Goal: Use online tool/utility: Use online tool/utility

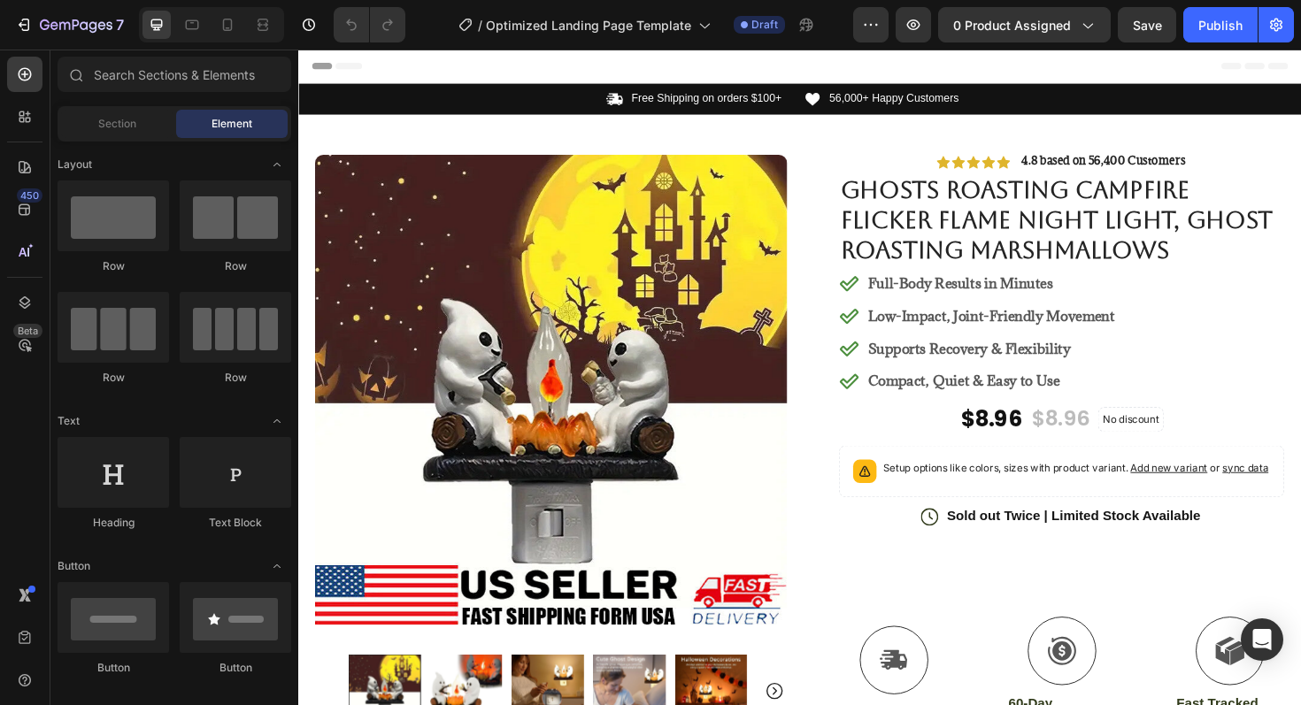
click at [206, 138] on div "Section Element" at bounding box center [175, 123] width 234 height 35
click at [220, 119] on span "Element" at bounding box center [232, 124] width 41 height 16
click at [147, 114] on div "Section" at bounding box center [117, 124] width 112 height 28
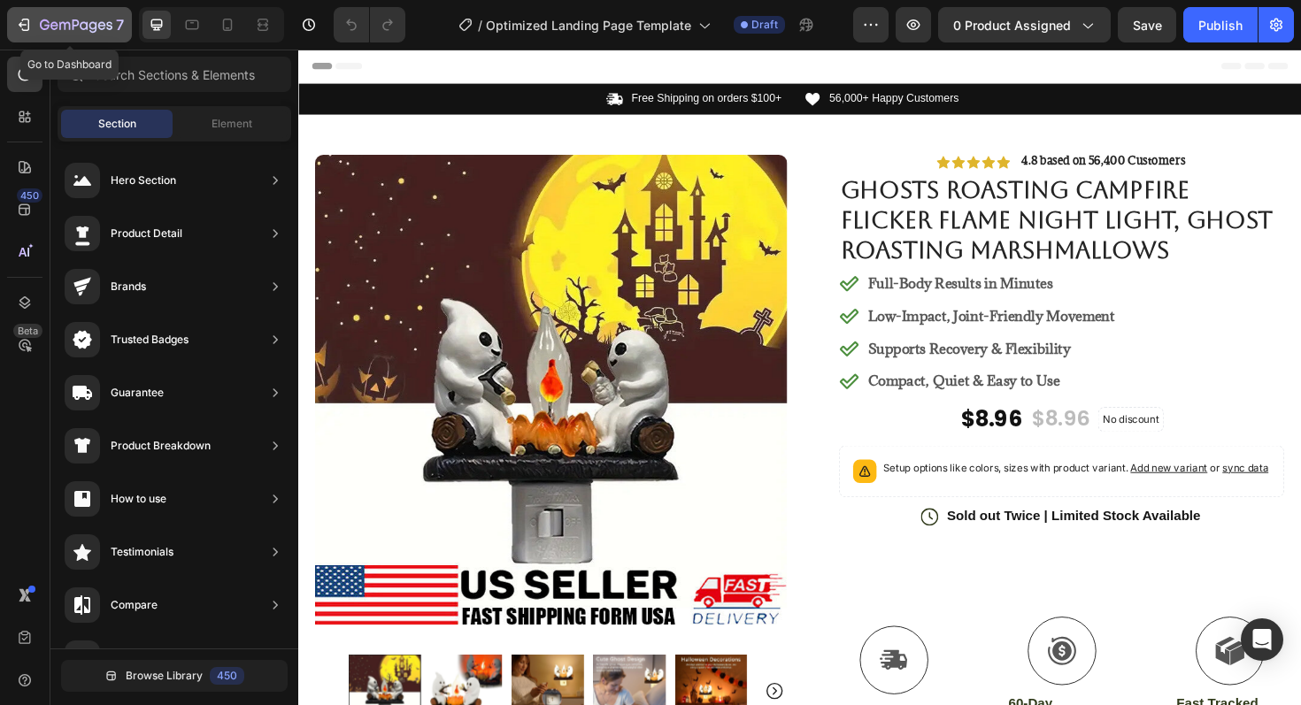
click at [57, 25] on icon "button" at bounding box center [54, 25] width 8 height 8
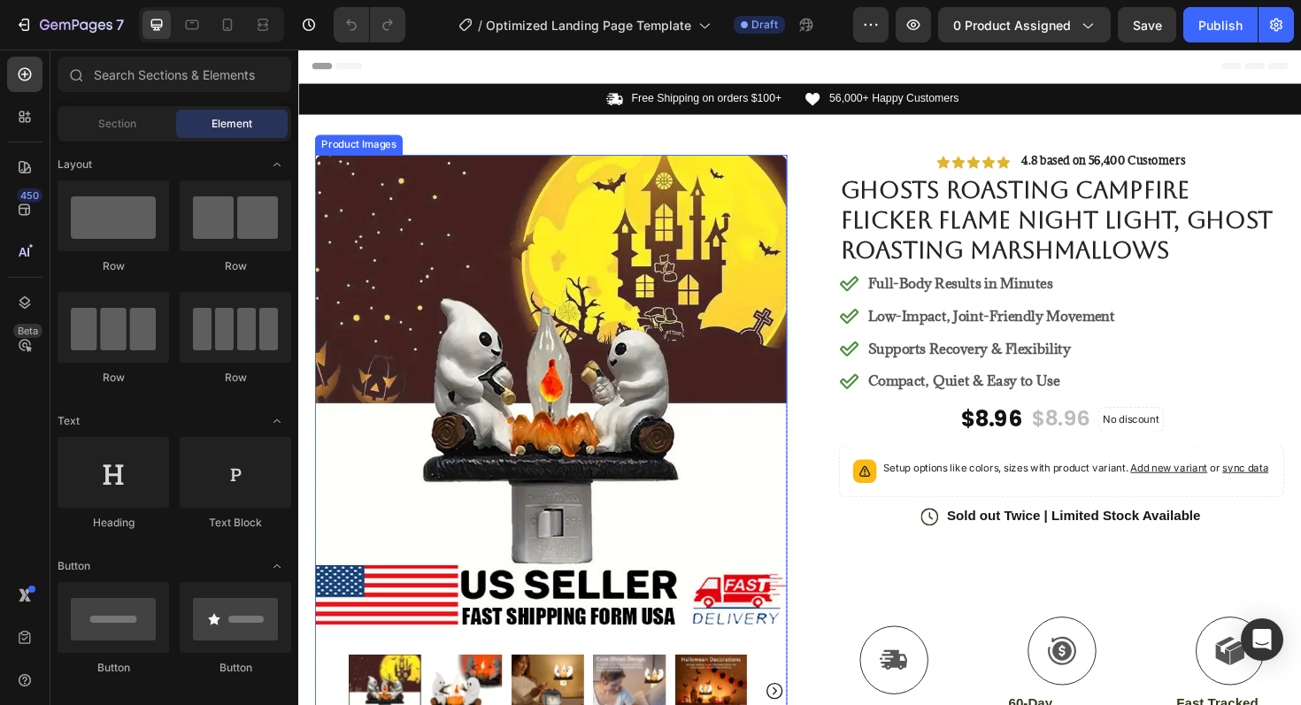
click at [621, 436] on img at bounding box center [566, 415] width 500 height 508
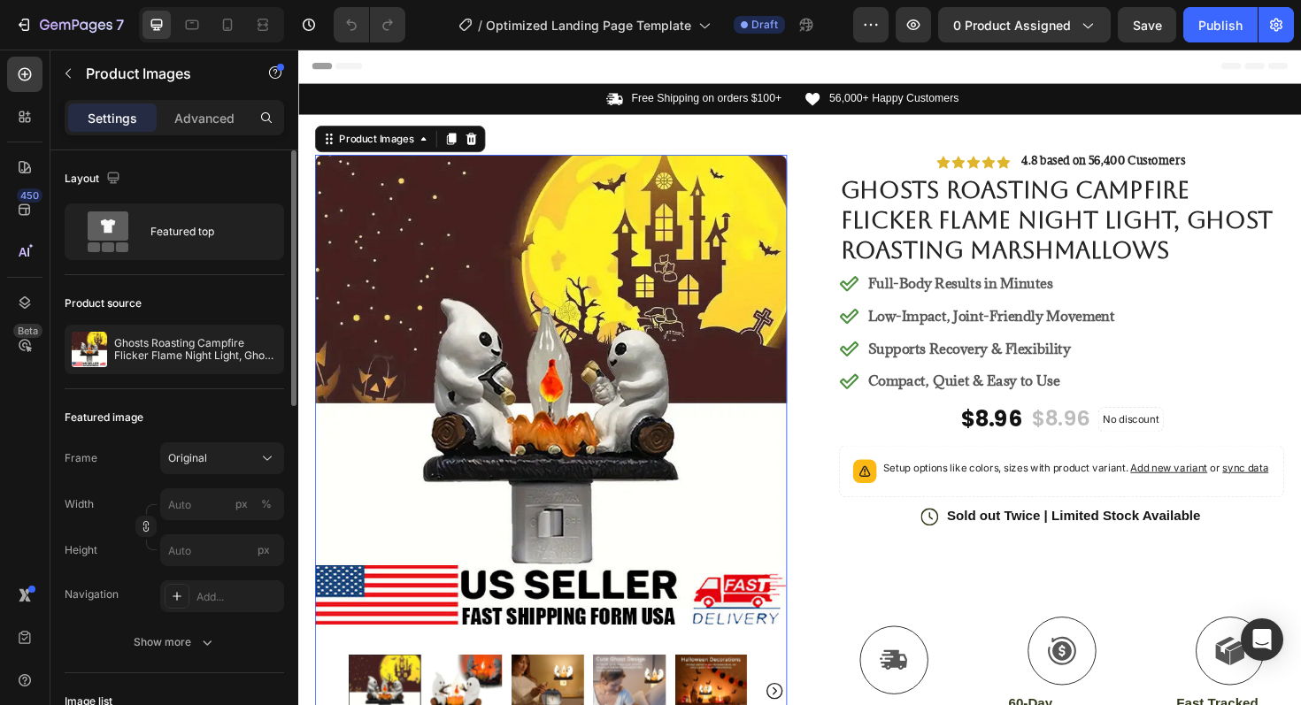
click at [188, 381] on div "Product source Ghosts Roasting Campfire Flicker Flame Night Light, Ghost Roasti…" at bounding box center [174, 332] width 219 height 114
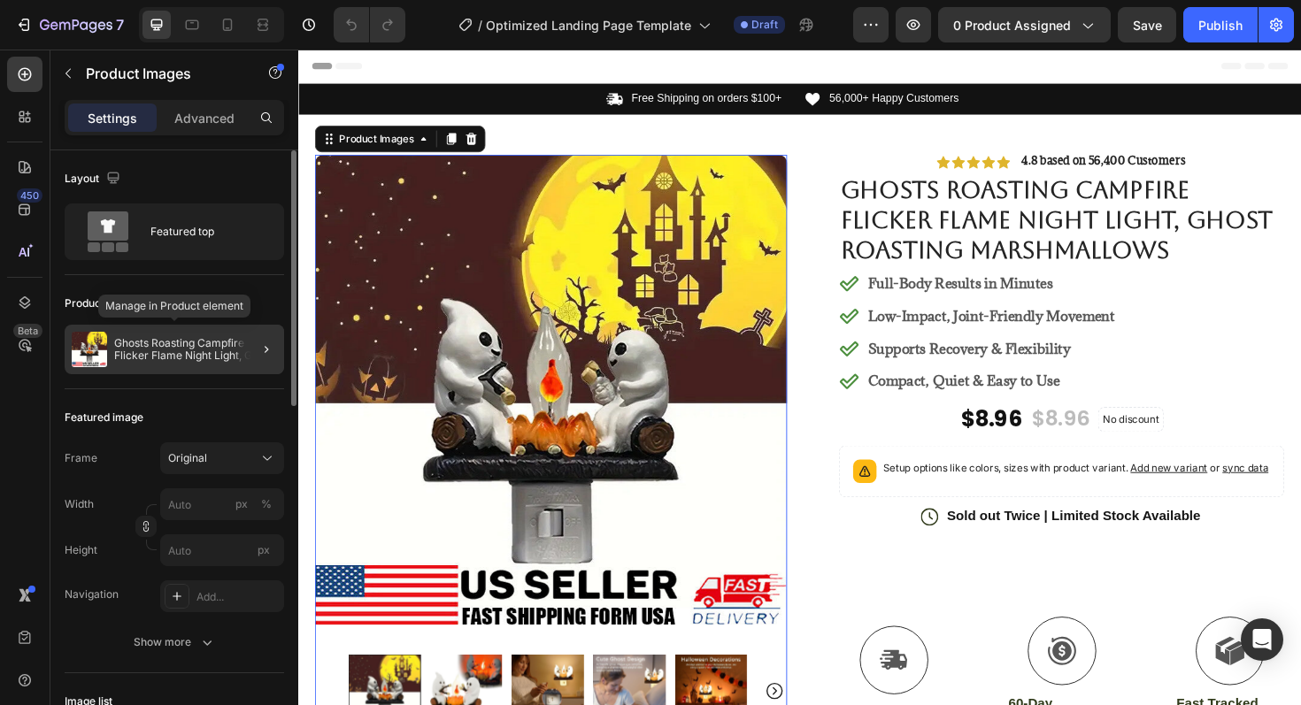
click at [218, 354] on p "Ghosts Roasting Campfire Flicker Flame Night Light, Ghost Roasting Marshmallows" at bounding box center [195, 349] width 163 height 25
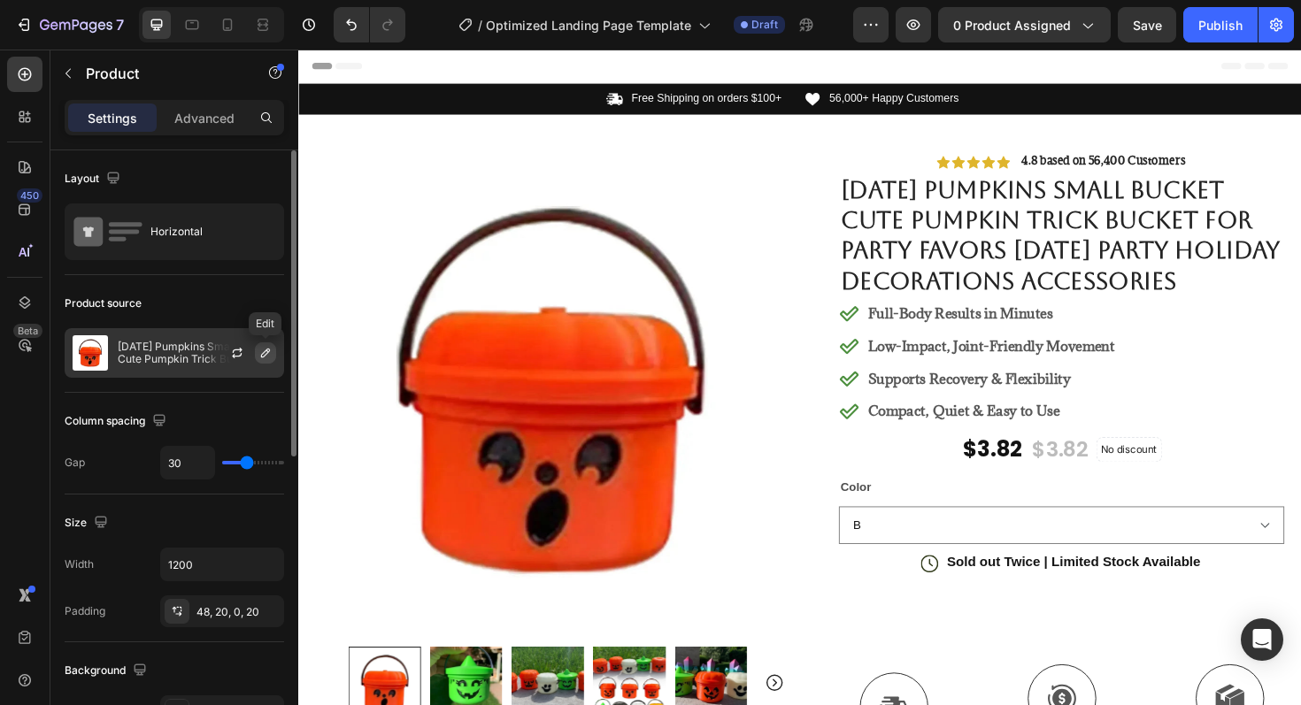
click at [256, 353] on button "button" at bounding box center [265, 352] width 21 height 21
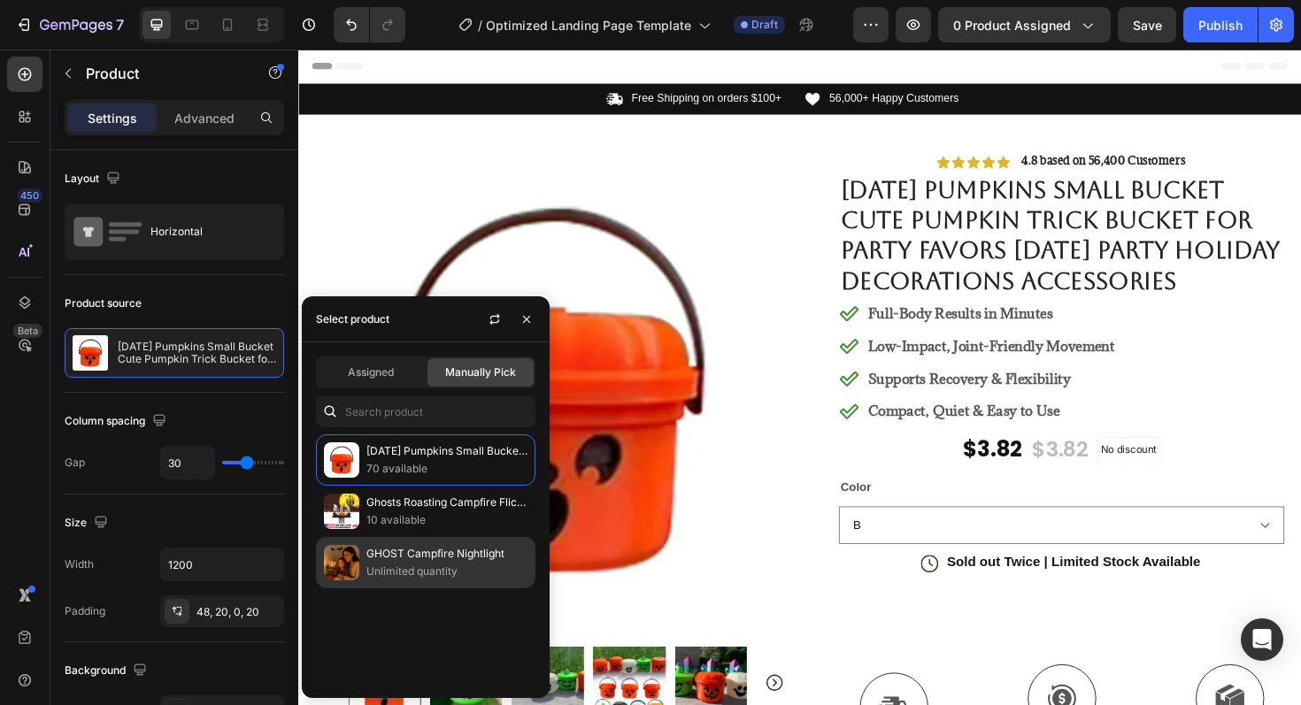
click at [423, 560] on p "GHOST Campfire Nightlight" at bounding box center [446, 554] width 161 height 18
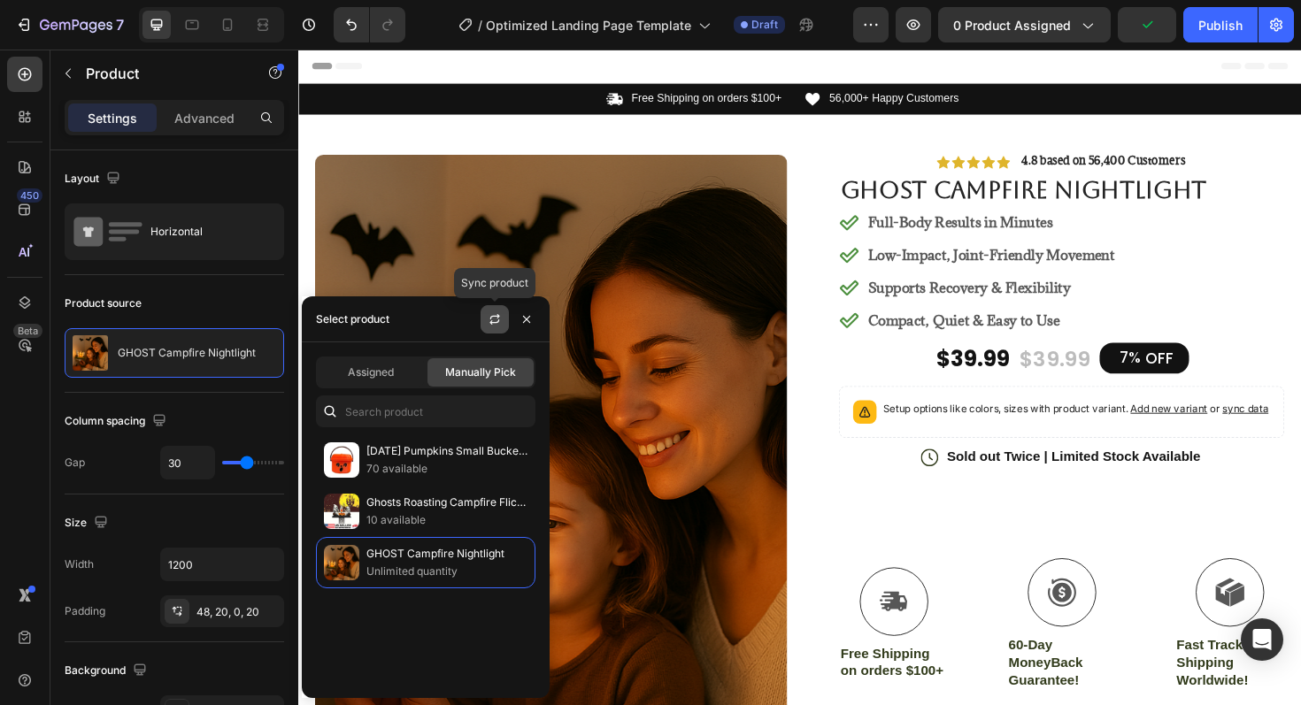
click at [483, 324] on button "button" at bounding box center [495, 319] width 28 height 28
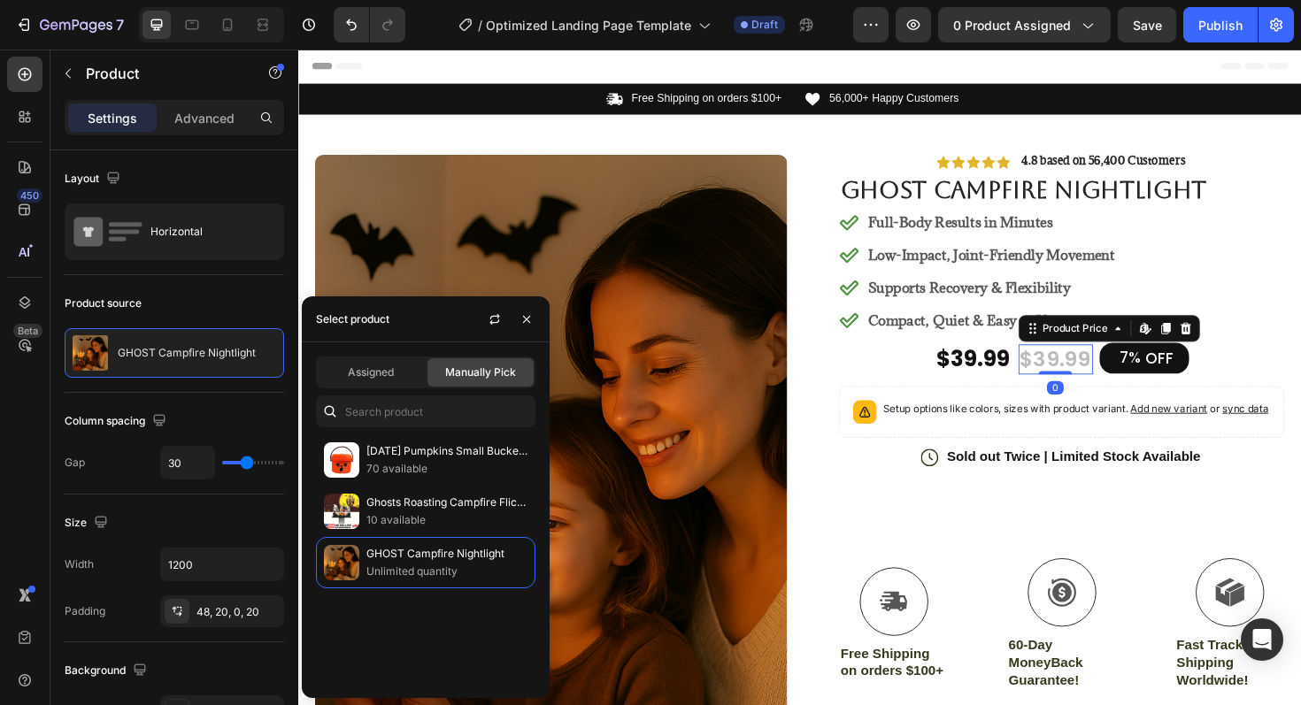
click at [1093, 366] on div "$39.99" at bounding box center [1100, 378] width 79 height 33
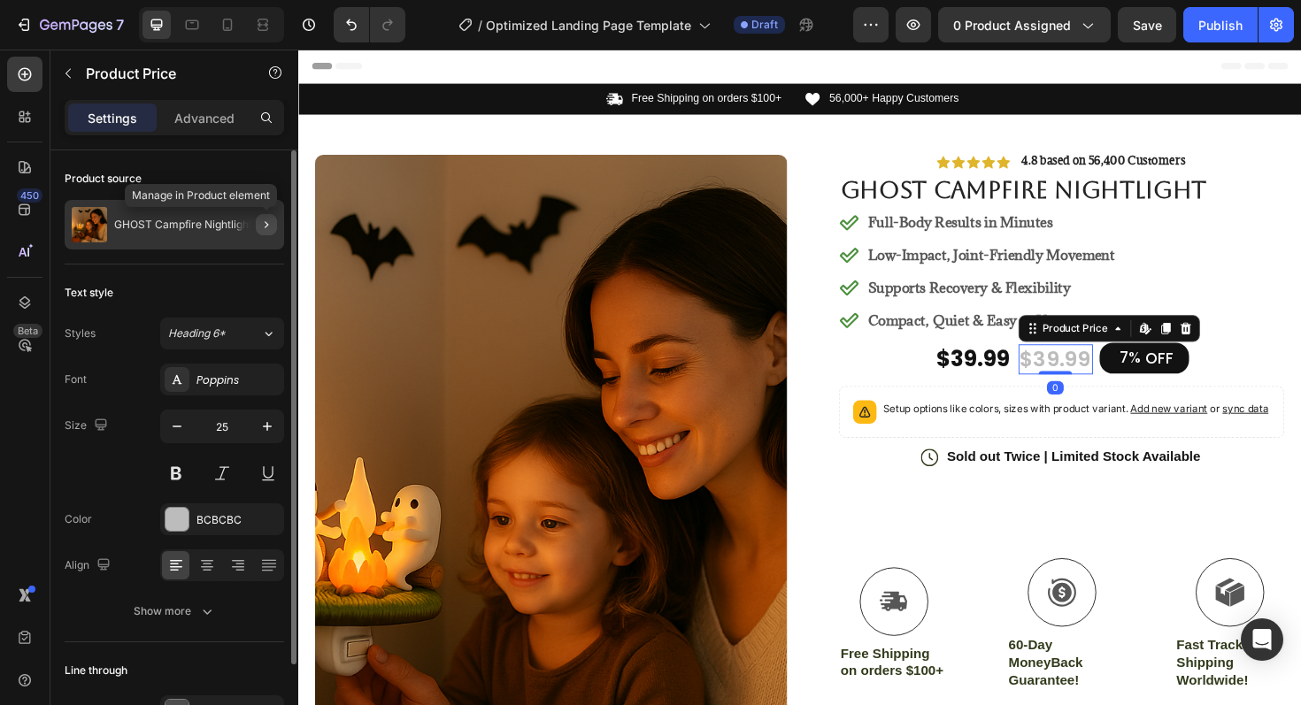
click at [272, 222] on icon "button" at bounding box center [266, 225] width 14 height 14
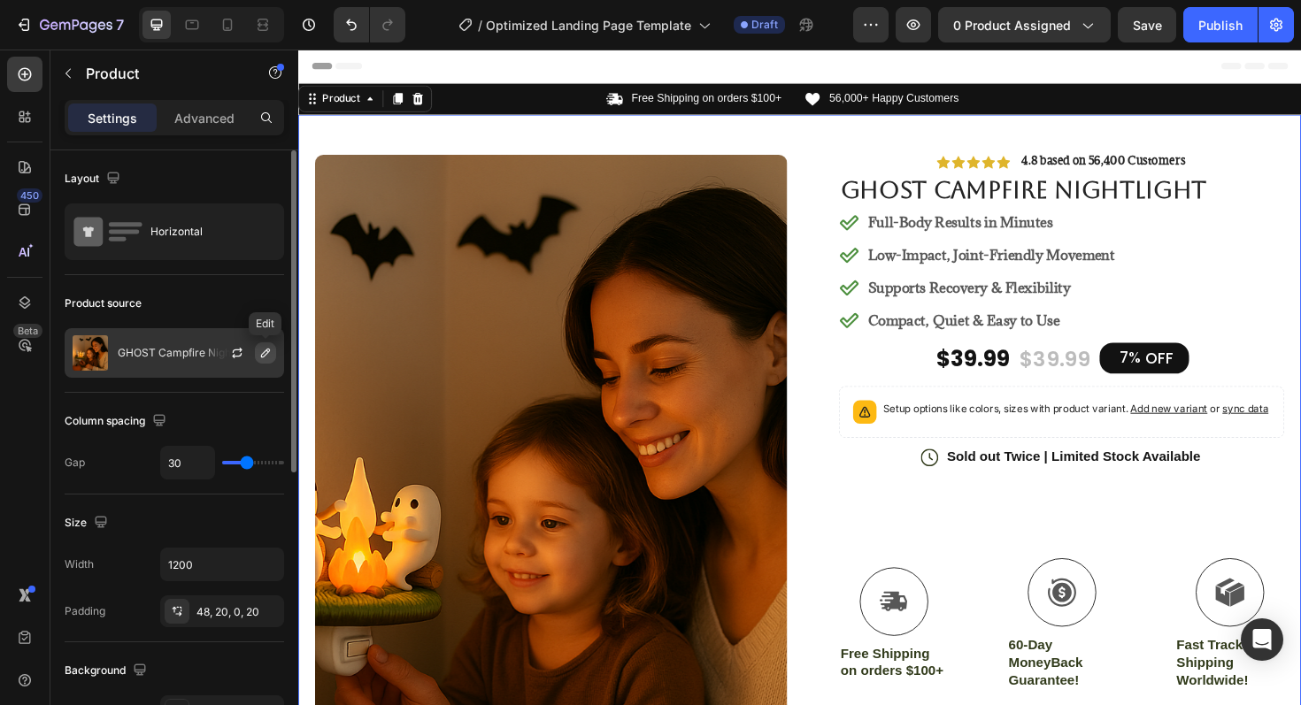
click at [265, 358] on icon "button" at bounding box center [265, 353] width 14 height 14
click at [244, 355] on button "button" at bounding box center [237, 352] width 21 height 21
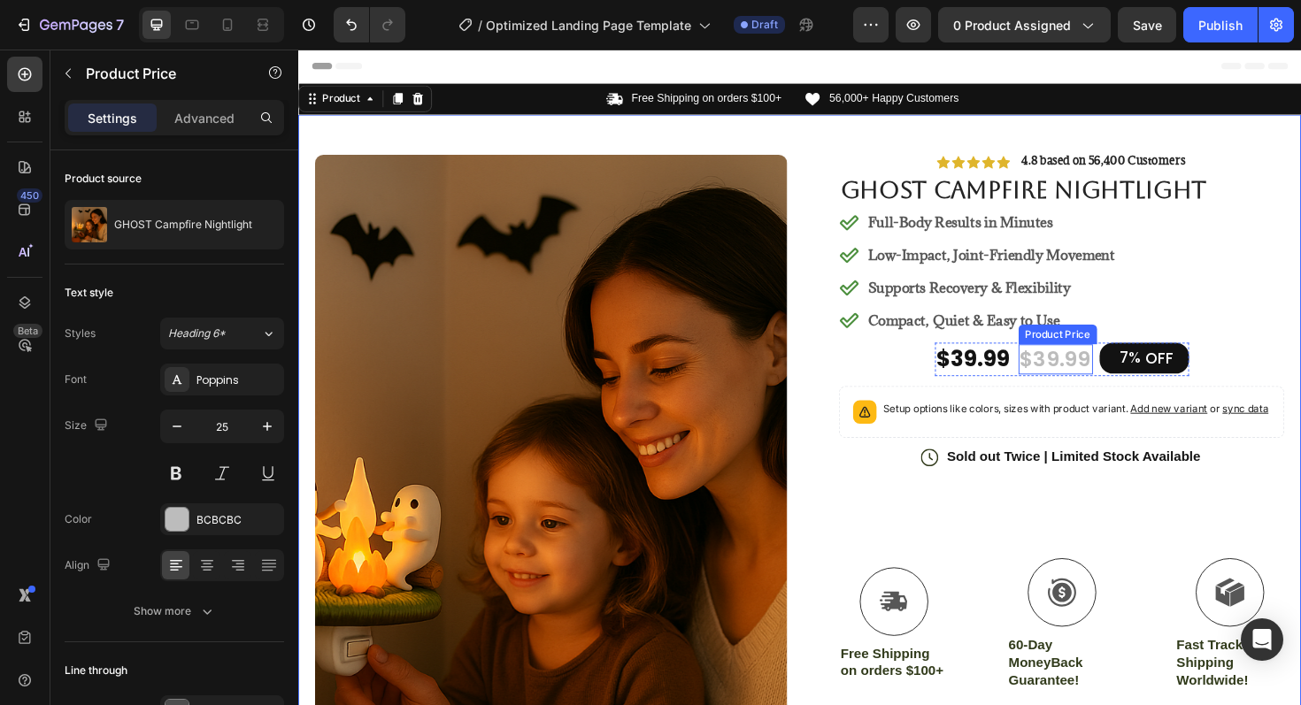
click at [1081, 352] on div "Product Price" at bounding box center [1103, 351] width 76 height 16
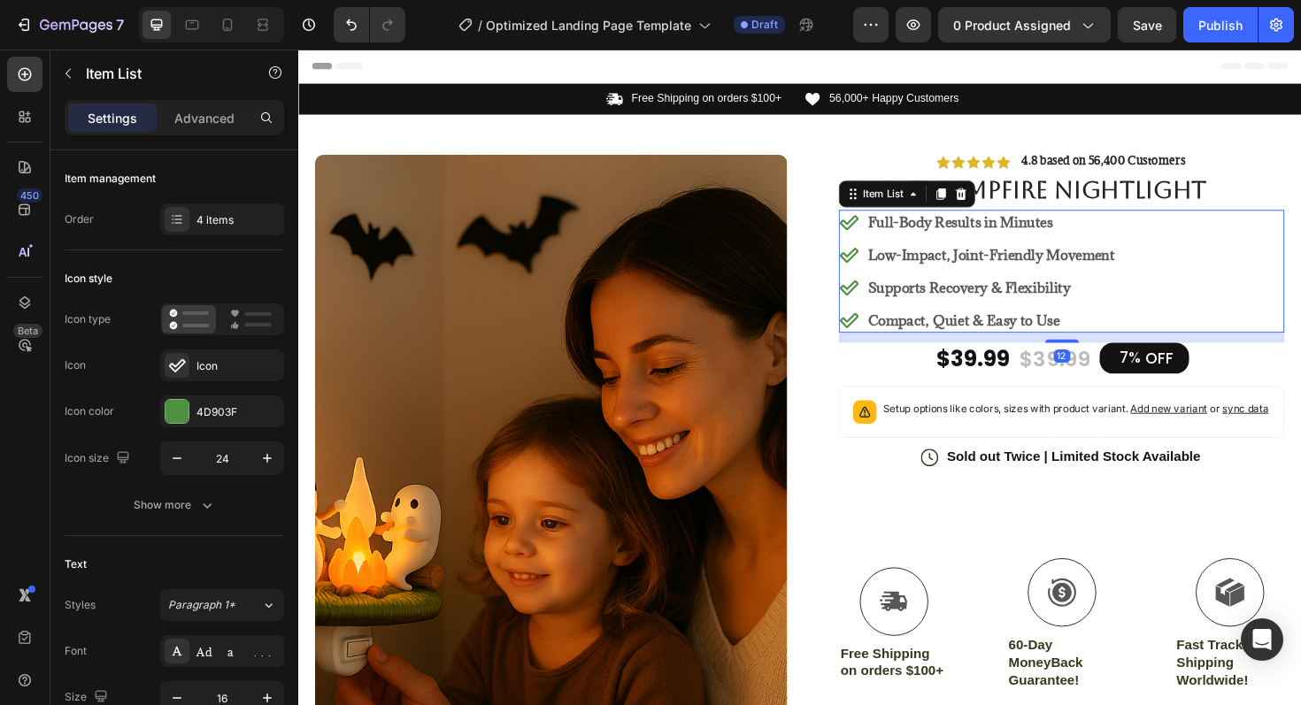
click at [1248, 251] on div "Full-Body Results in Minutes Low-Impact, Joint-Friendly Movement Supports Recov…" at bounding box center [1107, 284] width 472 height 130
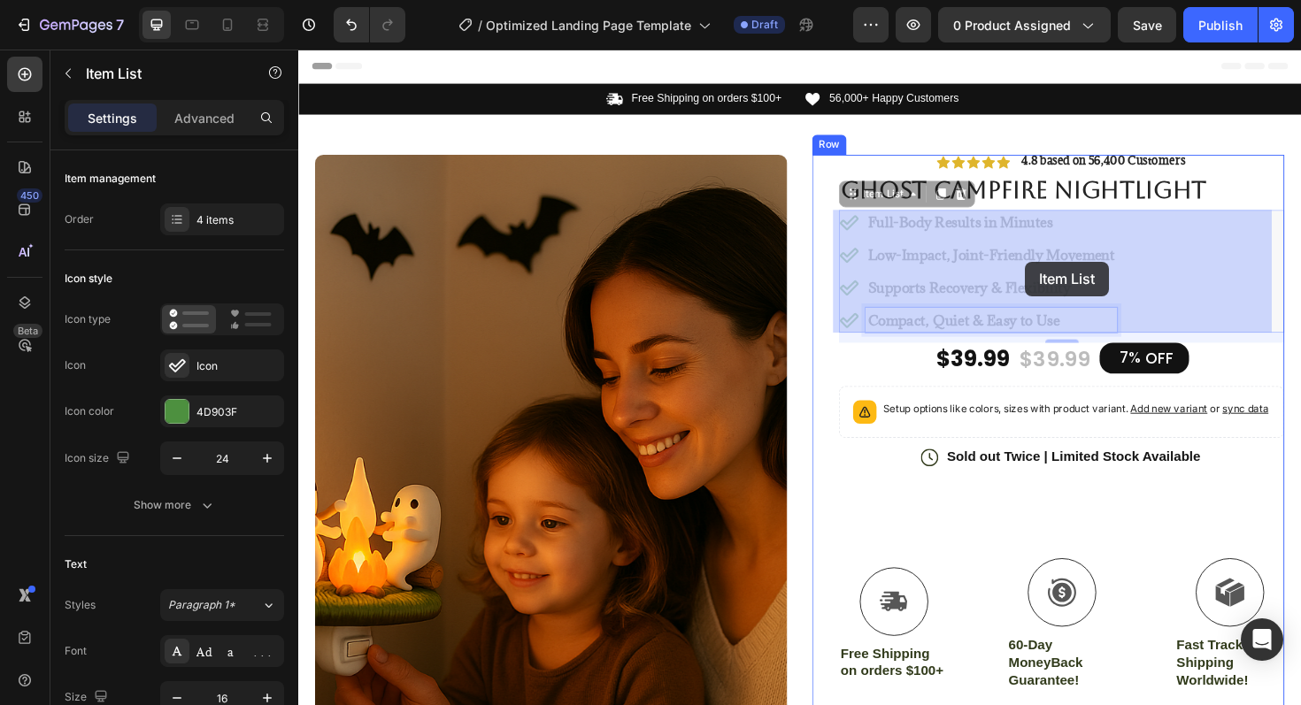
drag, startPoint x: 1112, startPoint y: 334, endPoint x: 1068, endPoint y: 274, distance: 73.5
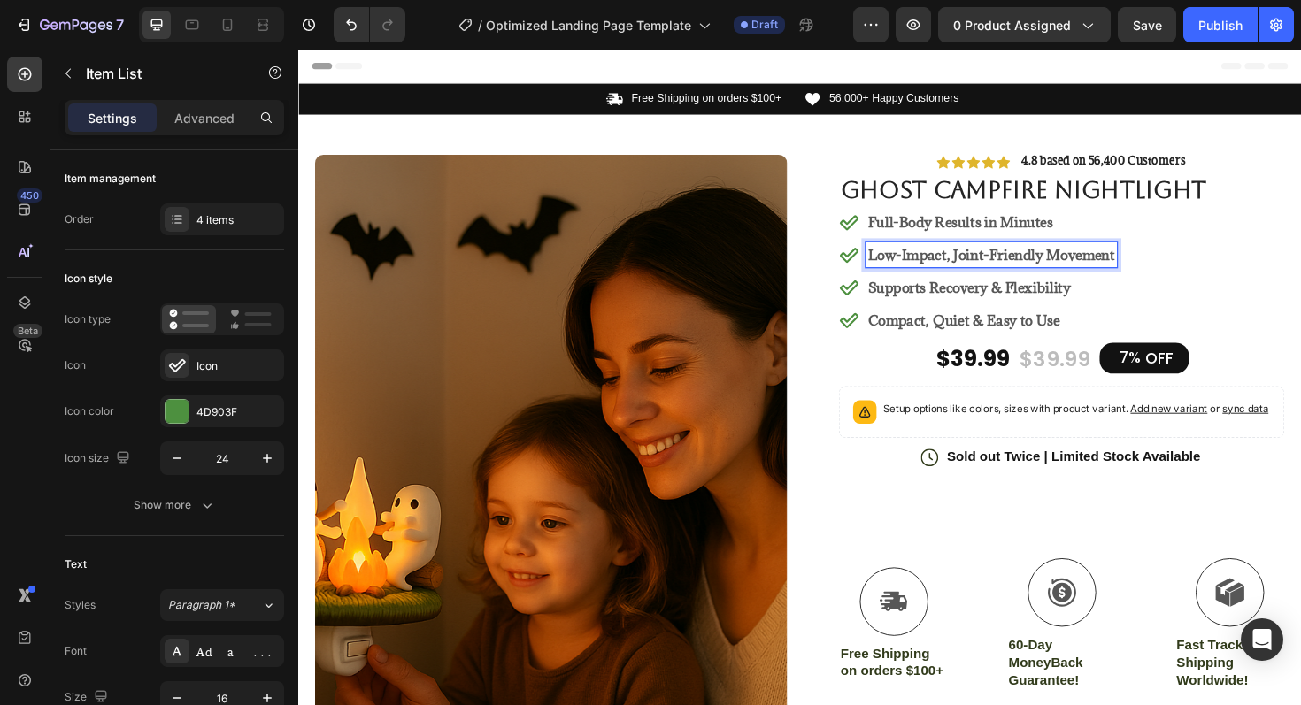
click at [1201, 254] on div "Full-Body Results in Minutes Low-Impact, Joint-Friendly Movement Supports Recov…" at bounding box center [1107, 284] width 472 height 130
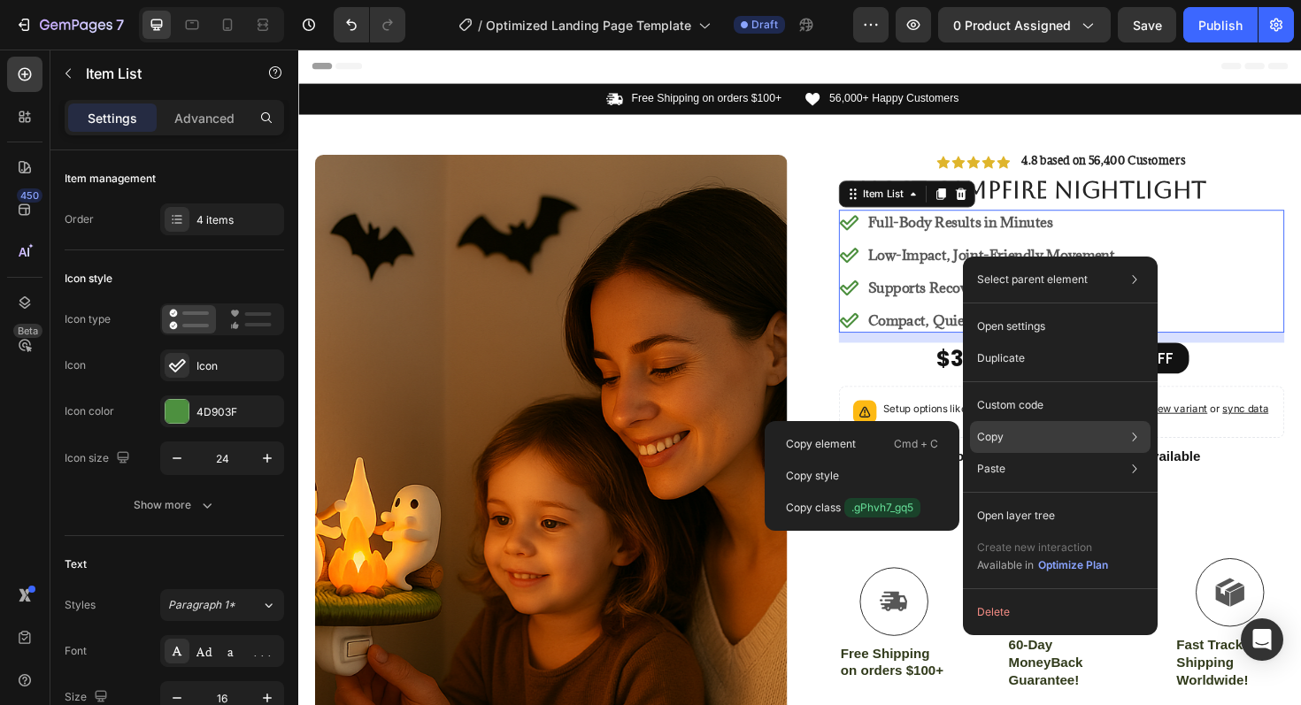
click at [1027, 442] on div "Copy Copy element Cmd + C Copy style Copy class .gPhvh7_gq5" at bounding box center [1060, 437] width 181 height 32
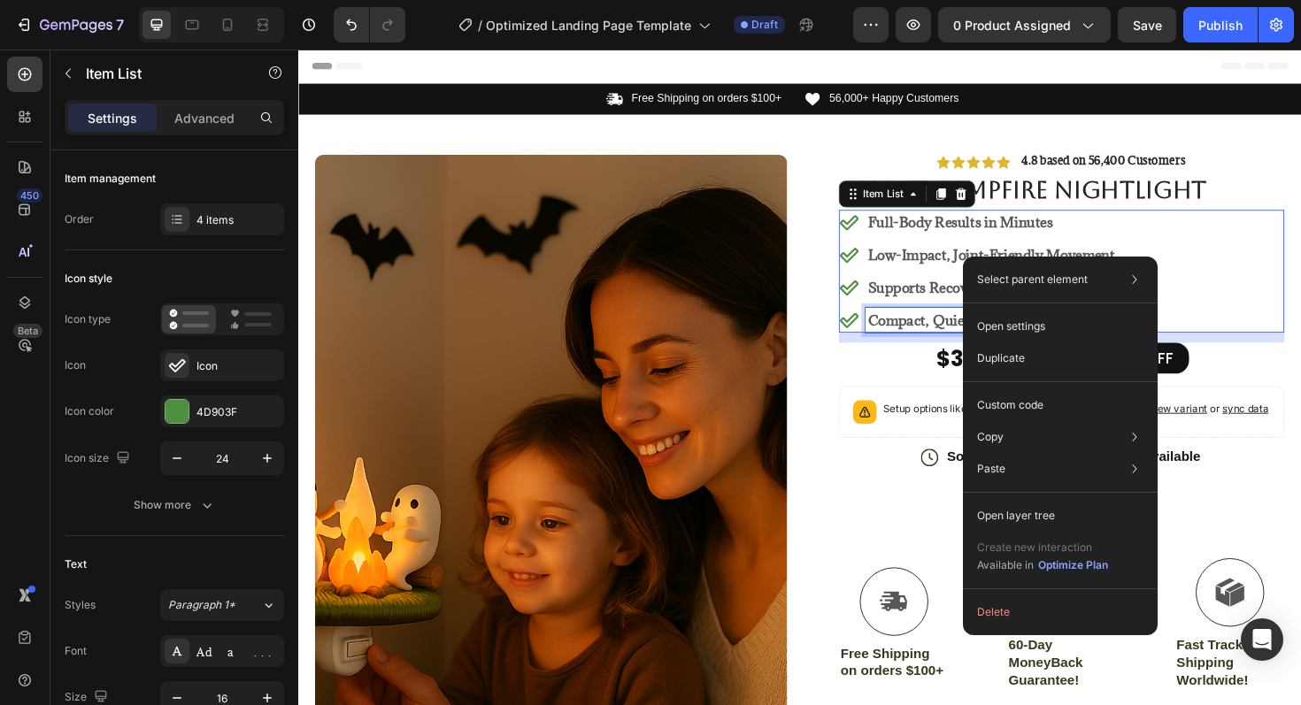
click at [936, 345] on p "Compact, Quiet & Easy to Use" at bounding box center [1032, 336] width 261 height 21
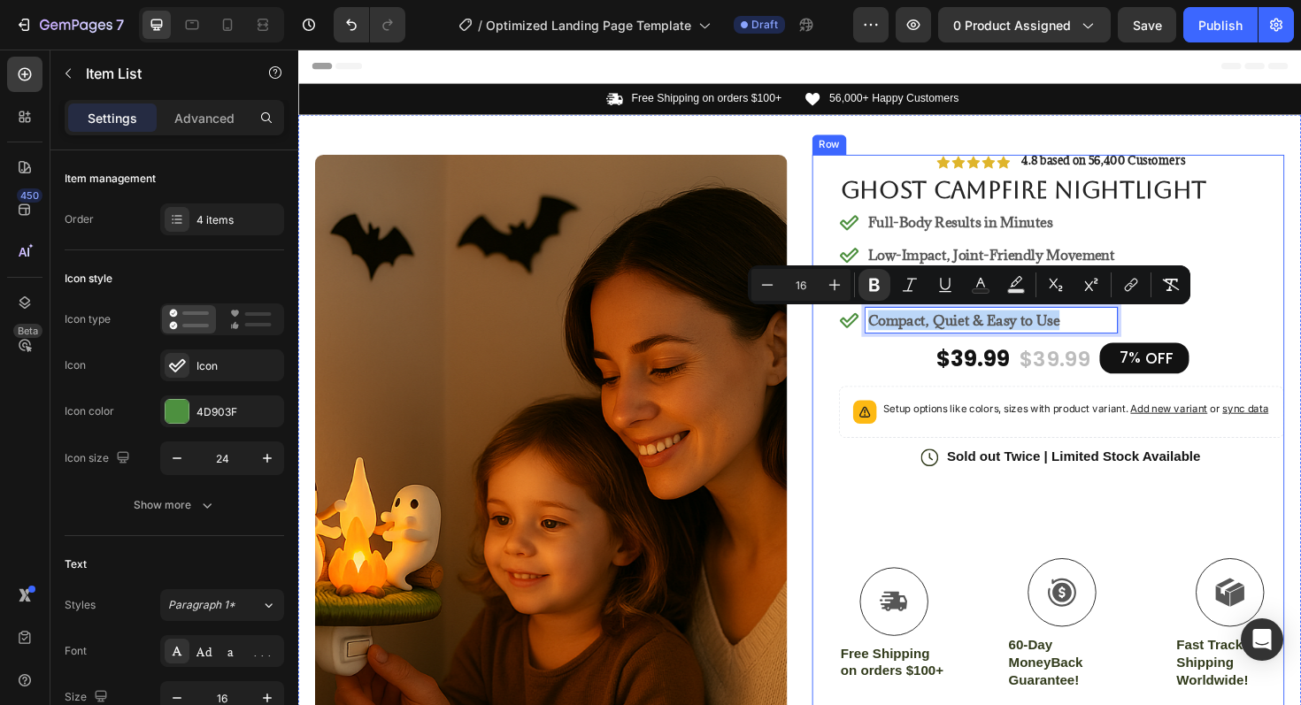
drag, startPoint x: 1122, startPoint y: 343, endPoint x: 872, endPoint y: 340, distance: 250.5
click at [858, 342] on div "Icon Icon Icon Icon Icon Icon List 4.8 based on 56,400 Customers Text Block Row…" at bounding box center [1092, 539] width 500 height 756
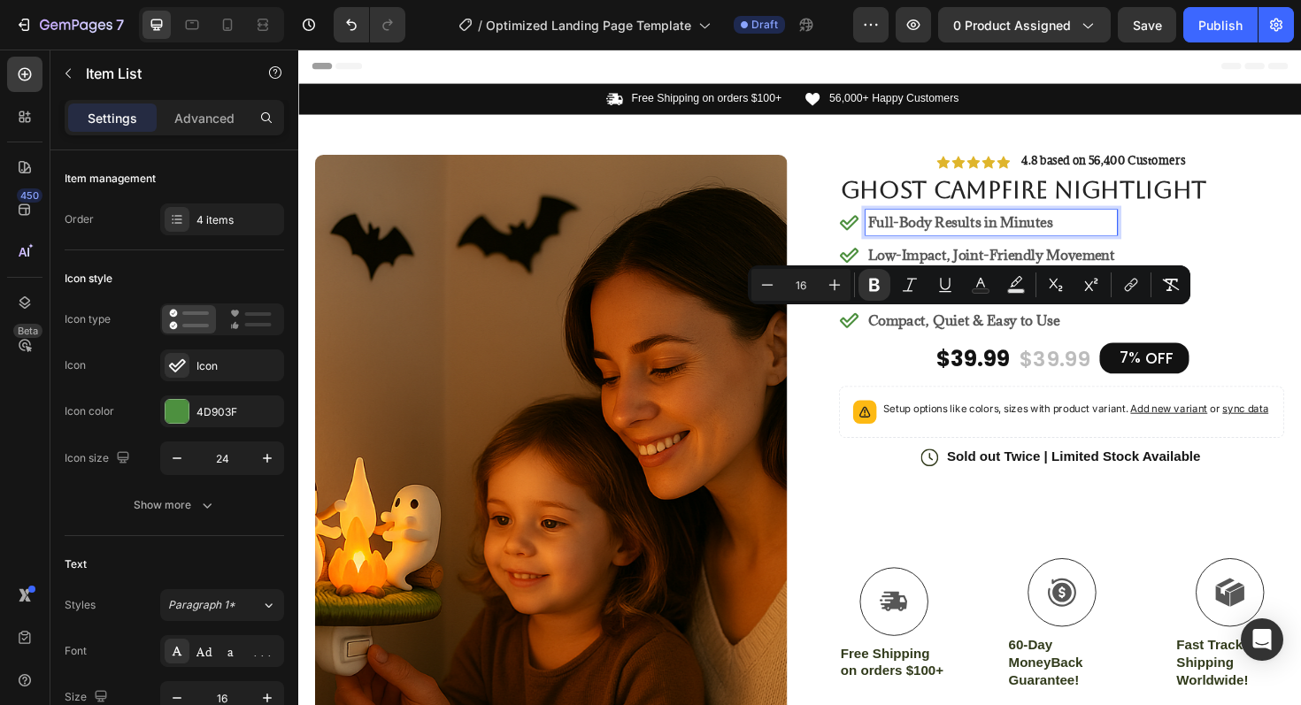
click at [1081, 233] on p "Full-Body Results in Minutes" at bounding box center [1032, 232] width 261 height 21
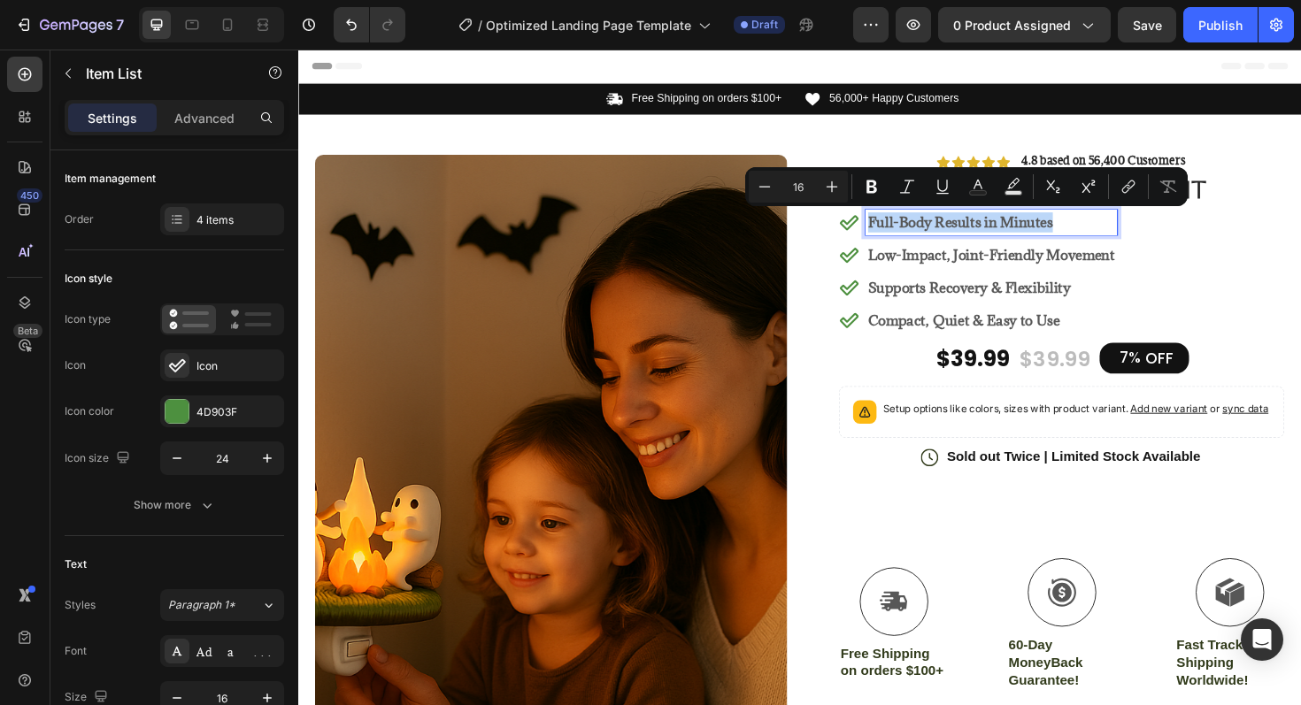
drag, startPoint x: 1116, startPoint y: 236, endPoint x: 893, endPoint y: 229, distance: 223.1
click at [899, 229] on div "Full-Body Results in Minutes" at bounding box center [1032, 232] width 266 height 27
copy p "Full-Body Results in Minutes"
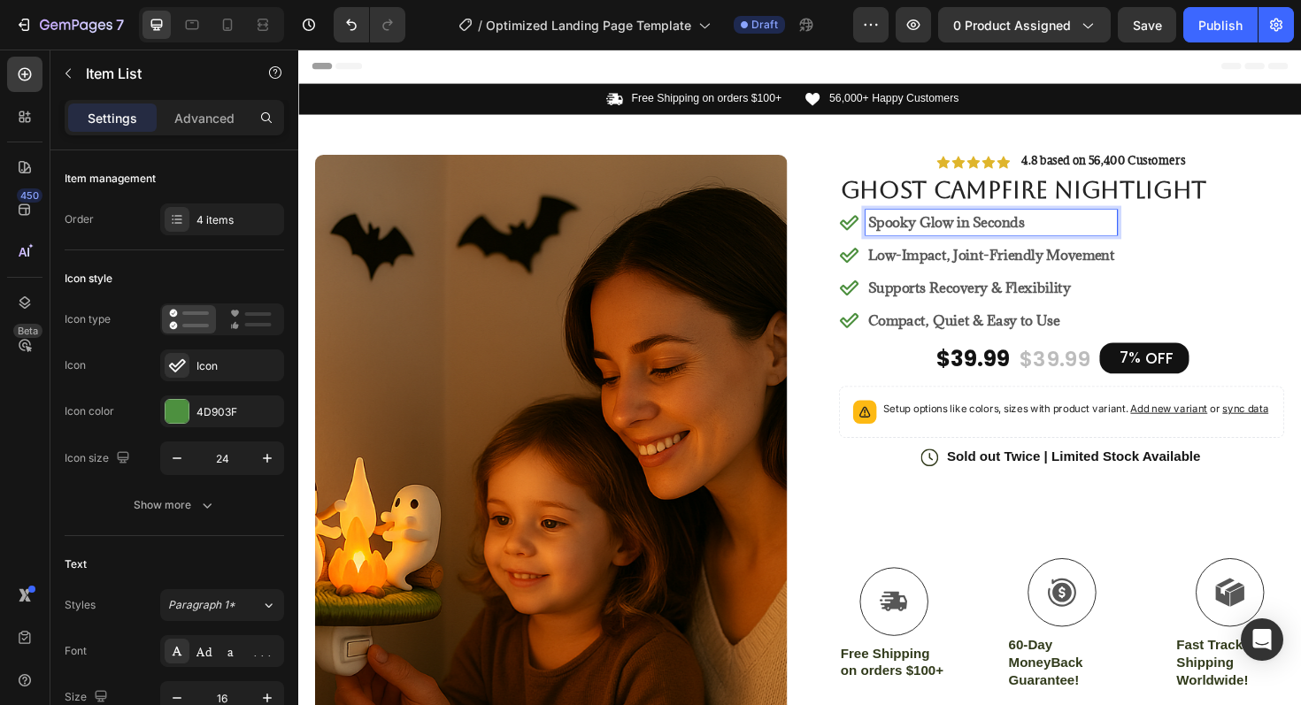
click at [1060, 265] on p "Low-Impact, Joint-Friendly Movement" at bounding box center [1032, 267] width 261 height 21
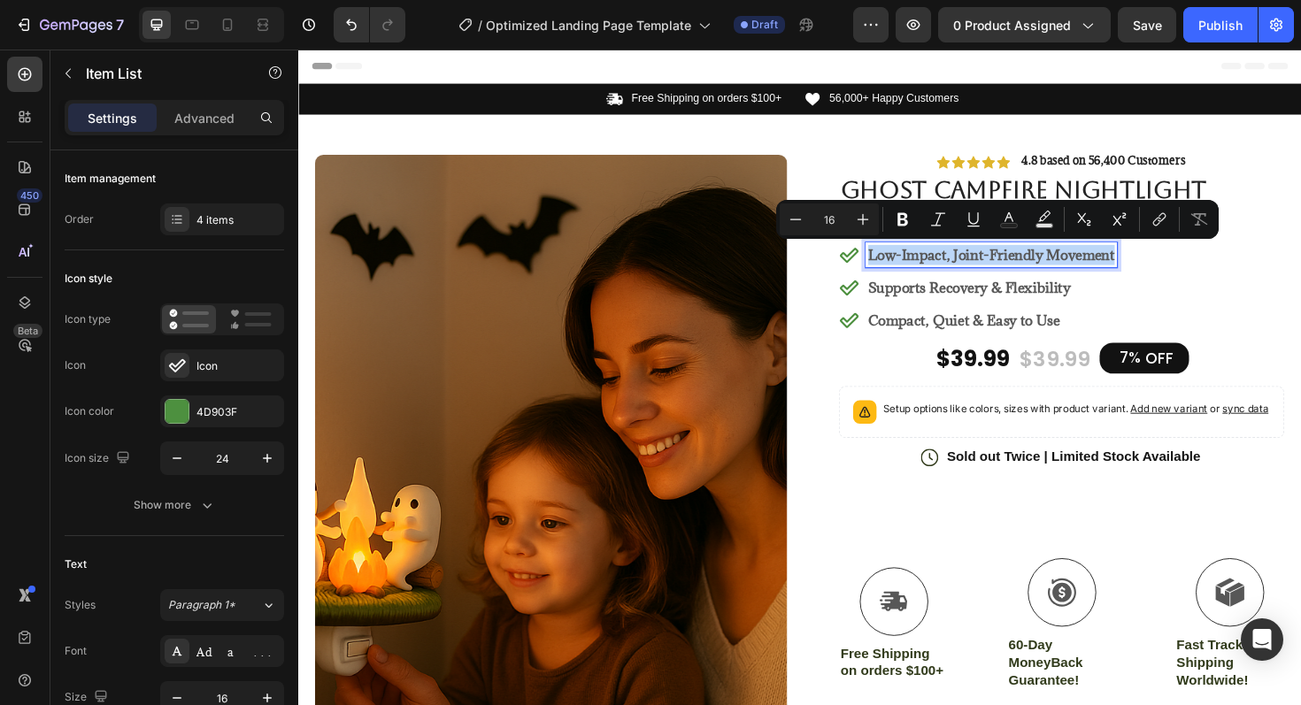
drag, startPoint x: 1156, startPoint y: 267, endPoint x: 896, endPoint y: 269, distance: 259.3
click at [902, 269] on p "Low-Impact, Joint-Friendly Movement" at bounding box center [1032, 267] width 261 height 21
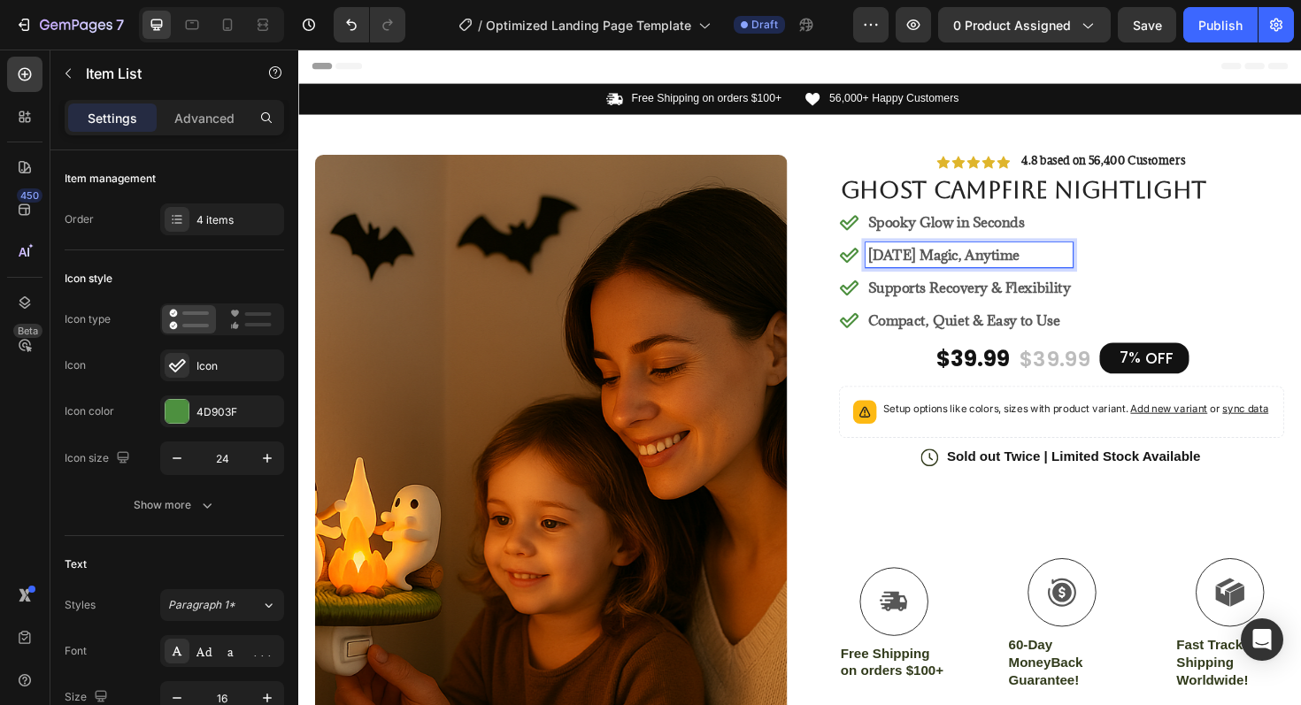
click at [1103, 310] on p "Supports Recovery & Flexibility" at bounding box center [1009, 301] width 214 height 21
click at [1108, 304] on strong "Supports Recovery & Flexibility" at bounding box center [1009, 301] width 214 height 19
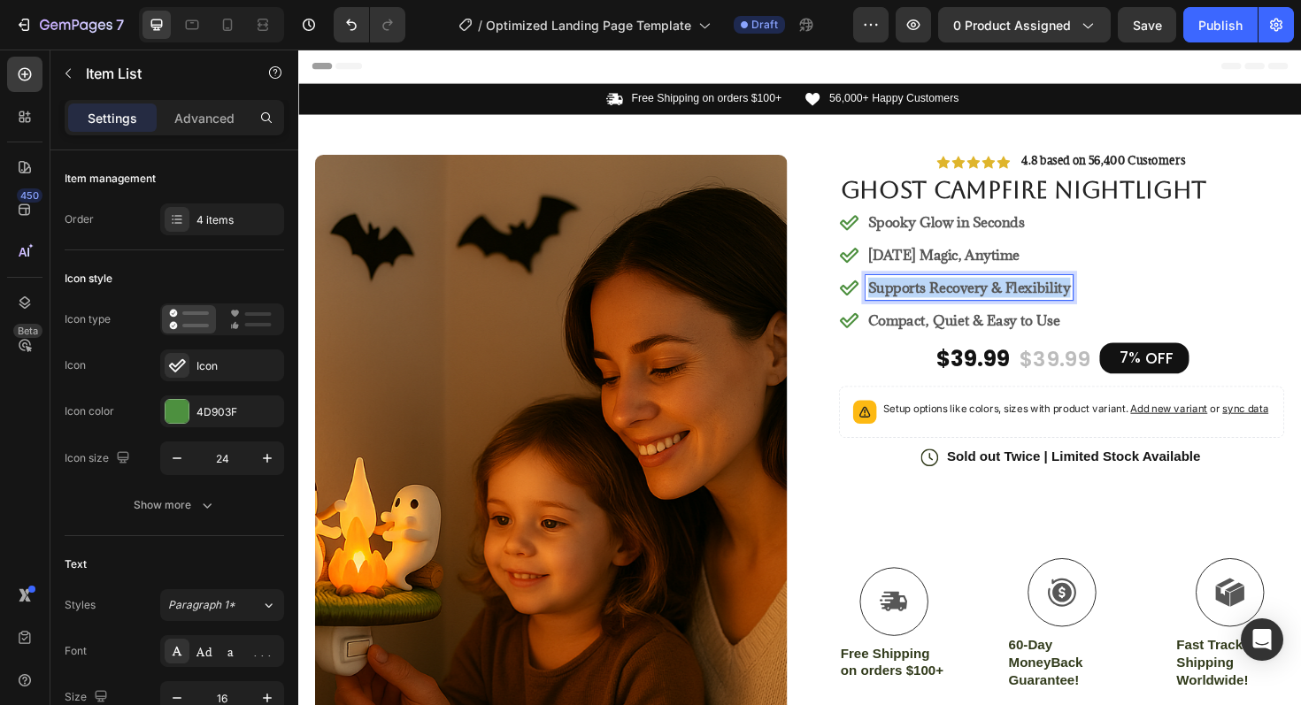
drag, startPoint x: 1111, startPoint y: 306, endPoint x: 897, endPoint y: 302, distance: 213.3
click at [899, 302] on div "Supports Recovery & Flexibility" at bounding box center [1008, 301] width 219 height 27
click at [1081, 335] on strong "Compact, Quiet & Easy to Use" at bounding box center [1003, 336] width 203 height 19
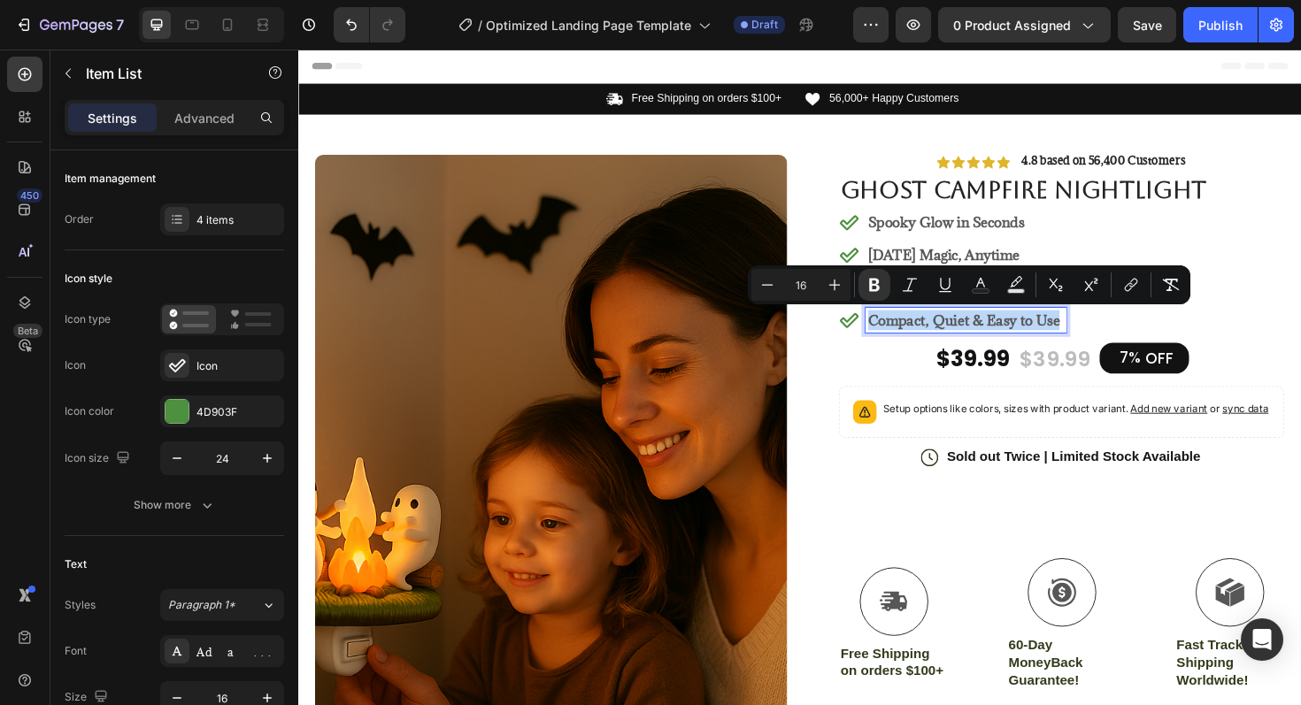
drag, startPoint x: 1095, startPoint y: 339, endPoint x: 891, endPoint y: 342, distance: 203.6
click at [891, 342] on div "Compact, Quiet & Easy to Use" at bounding box center [991, 336] width 241 height 27
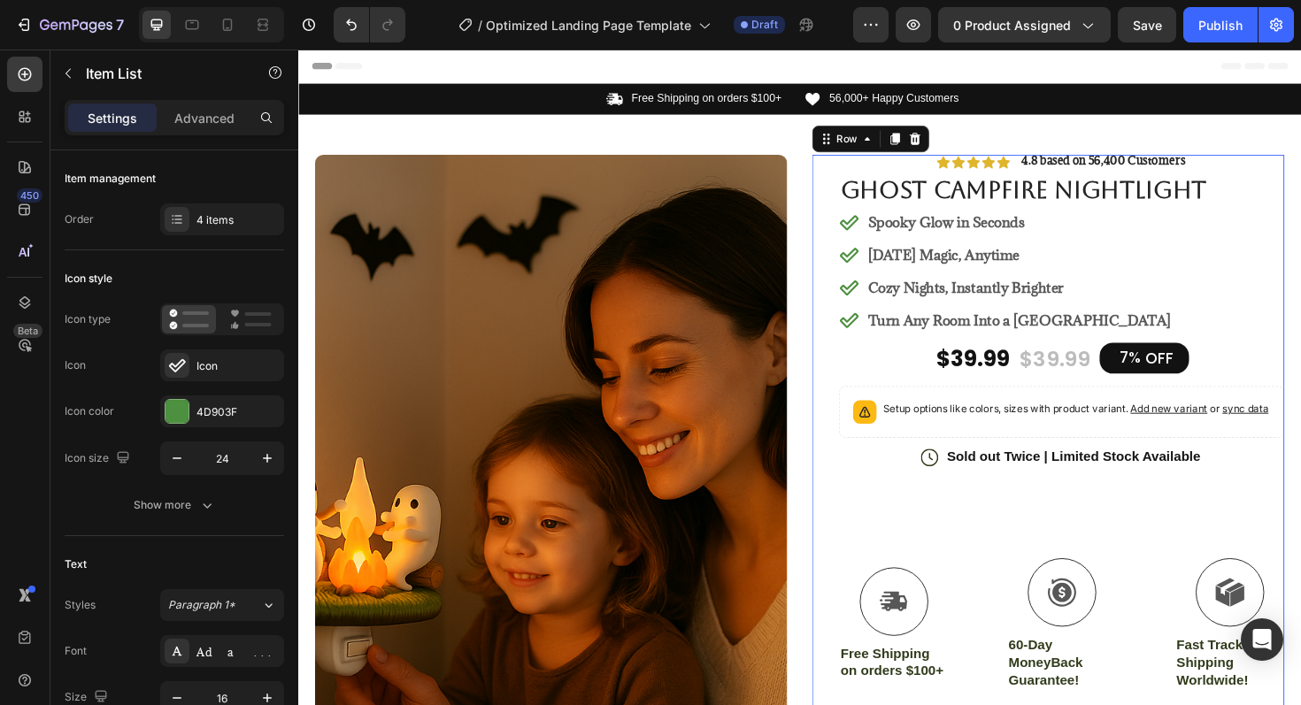
click at [1296, 356] on div "Icon Icon Icon Icon Icon Icon List 4.8 based on 56,400 Customers Text Block Row…" at bounding box center [1107, 539] width 472 height 756
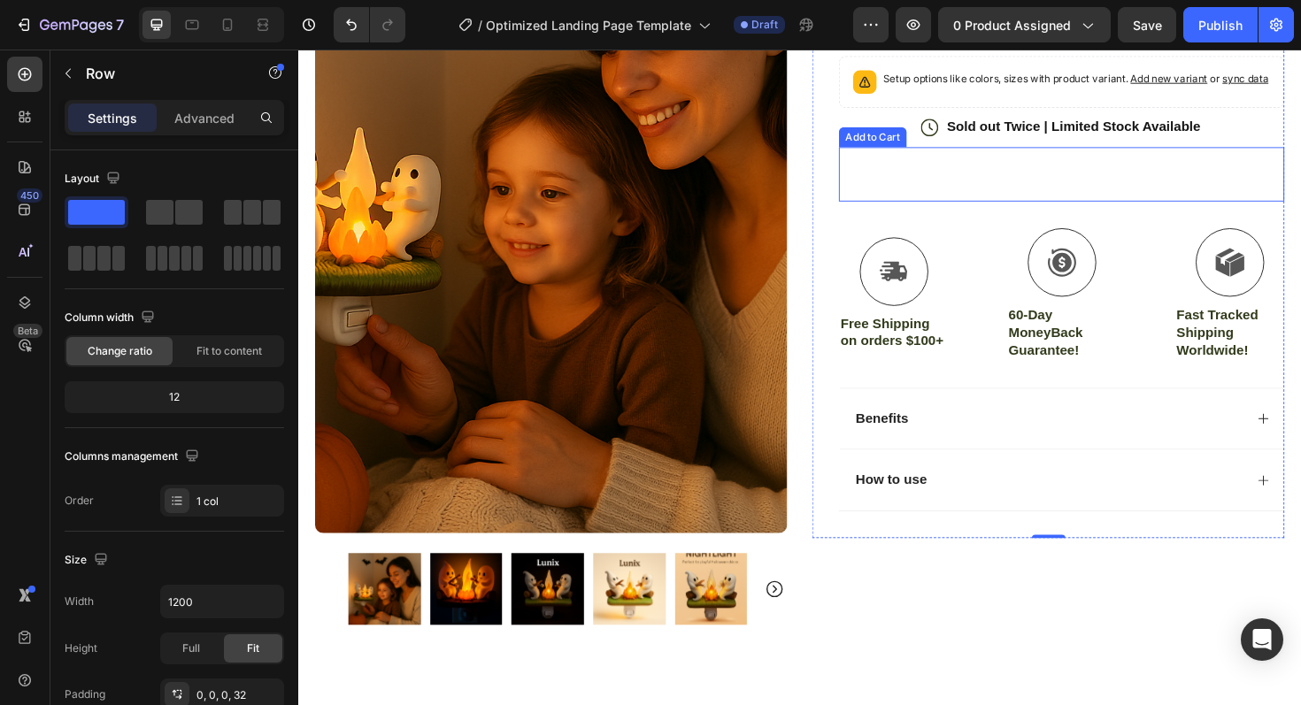
scroll to position [474, 0]
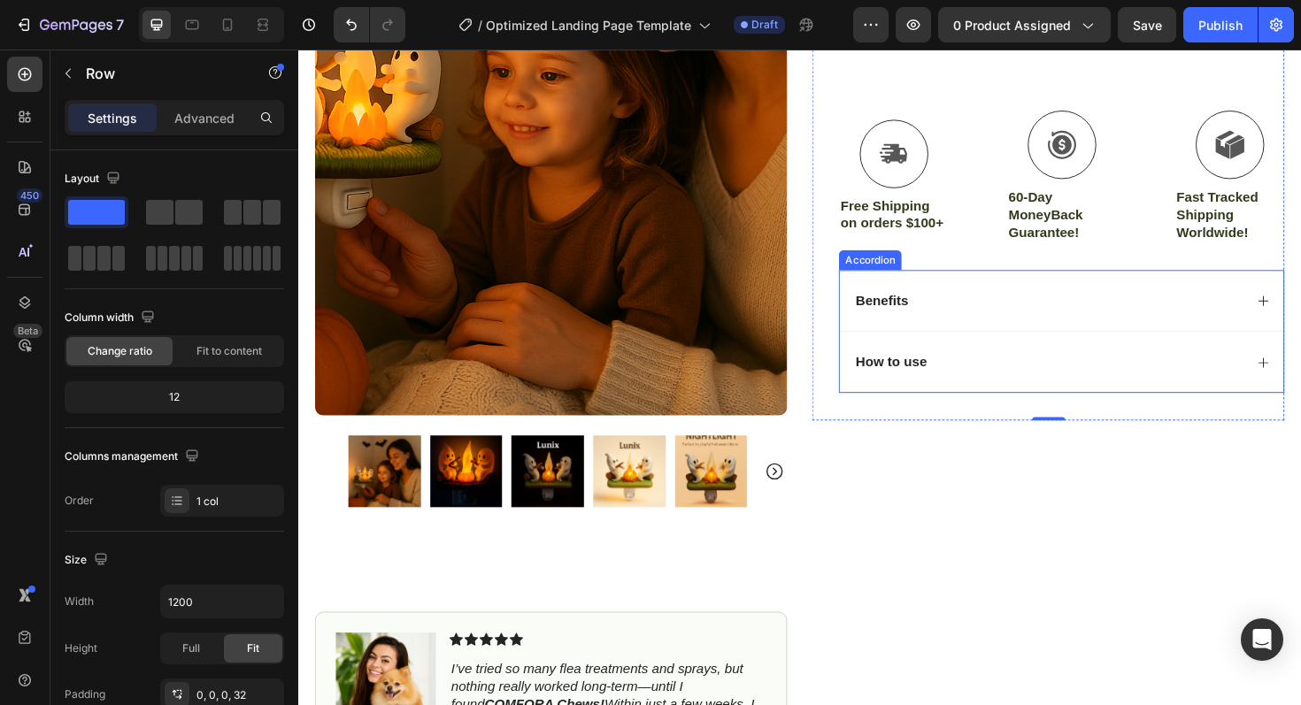
click at [1012, 328] on div "Benefits" at bounding box center [1092, 316] width 413 height 24
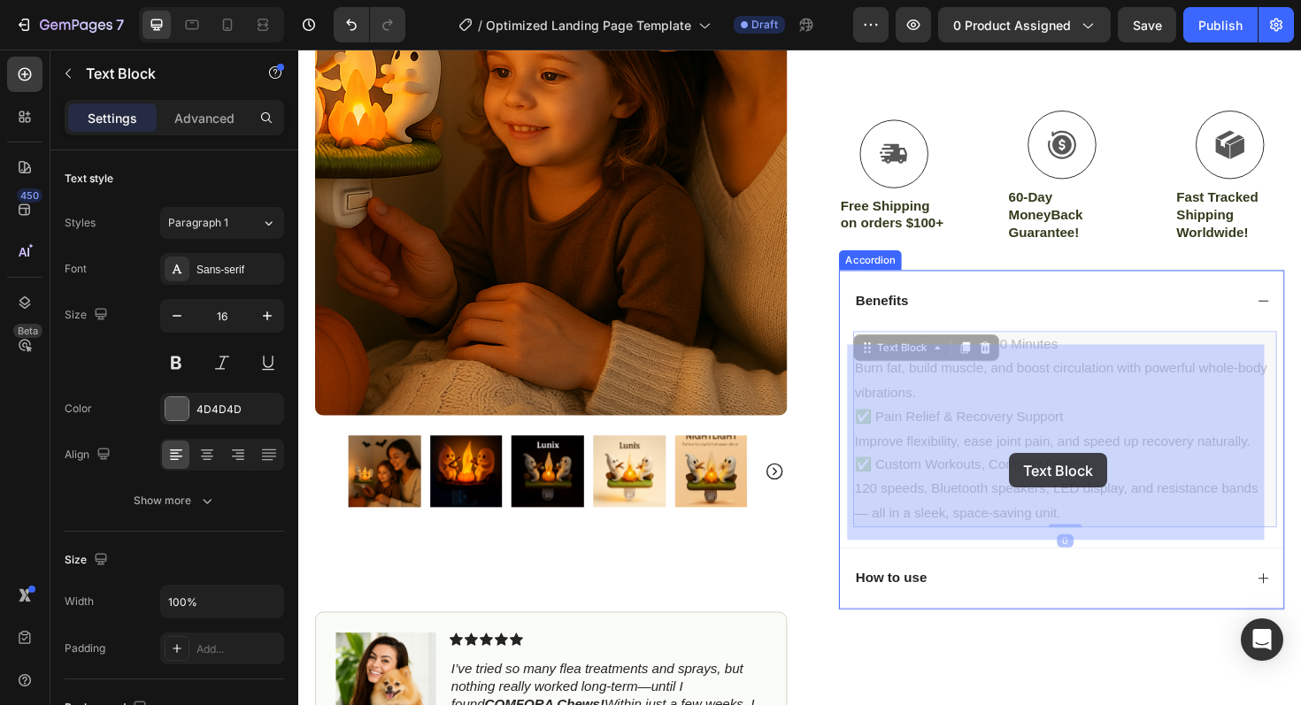
drag, startPoint x: 1111, startPoint y: 559, endPoint x: 1055, endPoint y: 478, distance: 98.7
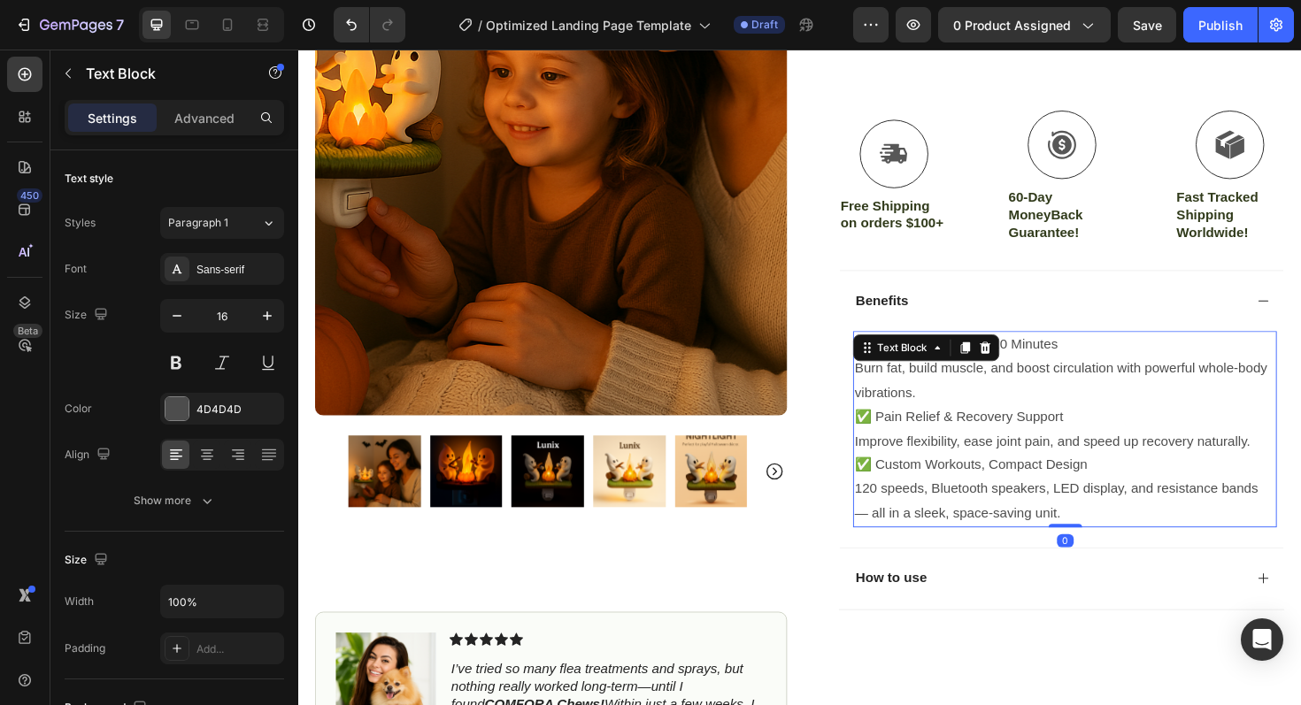
click at [1118, 549] on p "120 speeds, Bluetooth speakers, LED display, and resistance bands — all in a sl…" at bounding box center [1110, 528] width 445 height 51
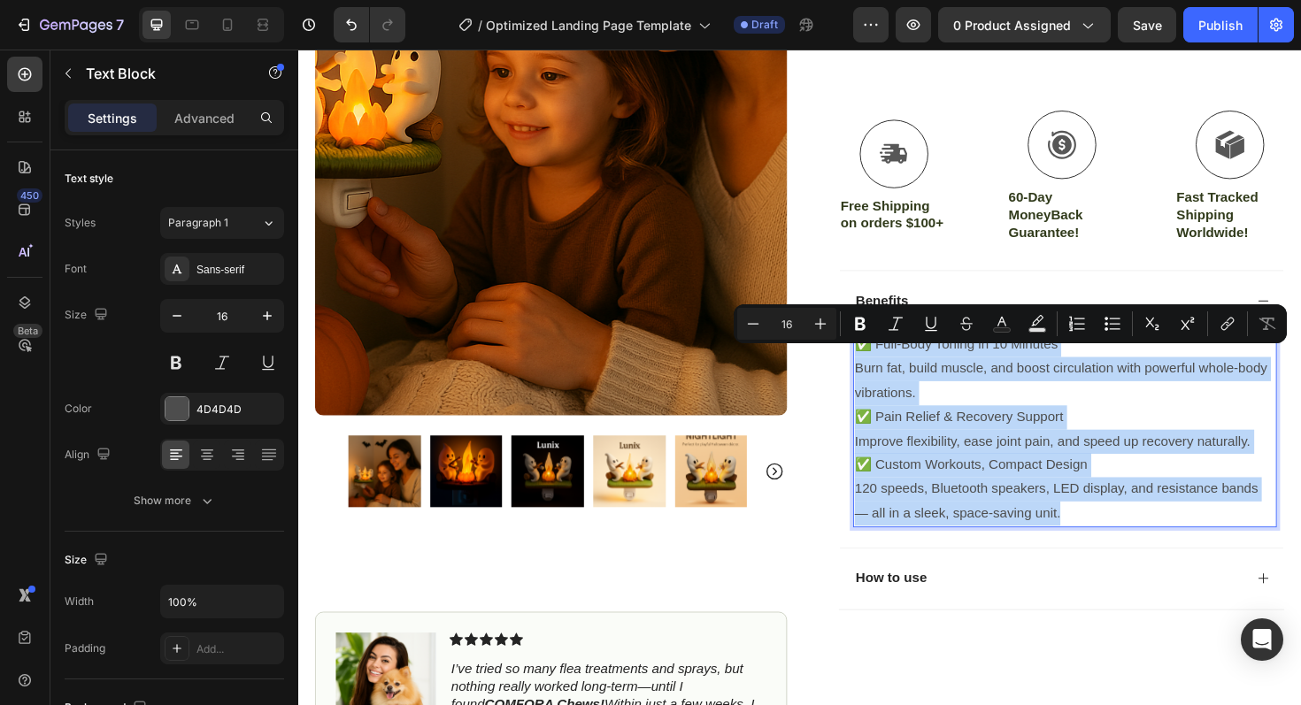
drag, startPoint x: 1107, startPoint y: 551, endPoint x: 895, endPoint y: 361, distance: 285.1
click at [895, 361] on div "✅ Full-Body Toning in 10 Minutes Burn fat, build muscle, and boost circulation …" at bounding box center [1110, 451] width 449 height 207
copy div "✅ Full-Body Toning in 10 Minutes Burn fat, build muscle, and boost circulation …"
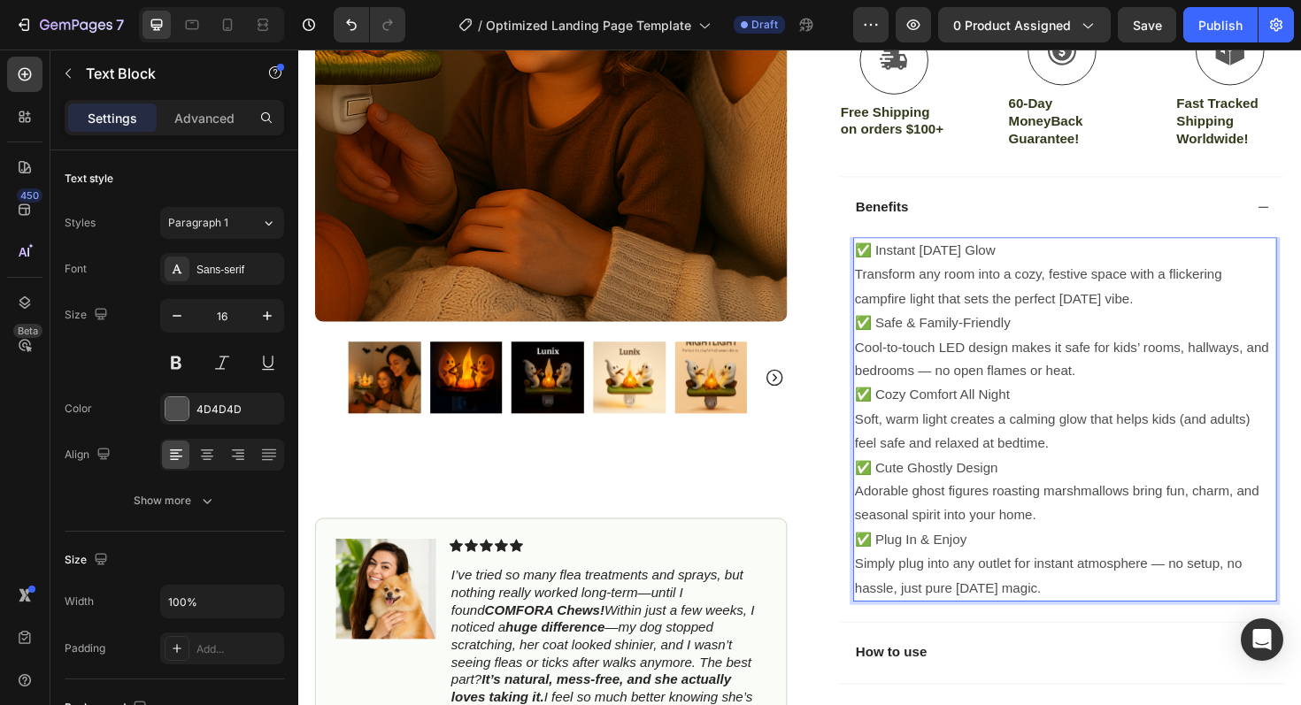
scroll to position [843, 0]
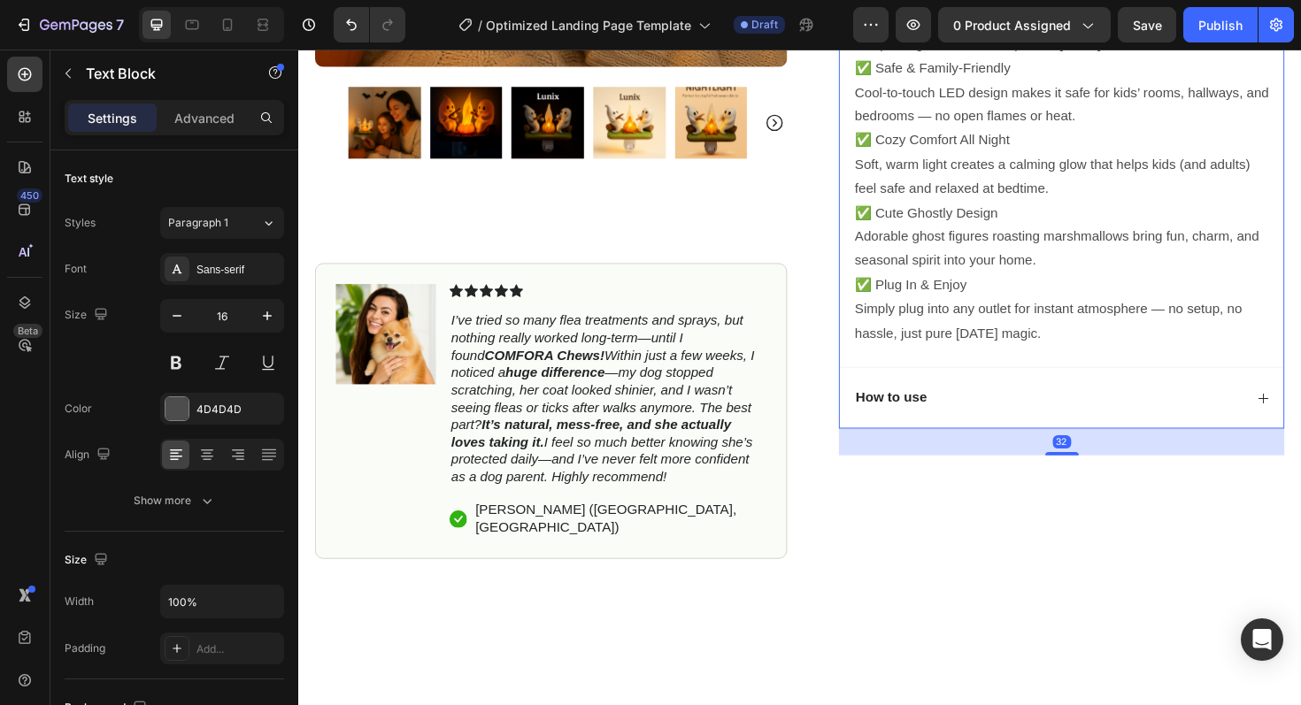
click at [1015, 431] on div "How to use" at bounding box center [1092, 419] width 413 height 24
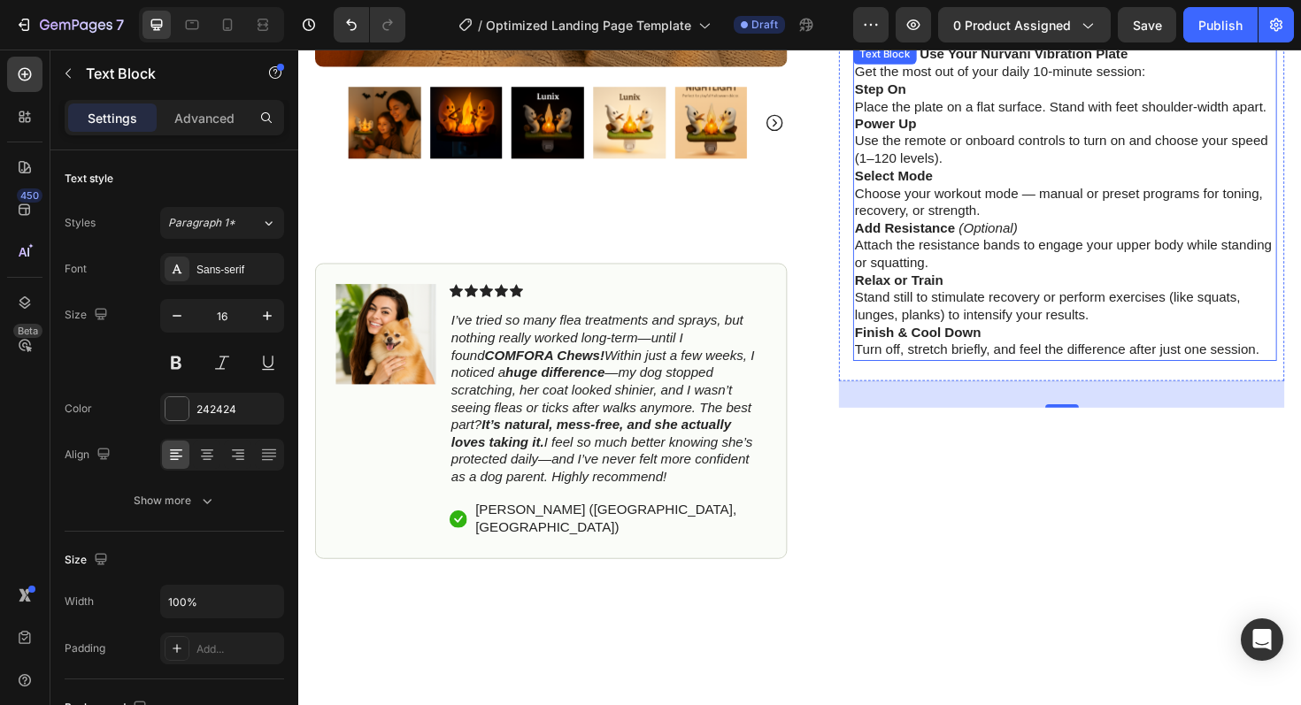
click at [1300, 378] on p "Finish & Cool Down Turn off, stretch briefly, and feel the difference after jus…" at bounding box center [1110, 359] width 445 height 37
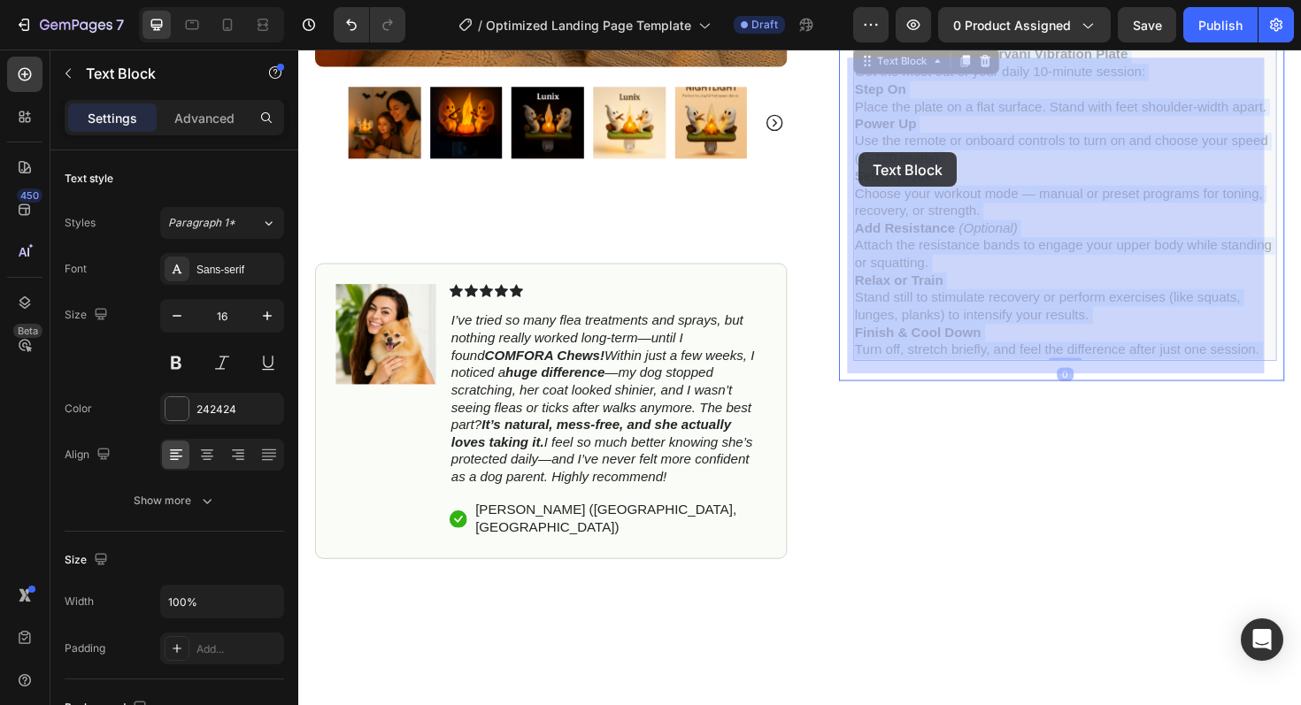
drag, startPoint x: 1310, startPoint y: 384, endPoint x: 891, endPoint y: 158, distance: 475.5
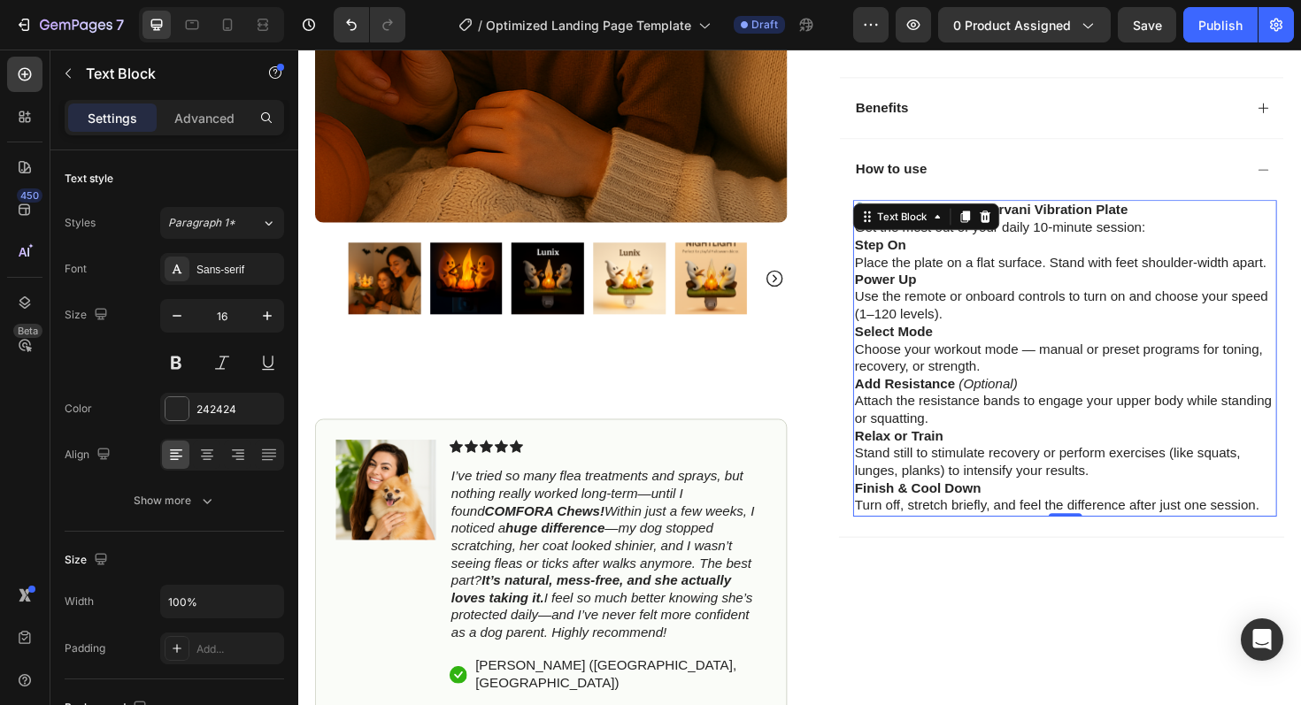
scroll to position [667, 0]
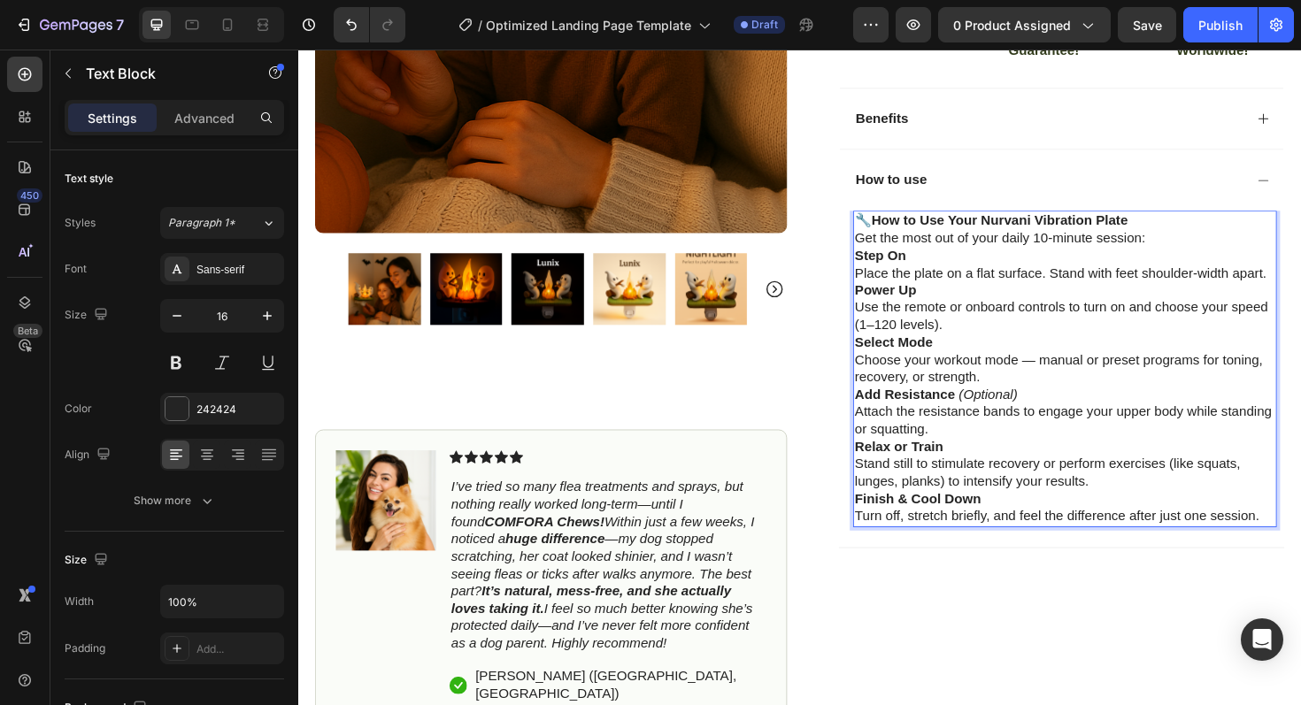
click at [1300, 554] on p "Finish & Cool Down Turn off, stretch briefly, and feel the difference after jus…" at bounding box center [1110, 535] width 445 height 37
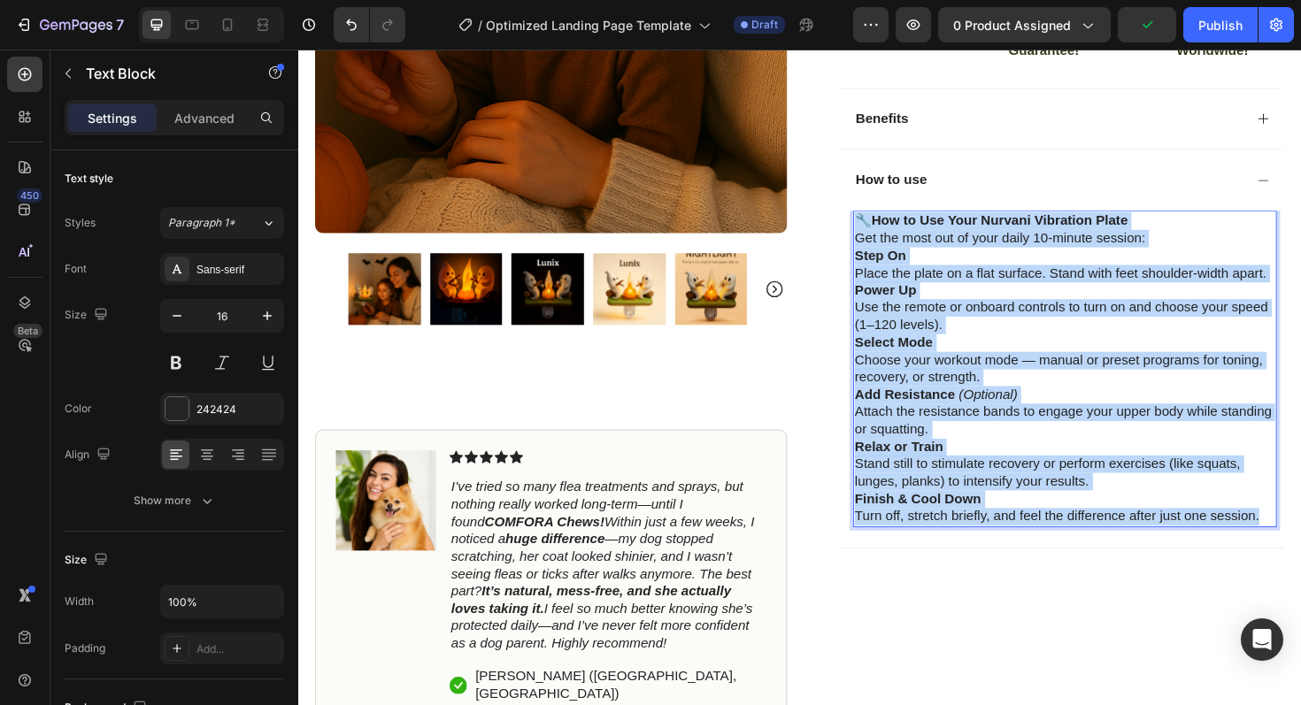
drag, startPoint x: 1315, startPoint y: 558, endPoint x: 883, endPoint y: 244, distance: 534.0
click at [886, 244] on div "🔧 How to Use Your Nurvani Vibration Plate Get the most out of your daily 10-min…" at bounding box center [1110, 387] width 449 height 335
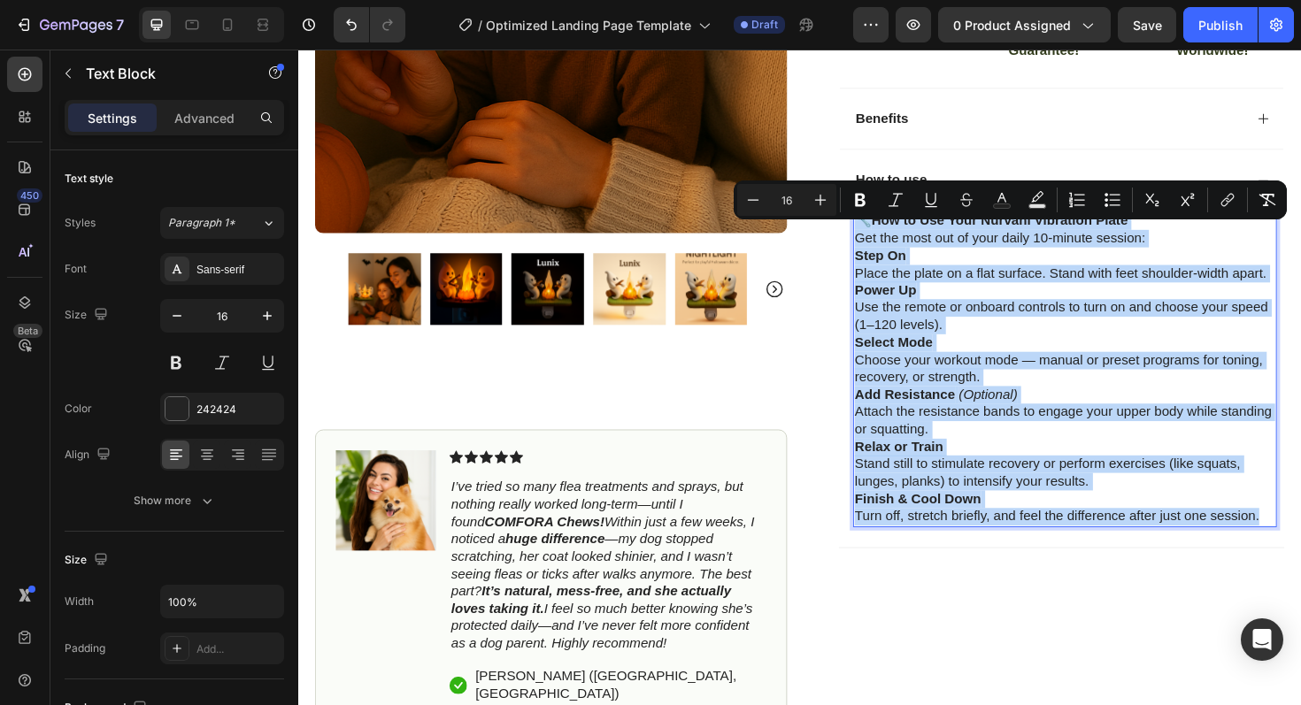
copy div "🔧 How to Use Your Nurvani Vibration Plate Get the most out of your daily 10-min…"
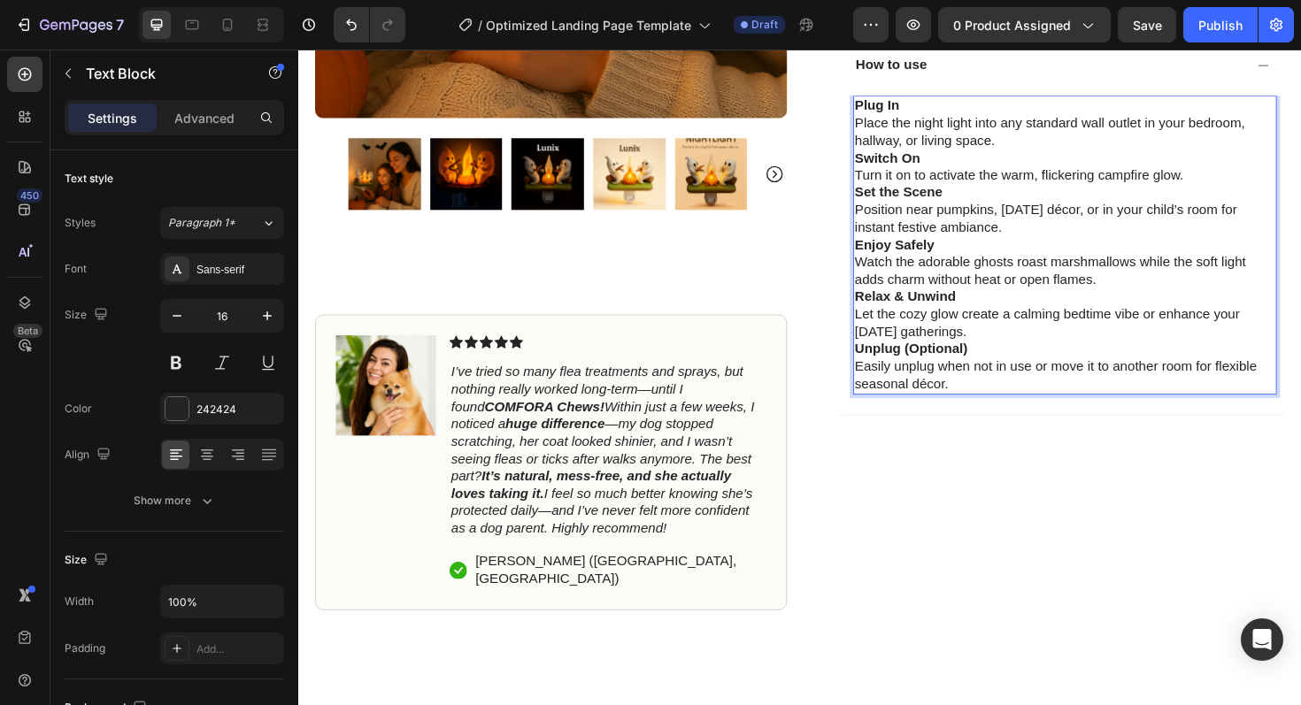
scroll to position [820, 0]
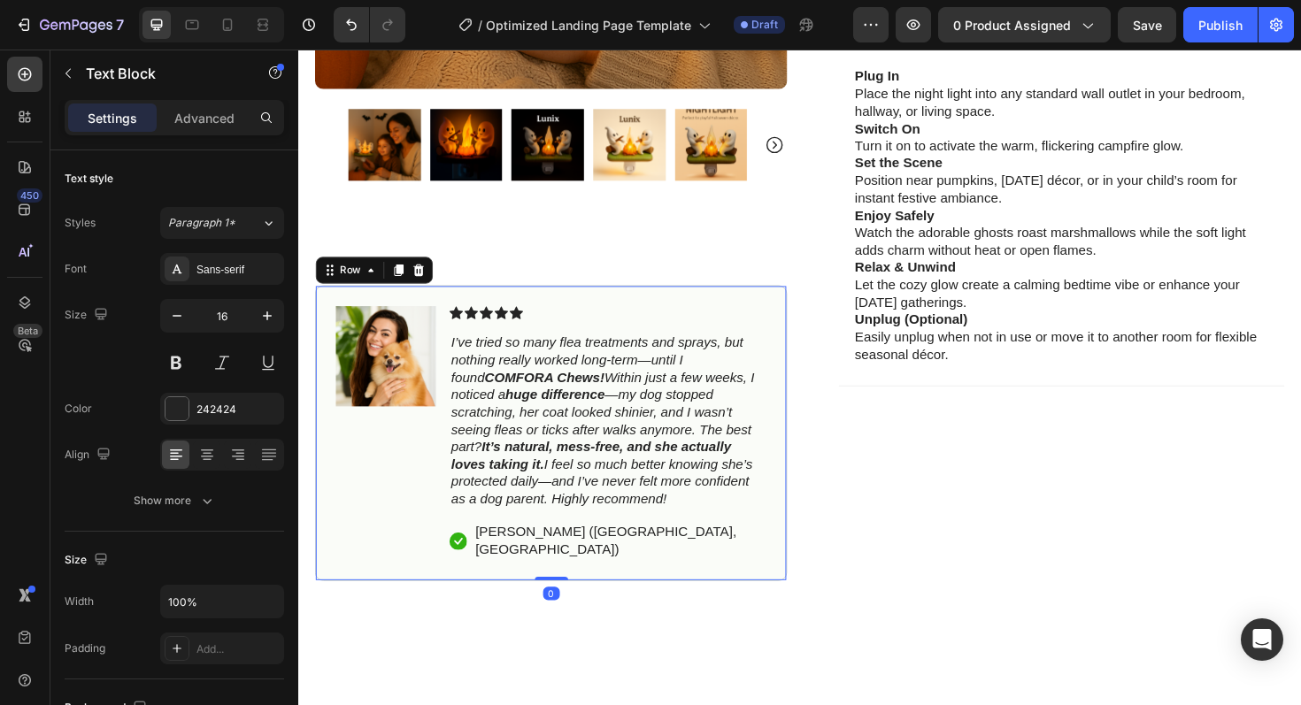
click at [730, 560] on div "Icon Icon Icon Icon Icon Icon List I’ve tried so many flea treatments and spray…" at bounding box center [625, 455] width 335 height 269
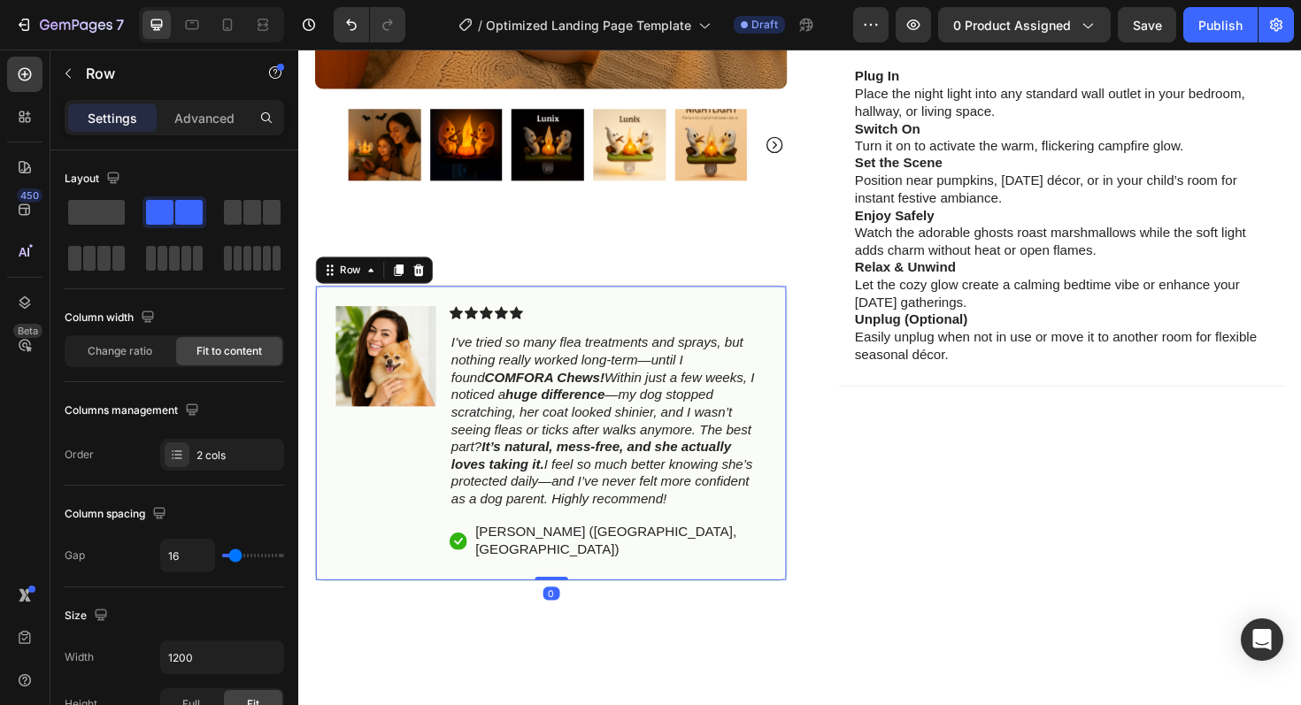
click at [724, 561] on div "Icon Icon Icon Icon Icon Icon List I’ve tried so many flea treatments and spray…" at bounding box center [625, 455] width 335 height 269
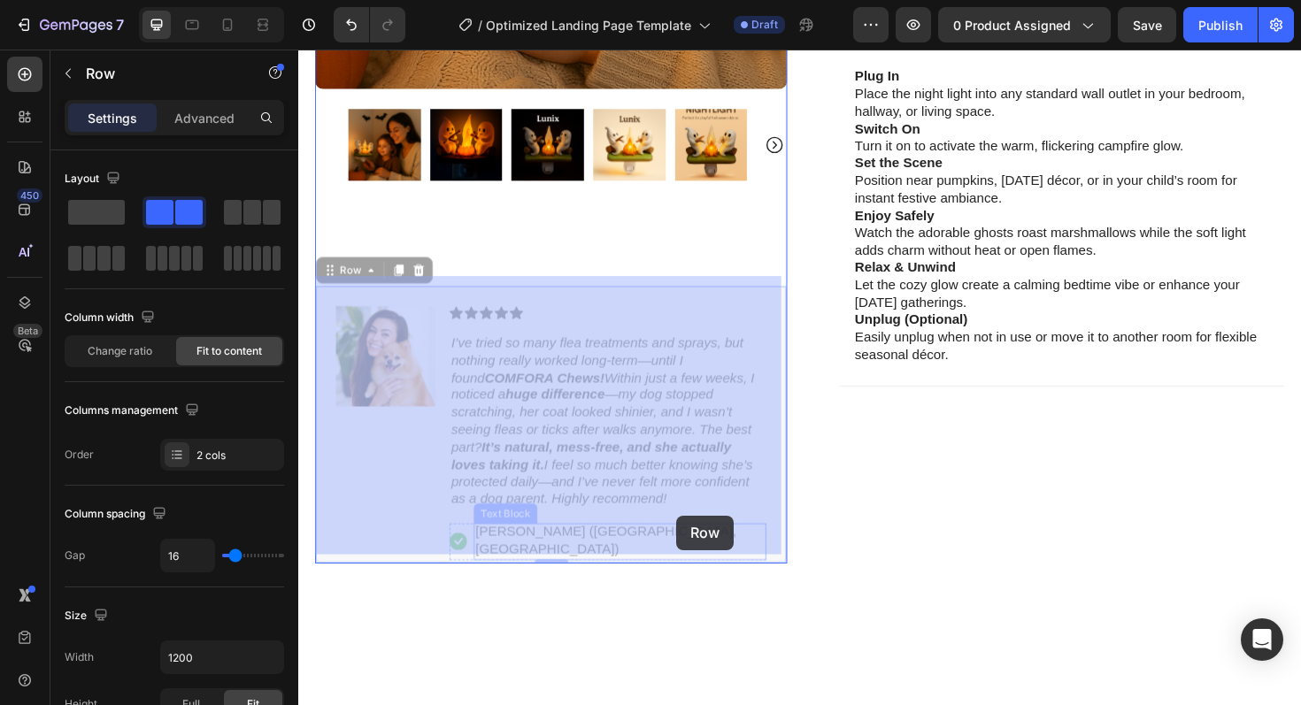
drag, startPoint x: 722, startPoint y: 555, endPoint x: 696, endPoint y: 543, distance: 28.1
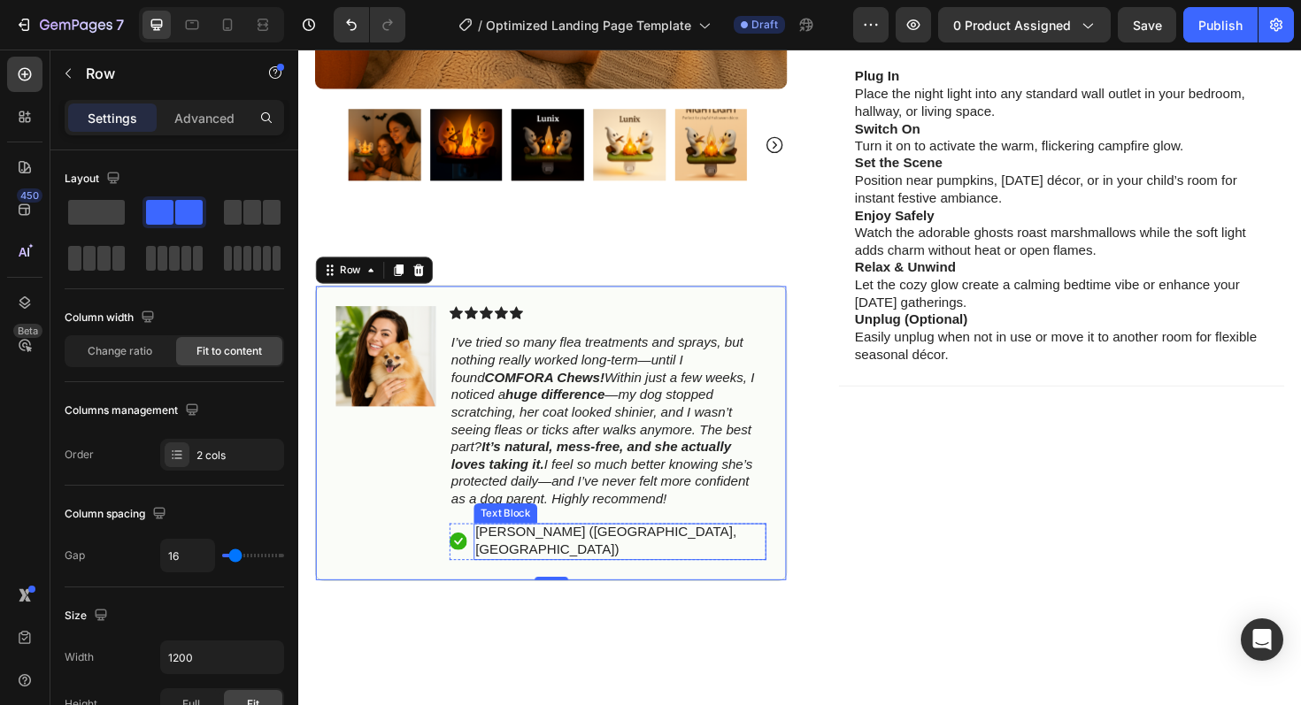
click at [709, 551] on p "[PERSON_NAME] ([GEOGRAPHIC_DATA], [GEOGRAPHIC_DATA])" at bounding box center [639, 569] width 306 height 37
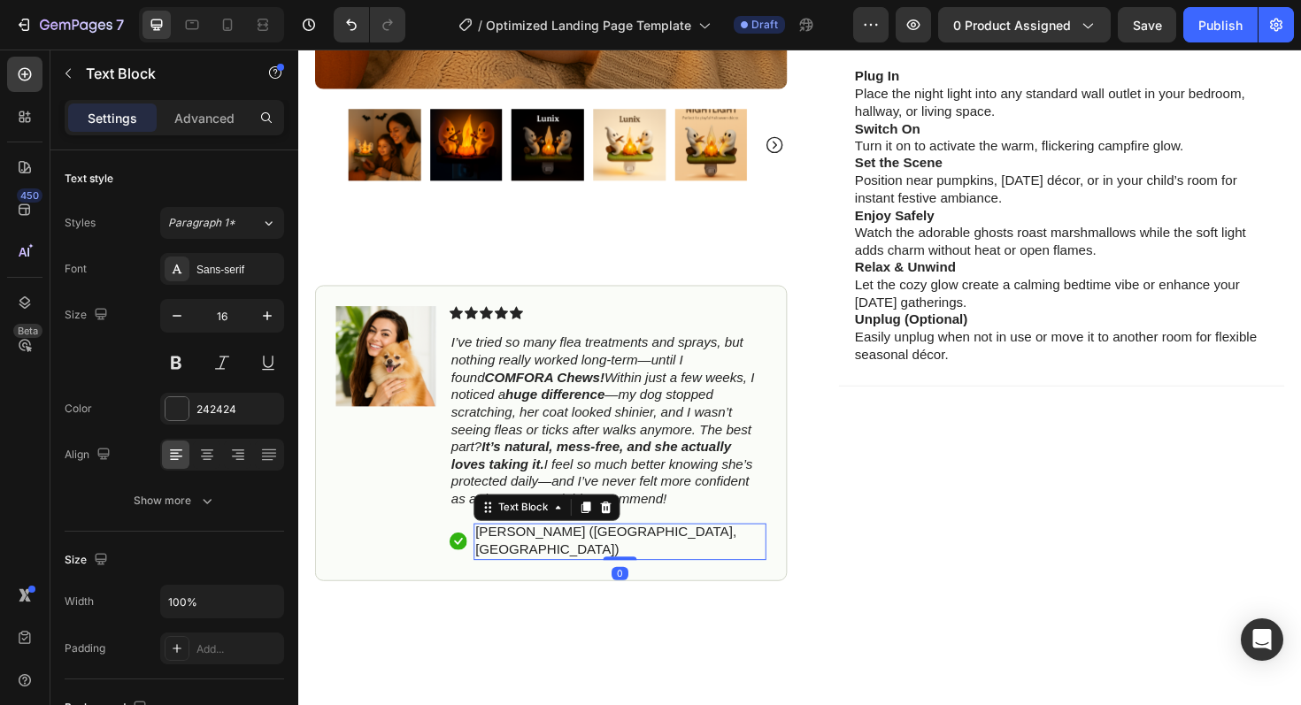
click at [719, 551] on p "[PERSON_NAME] ([GEOGRAPHIC_DATA], [GEOGRAPHIC_DATA])" at bounding box center [639, 569] width 306 height 37
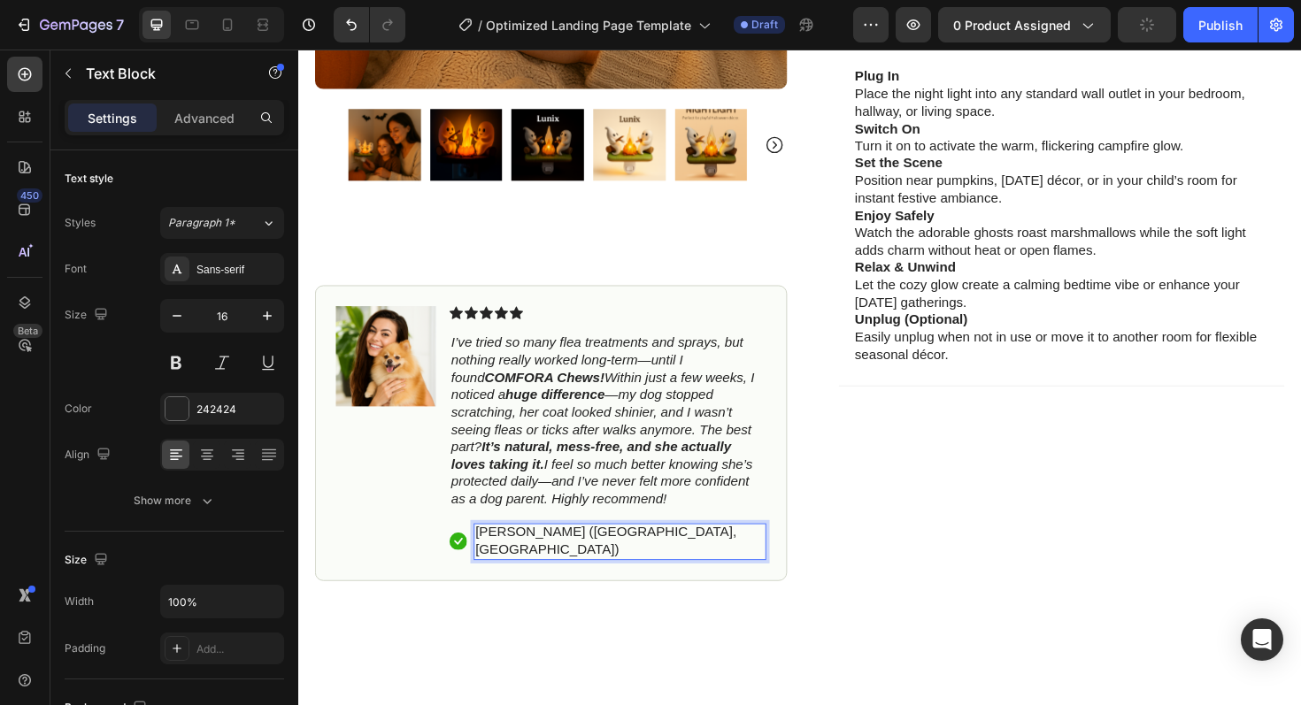
click at [722, 554] on div "[PERSON_NAME] ([GEOGRAPHIC_DATA], [GEOGRAPHIC_DATA])" at bounding box center [639, 570] width 310 height 39
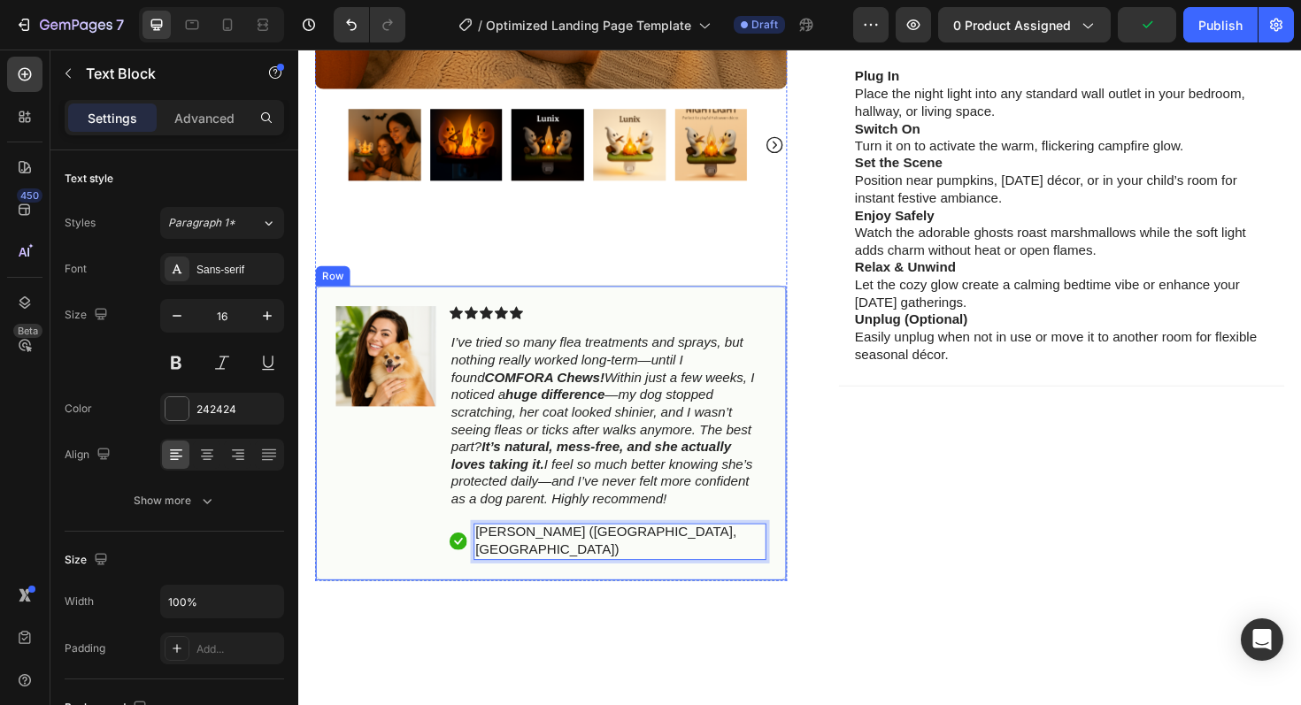
click at [717, 533] on div "Icon Icon Icon Icon Icon Icon List I’ve tried so many flea treatments and spray…" at bounding box center [625, 455] width 335 height 269
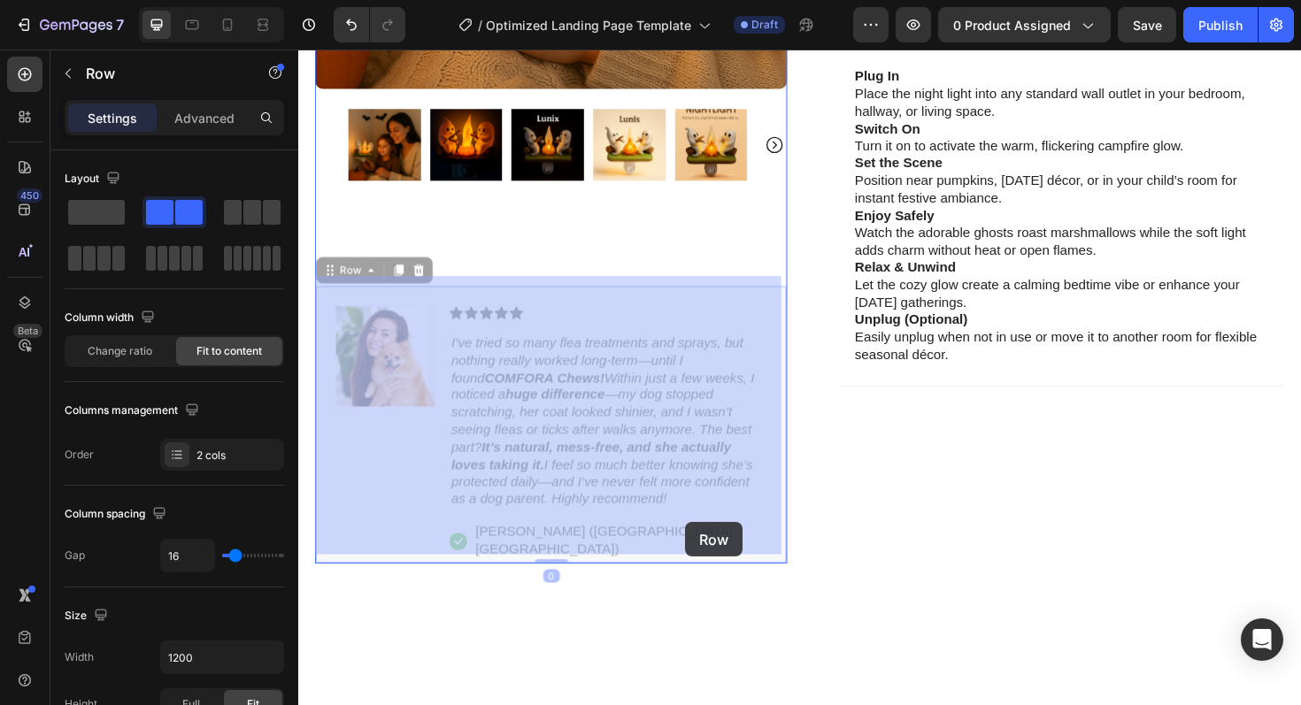
drag, startPoint x: 723, startPoint y: 554, endPoint x: 708, endPoint y: 550, distance: 15.5
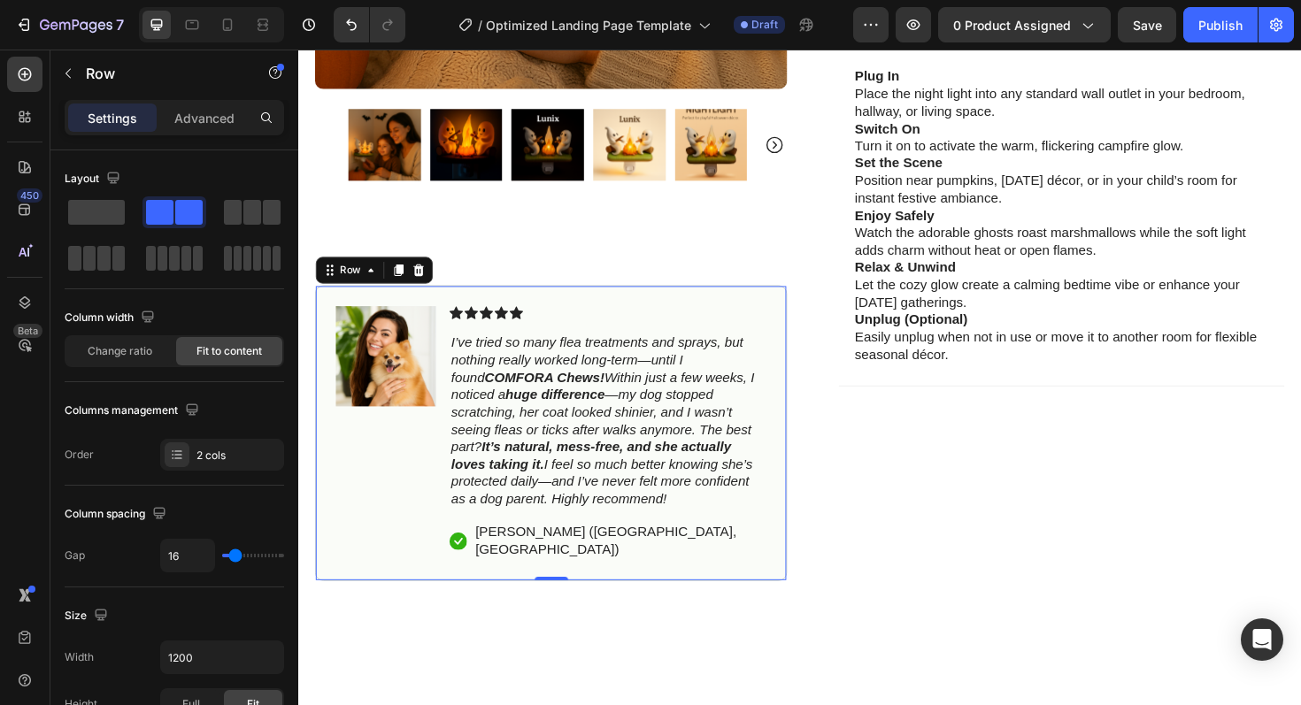
click at [725, 546] on div "Icon Icon Icon Icon Icon Icon List I’ve tried so many flea treatments and spray…" at bounding box center [625, 455] width 335 height 269
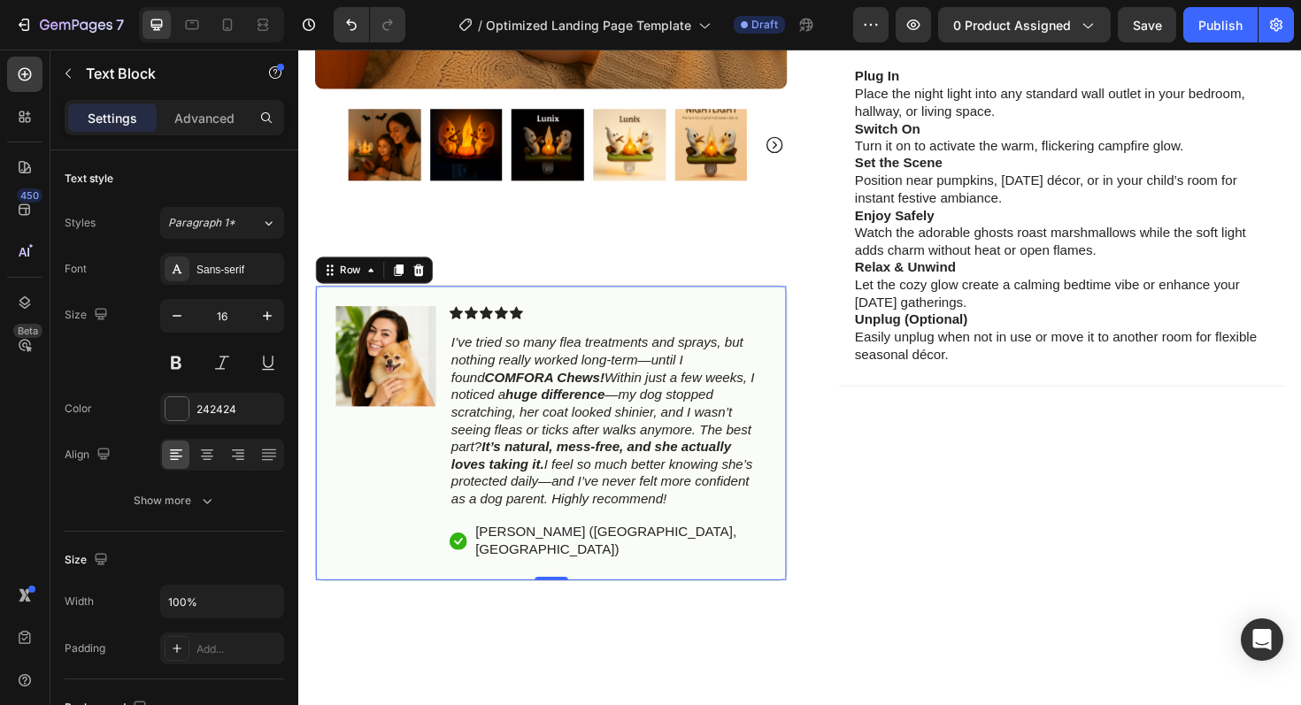
click at [713, 520] on p "I’ve tried so many flea treatments and sprays, but nothing really worked long-t…" at bounding box center [626, 443] width 332 height 184
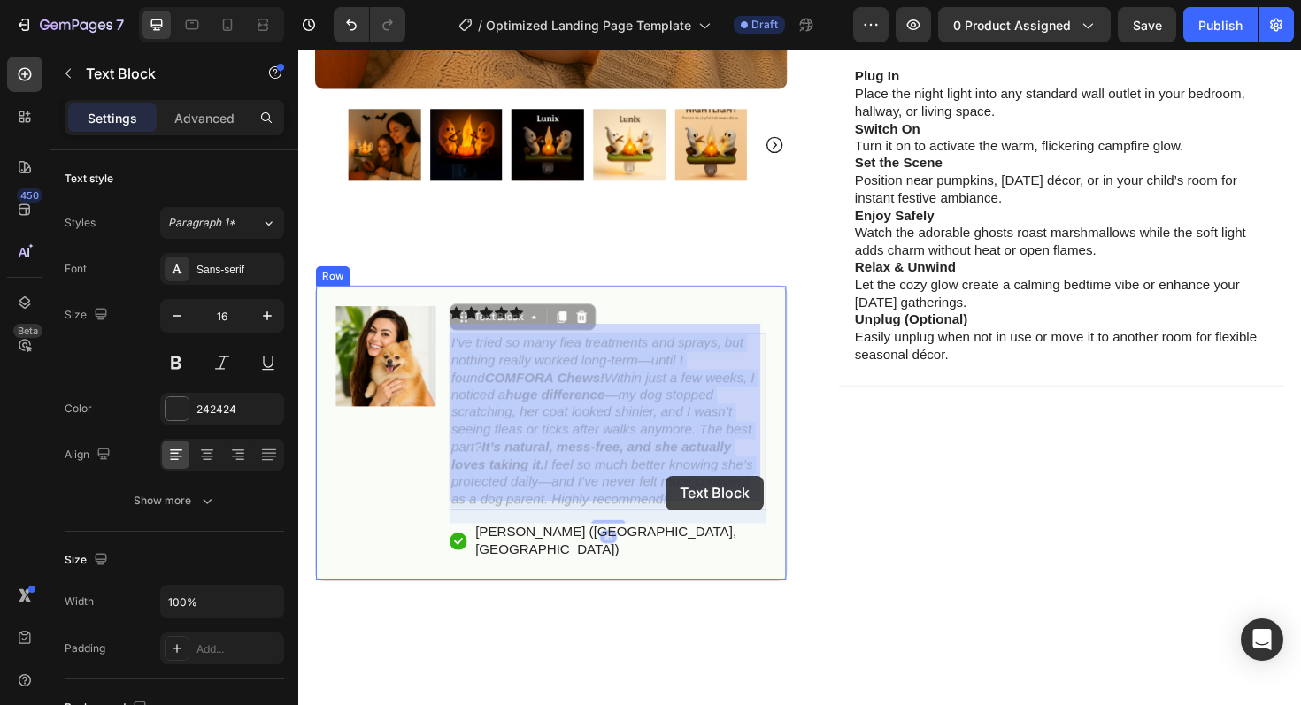
drag, startPoint x: 462, startPoint y: 350, endPoint x: 688, endPoint y: 501, distance: 271.2
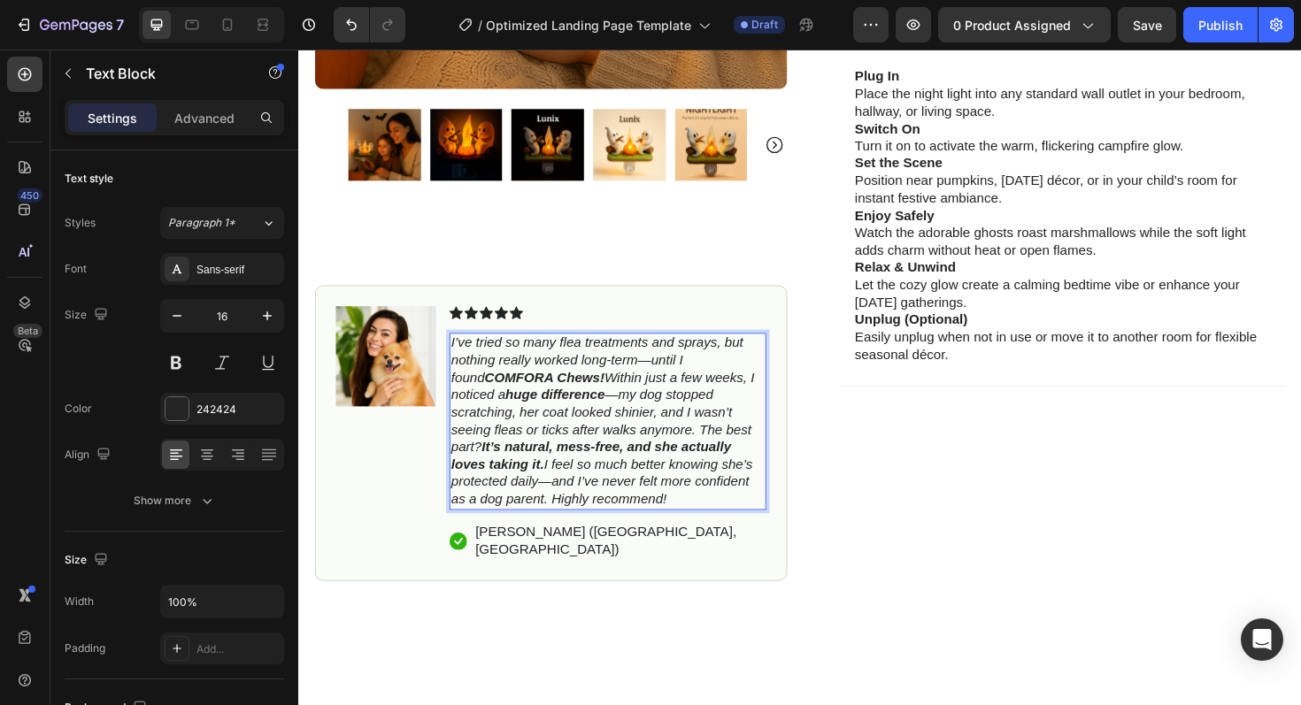
click at [692, 511] on p "I’ve tried so many flea treatments and sprays, but nothing really worked long-t…" at bounding box center [626, 443] width 332 height 184
click at [692, 516] on p "I’ve tried so many flea treatments and sprays, but nothing really worked long-t…" at bounding box center [626, 443] width 332 height 184
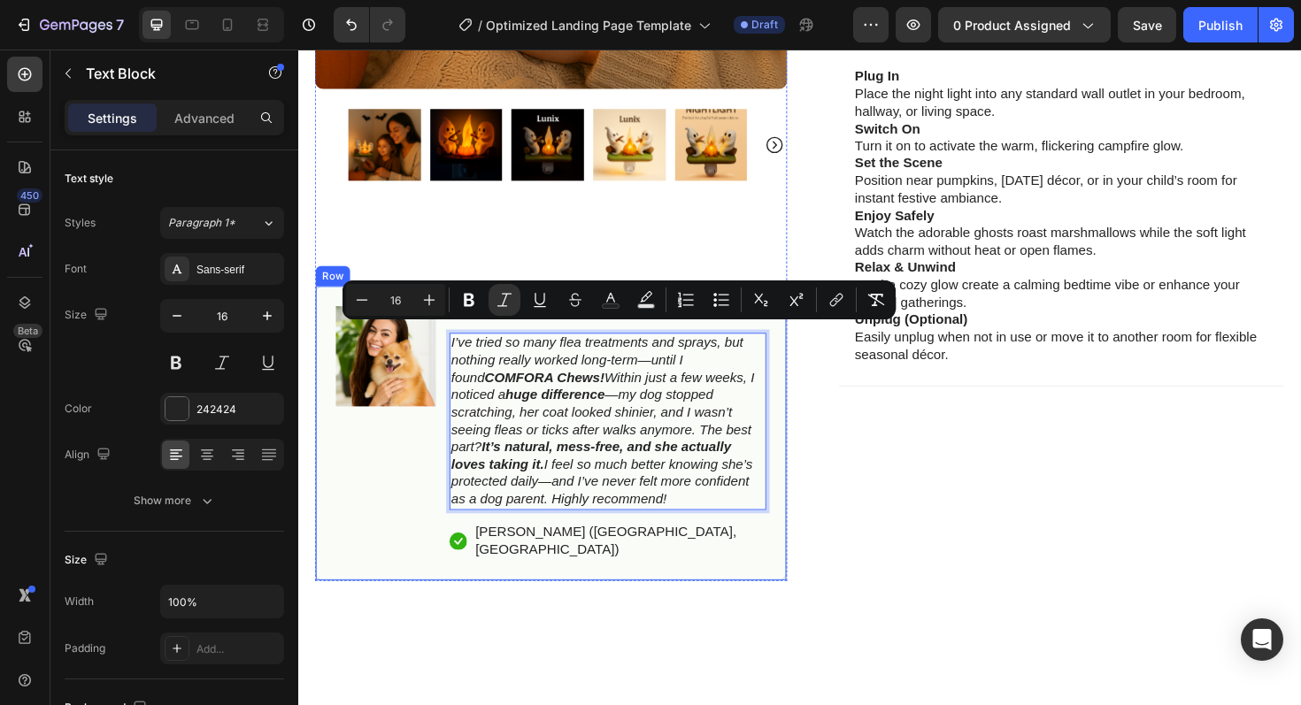
drag, startPoint x: 692, startPoint y: 516, endPoint x: 455, endPoint y: 350, distance: 289.2
click at [455, 350] on div "Image Icon Icon Icon Icon Icon Icon List I’ve tried so many flea treatments and…" at bounding box center [566, 455] width 500 height 313
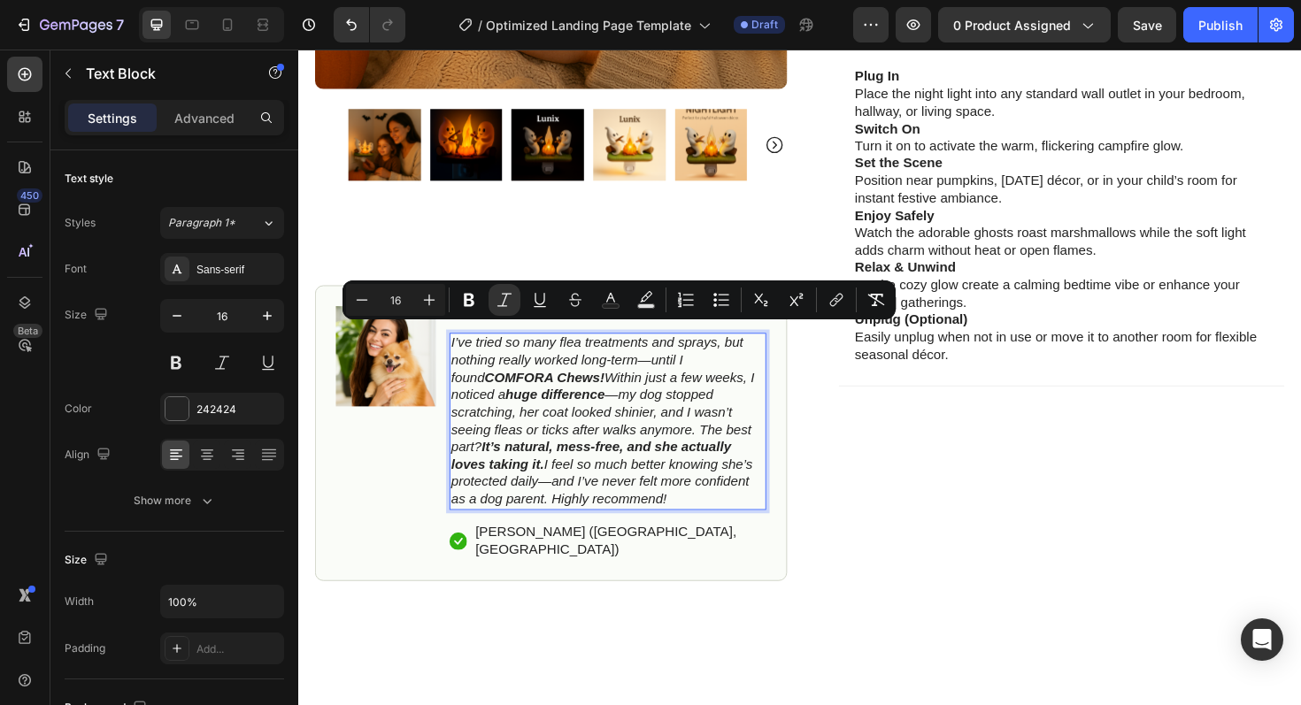
copy icon "I’ve tried so many flea treatments and sprays, but nothing really worked long-t…"
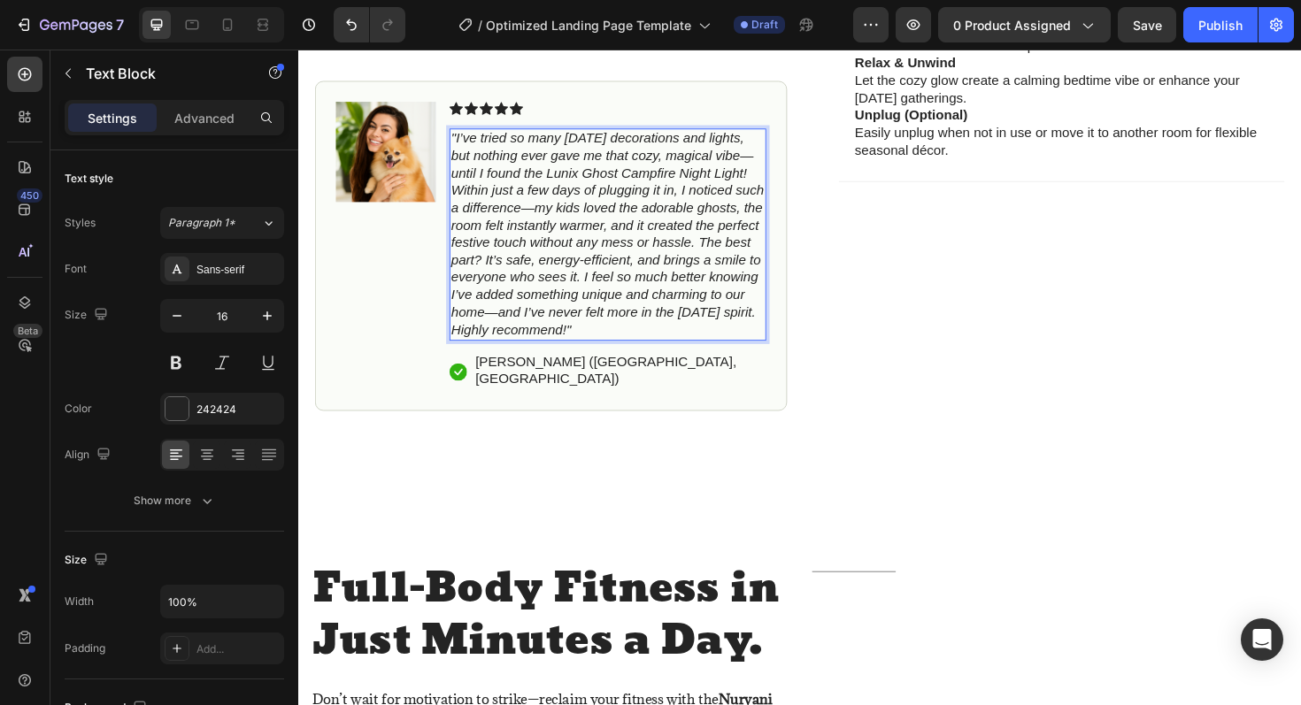
scroll to position [1038, 0]
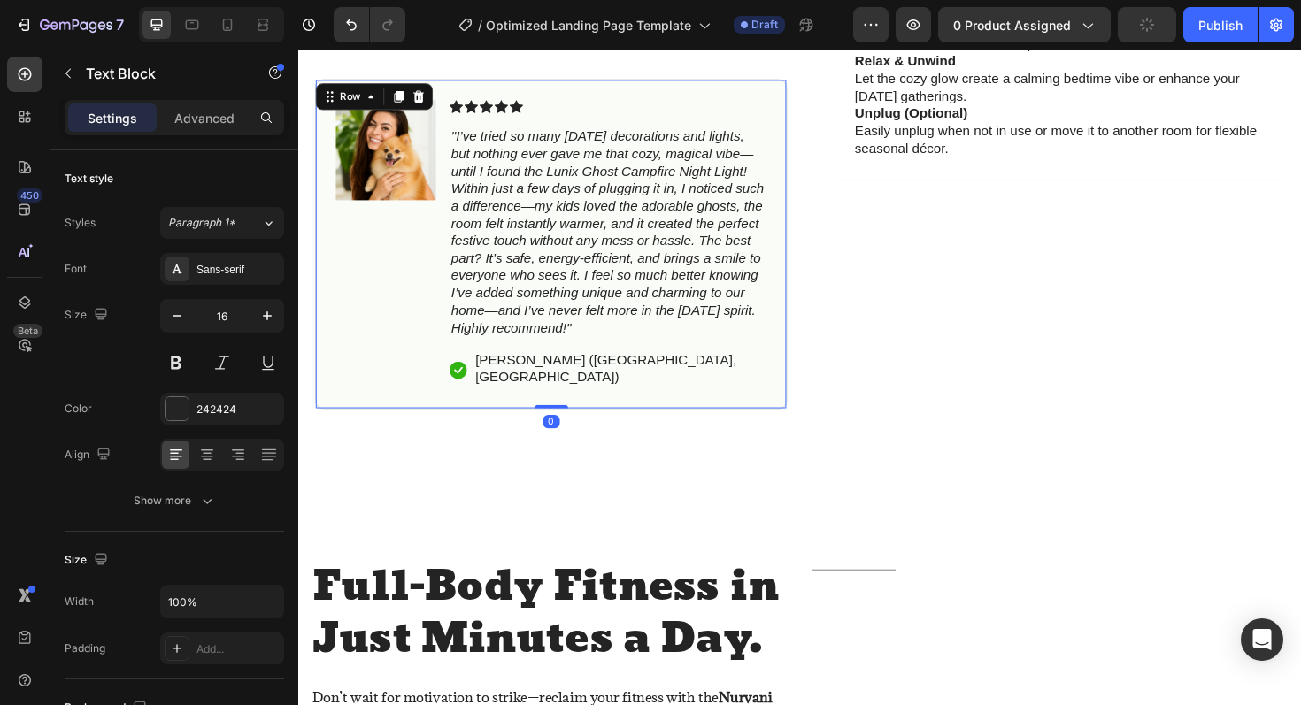
click at [682, 398] on div "Image Icon Icon Icon Icon Icon Icon List "I’ve tried so many Halloween decorati…" at bounding box center [566, 256] width 500 height 350
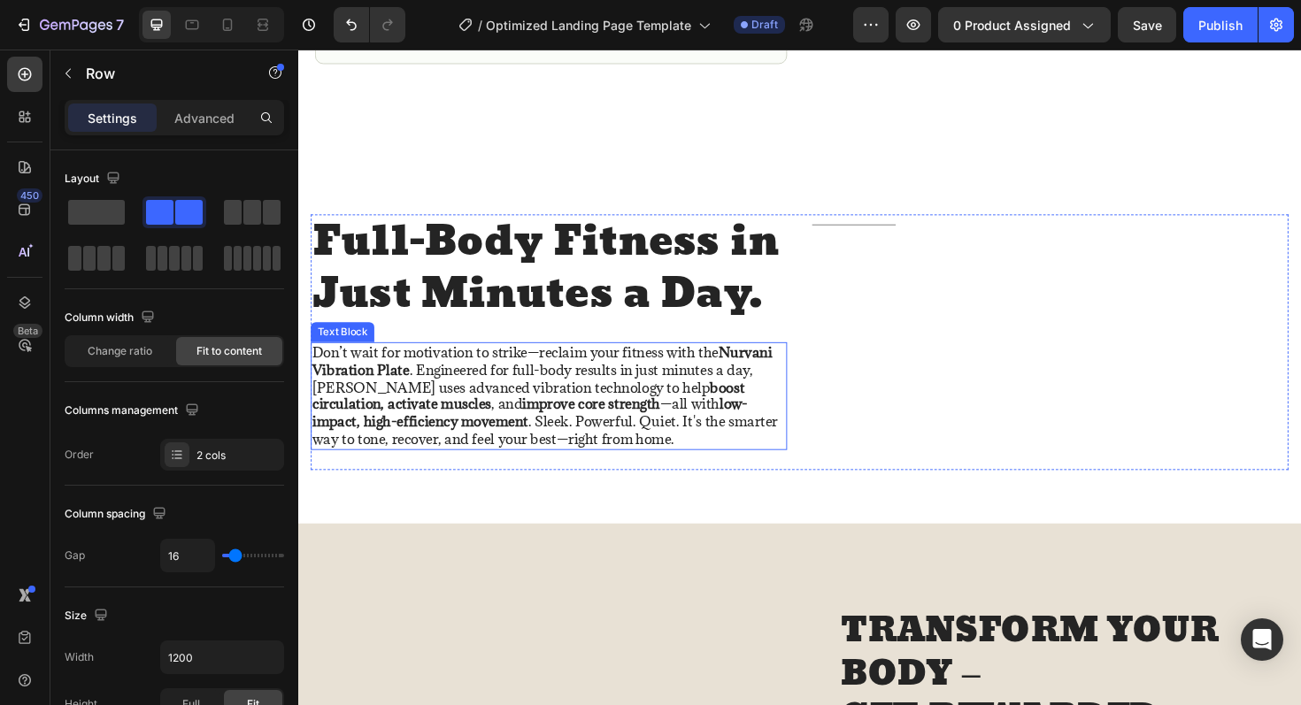
scroll to position [1387, 0]
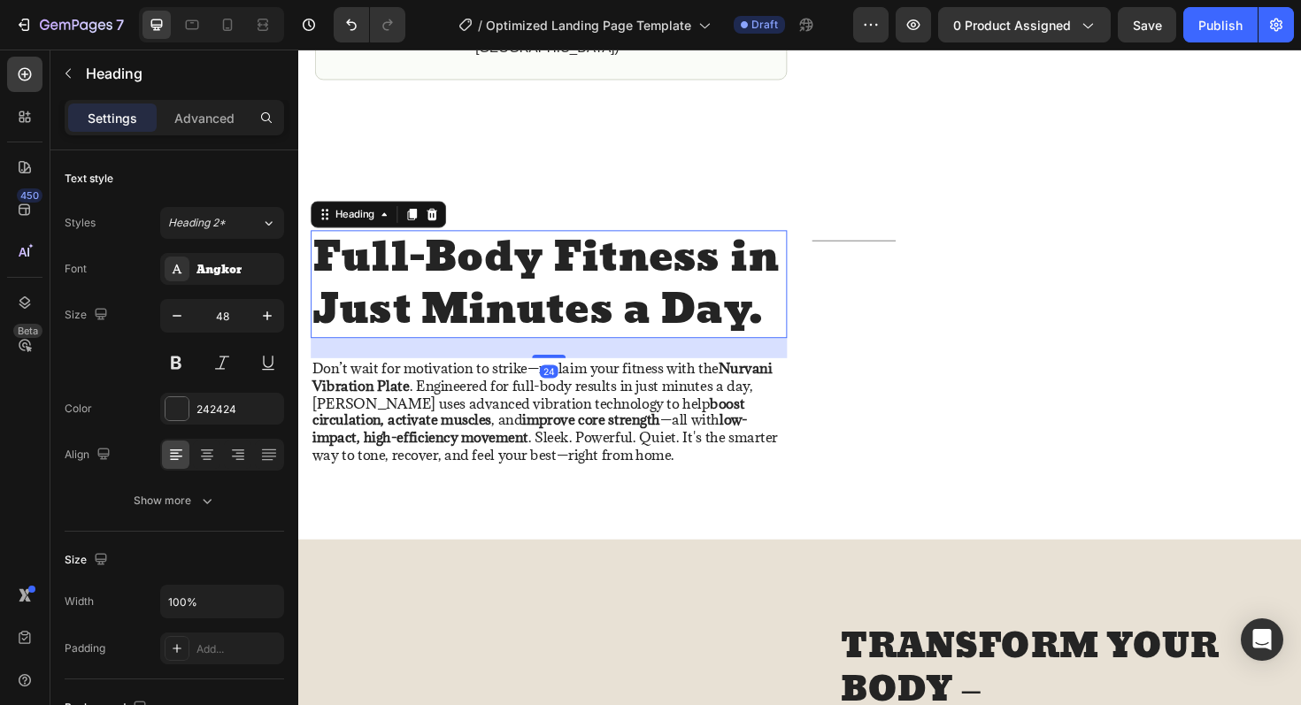
click at [488, 306] on h2 "Full-Body Fitness in Just Minutes a Day." at bounding box center [564, 299] width 504 height 114
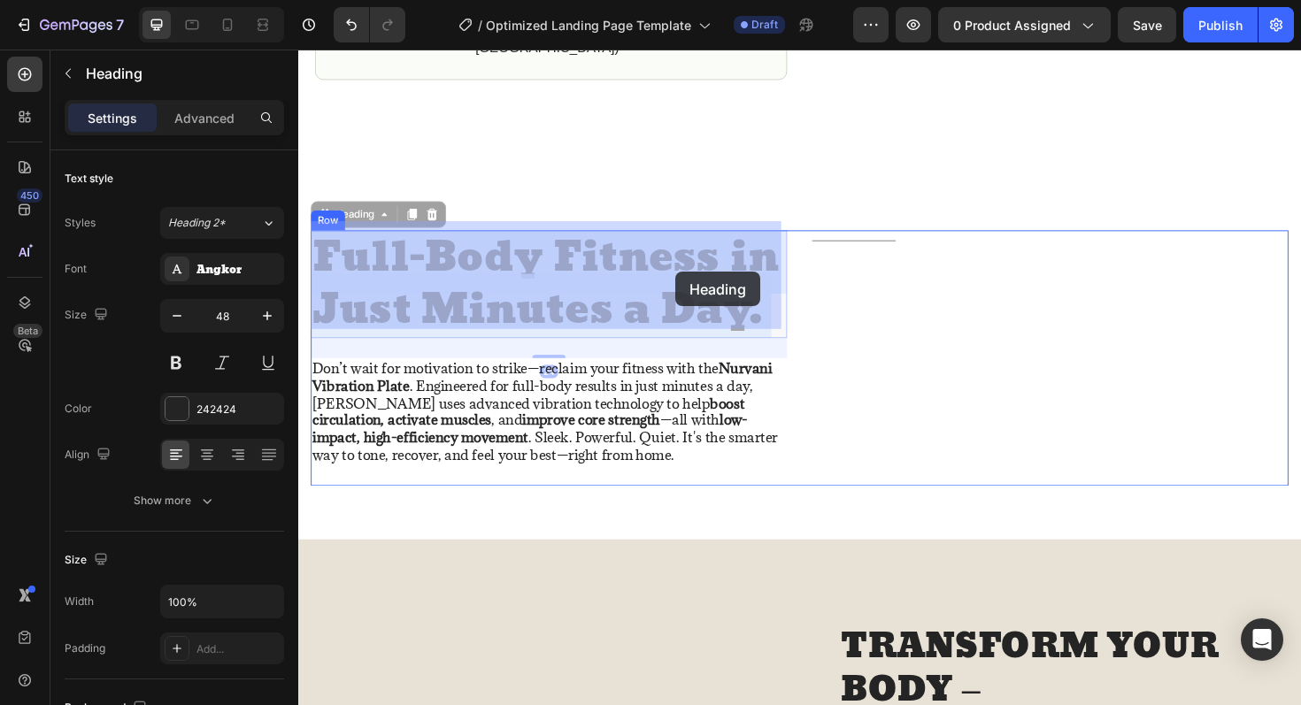
drag, startPoint x: 314, startPoint y: 261, endPoint x: 697, endPoint y: 285, distance: 383.9
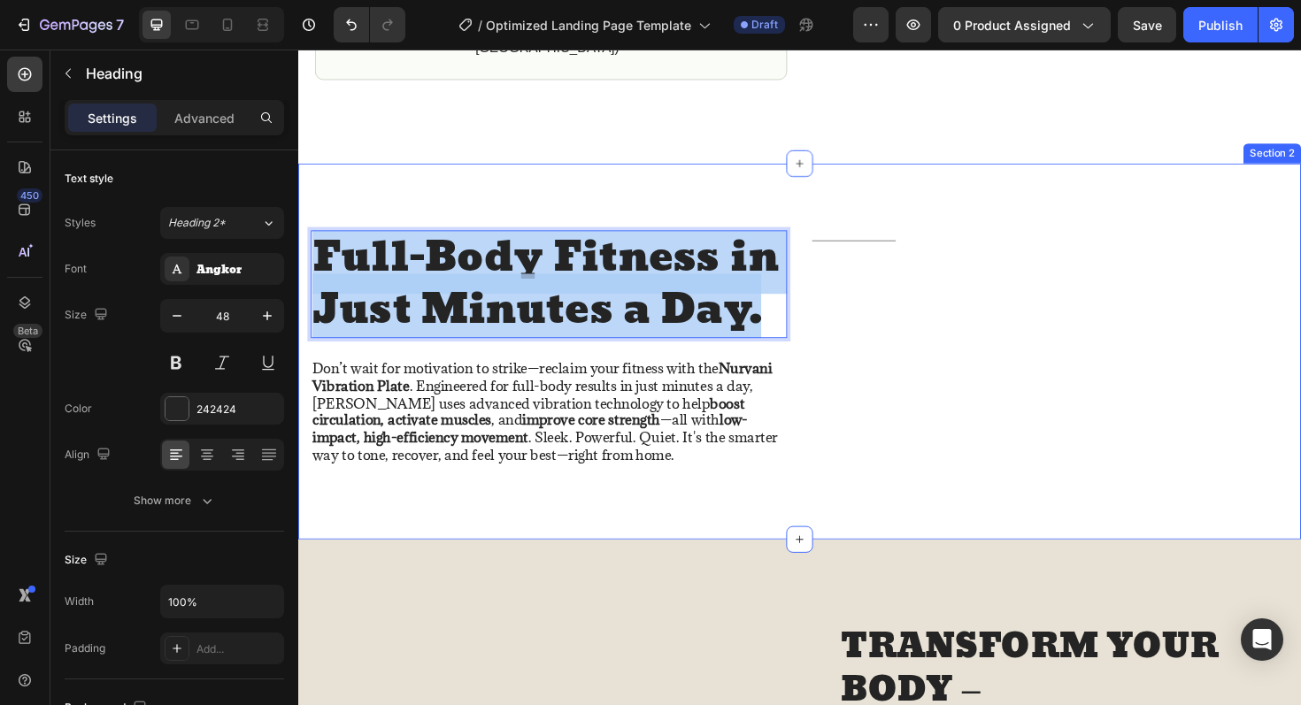
drag, startPoint x: 794, startPoint y: 331, endPoint x: 301, endPoint y: 265, distance: 497.4
click at [301, 265] on div "Full-Body Fitness in Just Minutes a Day. Heading 24 Don’t wait for motivation t…" at bounding box center [829, 370] width 1062 height 398
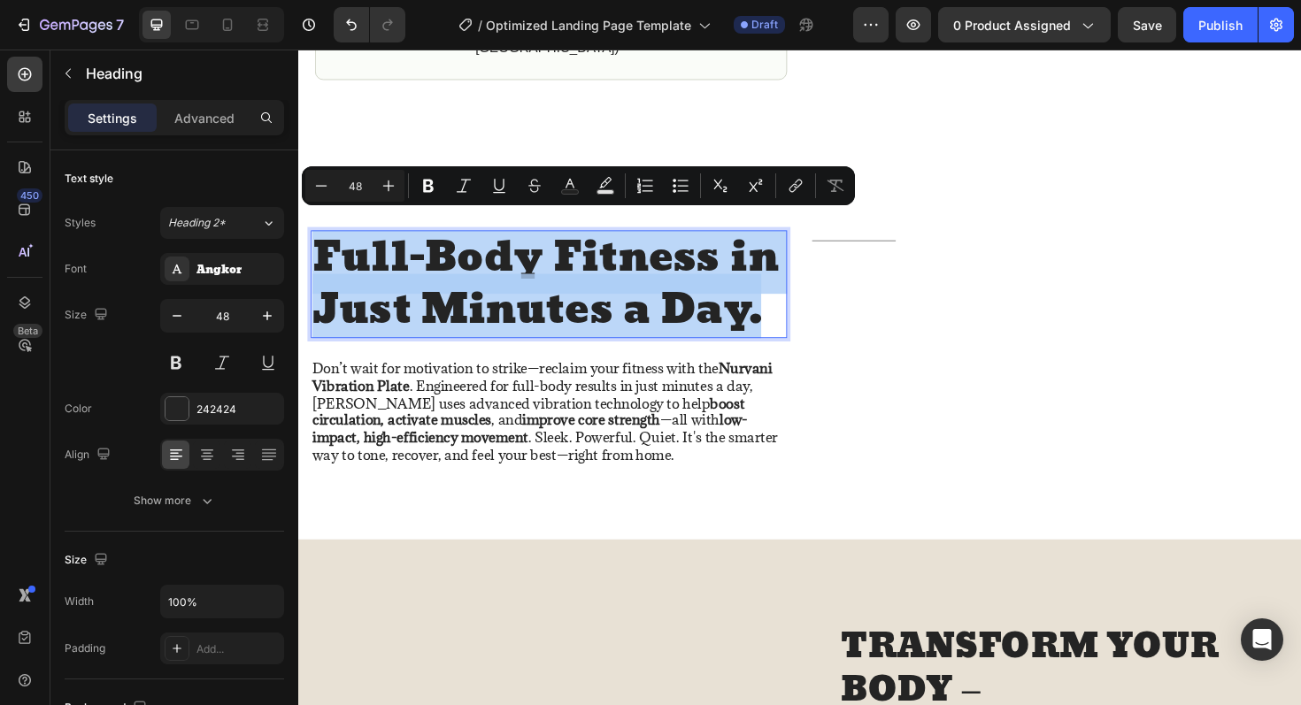
copy p "Full-Body Fitness in Just Minutes a Day."
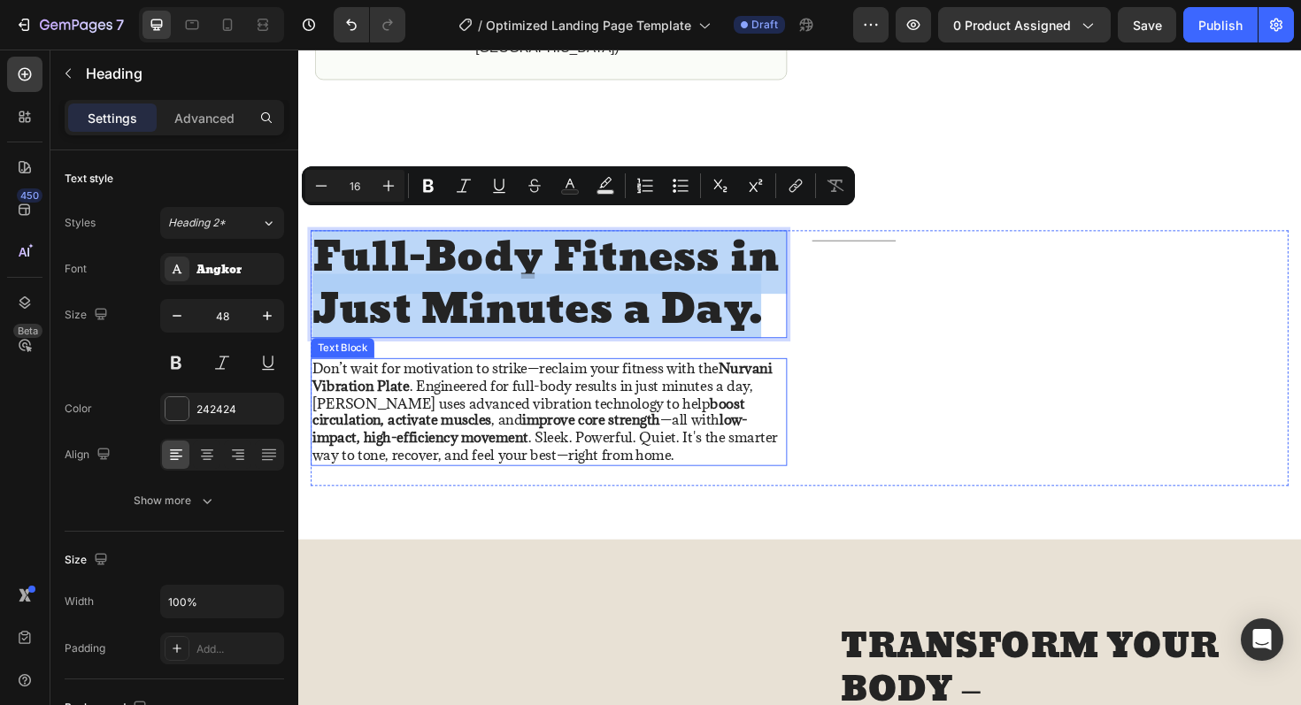
click at [404, 398] on strong "Nurvani Vibration Plate" at bounding box center [556, 397] width 487 height 38
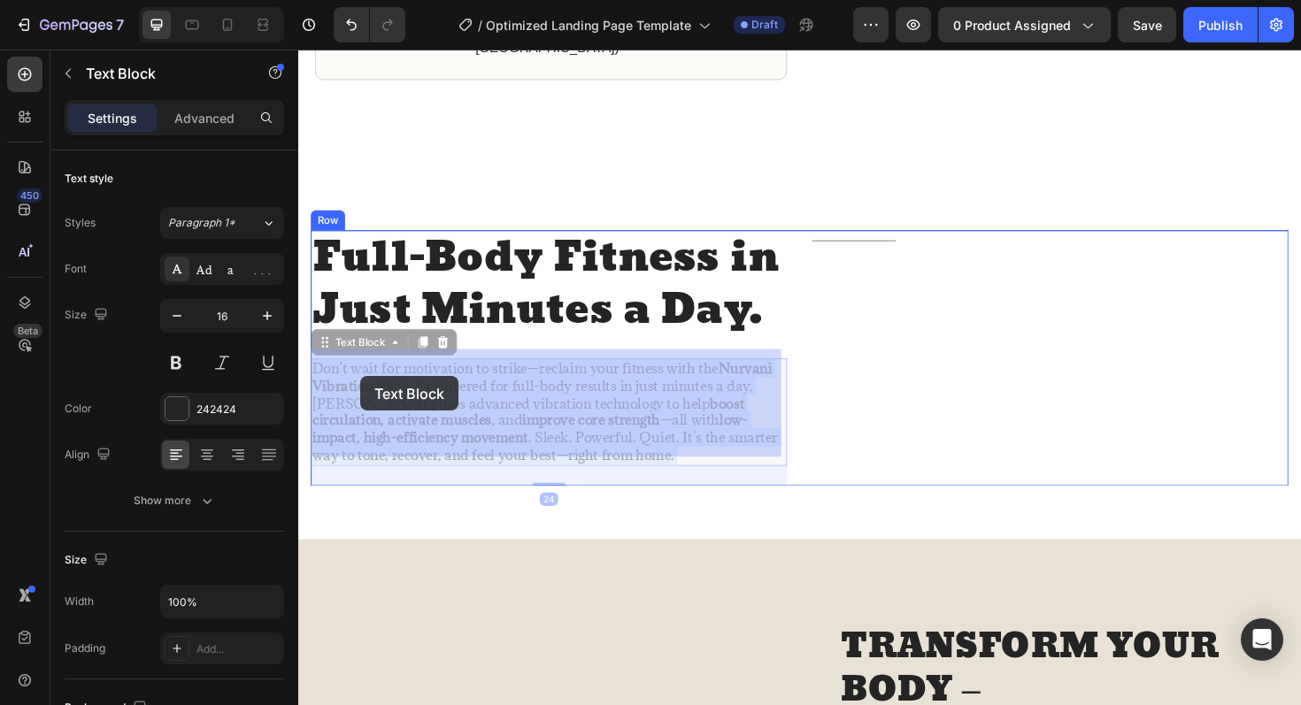
drag, startPoint x: 633, startPoint y: 466, endPoint x: 364, endPoint y: 396, distance: 278.2
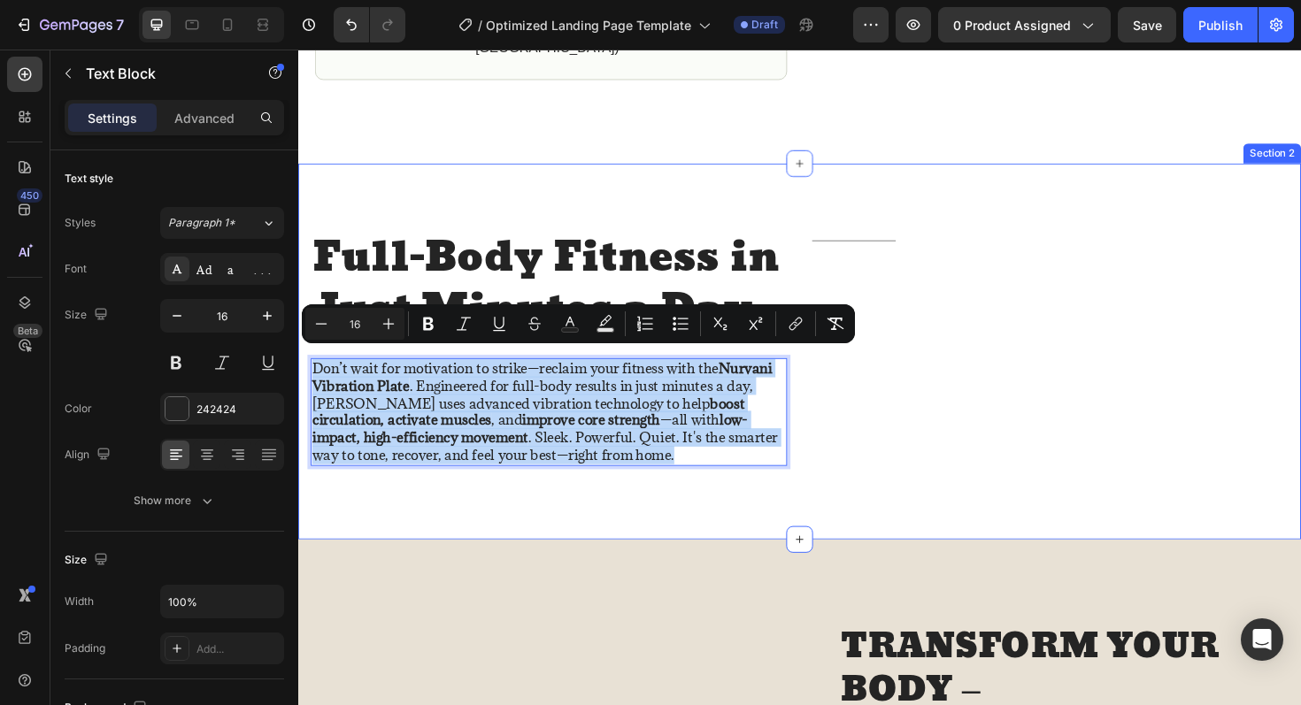
drag, startPoint x: 617, startPoint y: 468, endPoint x: 297, endPoint y: 373, distance: 333.2
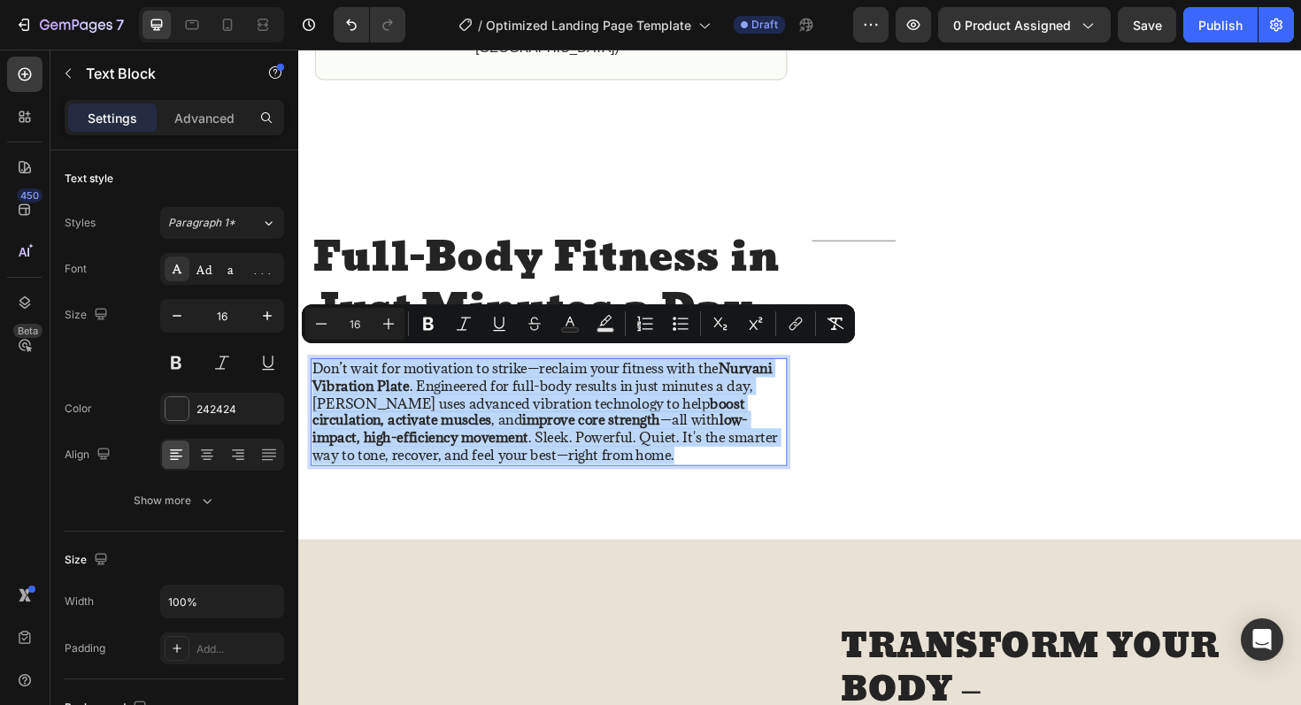
copy p "Don’t wait for motivation to strike—reclaim your fitness with the Nurvani Vibra…"
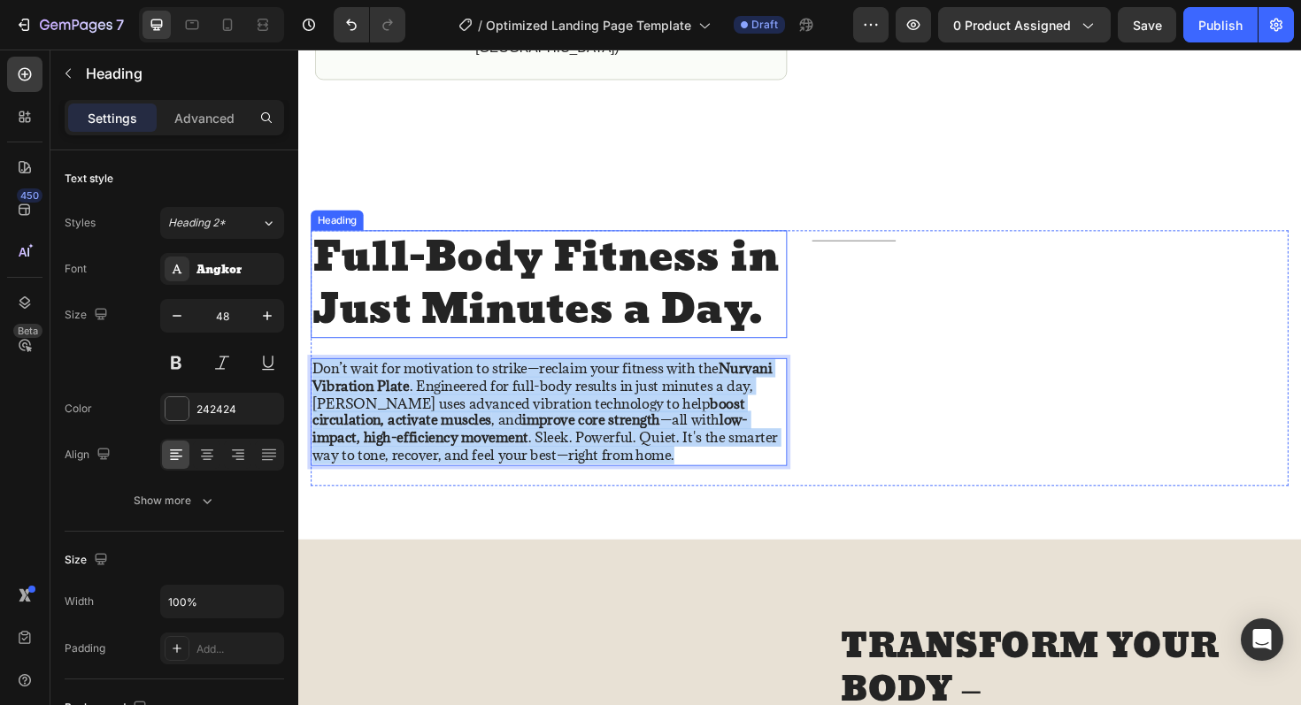
click at [521, 286] on p "Full-Body Fitness in Just Minutes a Day." at bounding box center [563, 298] width 501 height 111
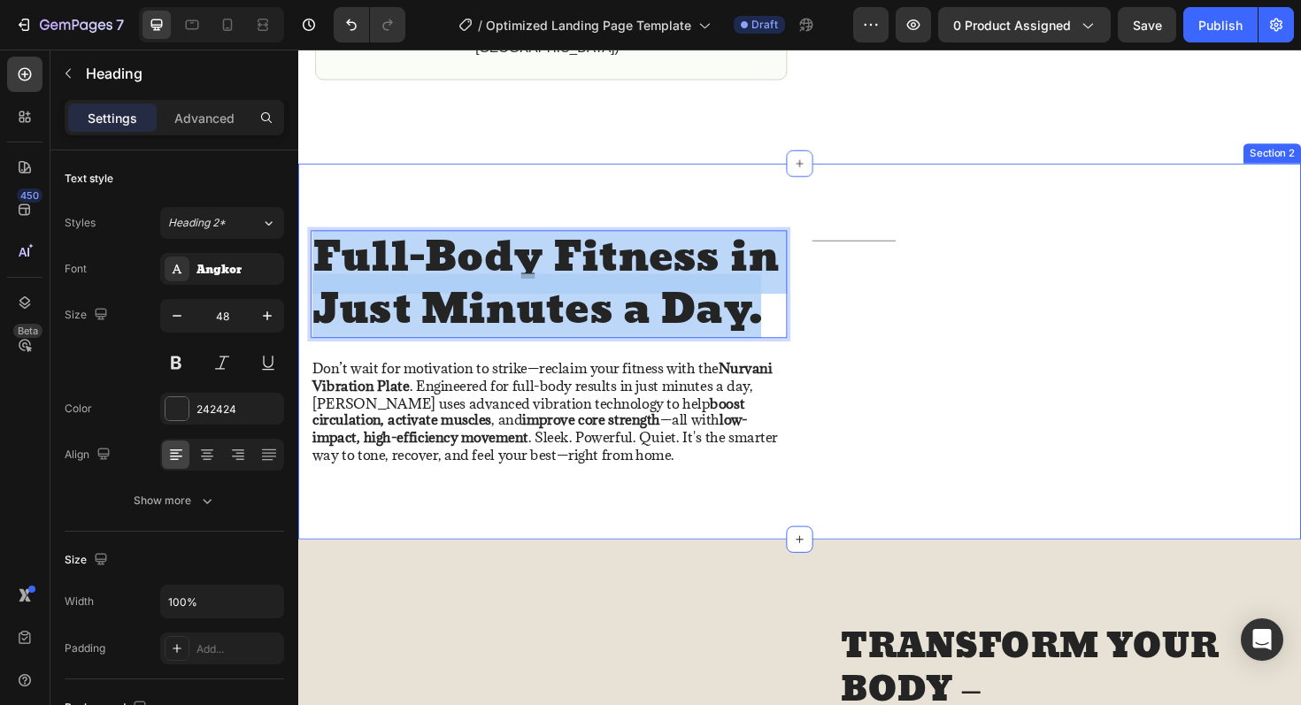
drag, startPoint x: 788, startPoint y: 328, endPoint x: 299, endPoint y: 244, distance: 495.7
click at [299, 244] on div "Full-Body Fitness in Just Minutes a Day. Heading 24 Don’t wait for motivation t…" at bounding box center [829, 370] width 1062 height 398
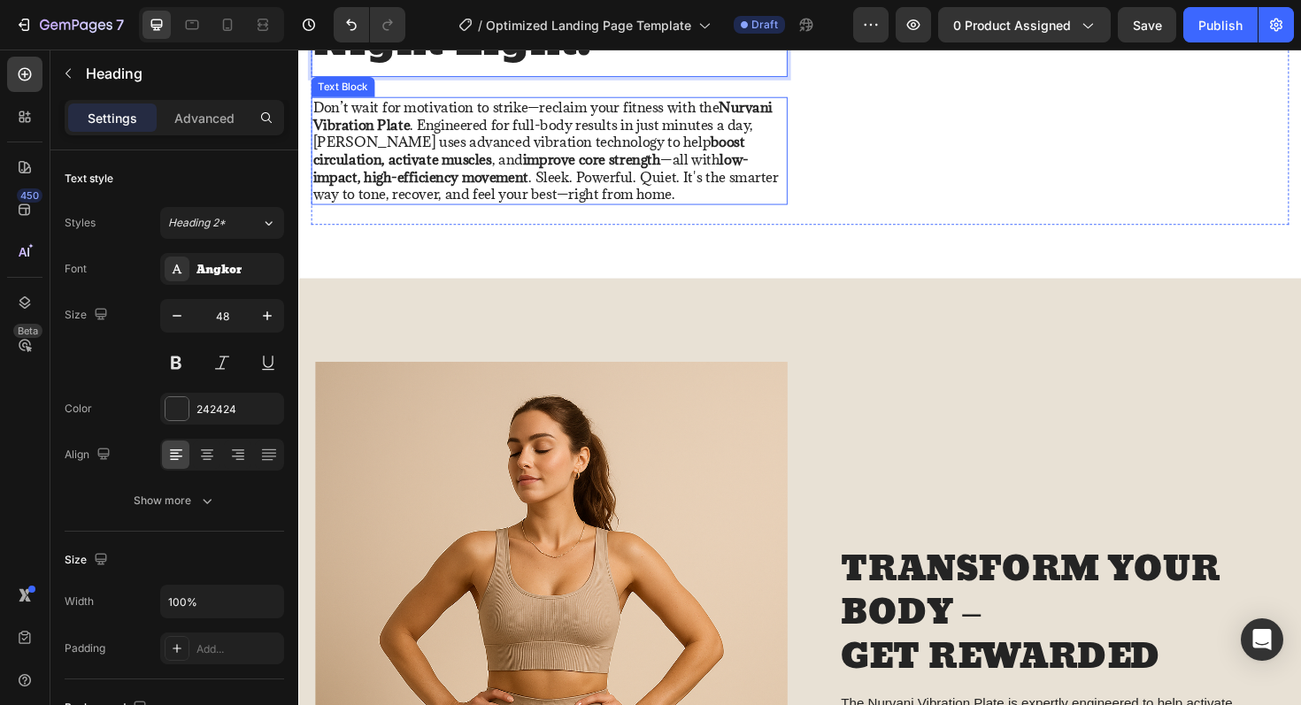
scroll to position [1952, 0]
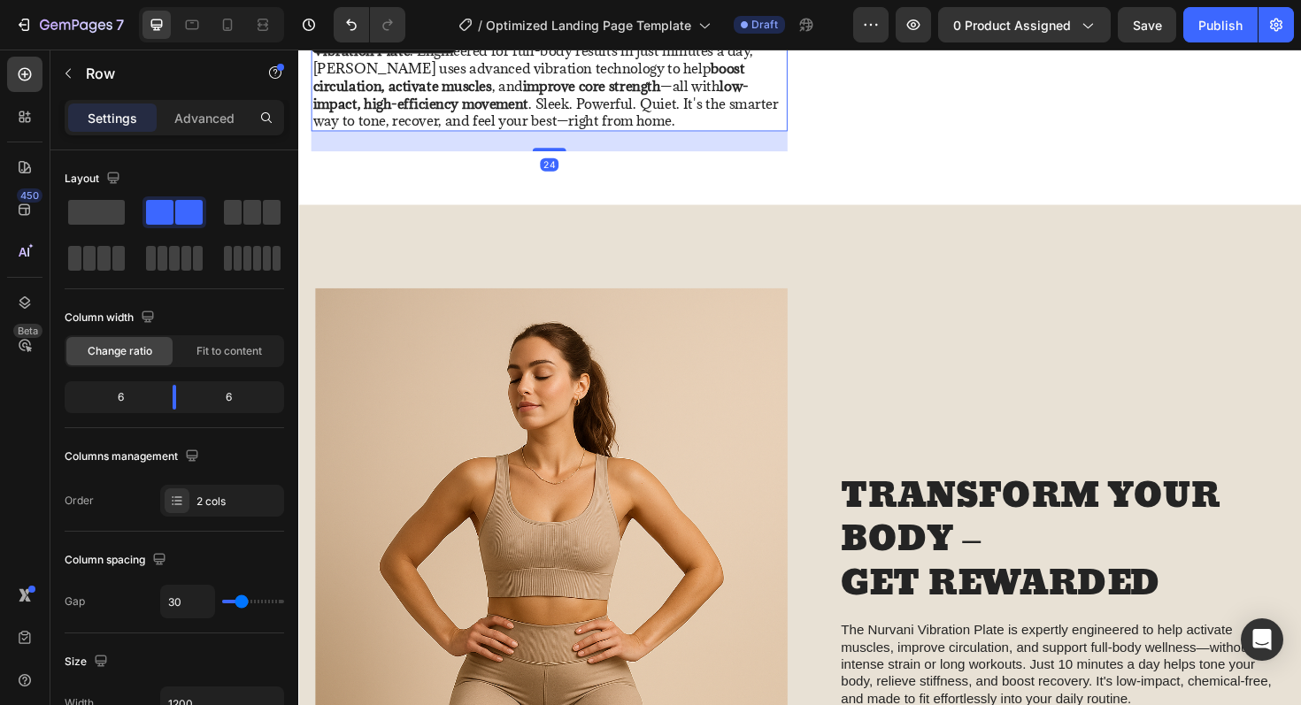
drag, startPoint x: 607, startPoint y: 186, endPoint x: 630, endPoint y: 183, distance: 23.2
click at [609, 135] on p "Don’t wait for motivation to strike—reclaim your fitness with the Nurvani Vibra…" at bounding box center [563, 79] width 501 height 111
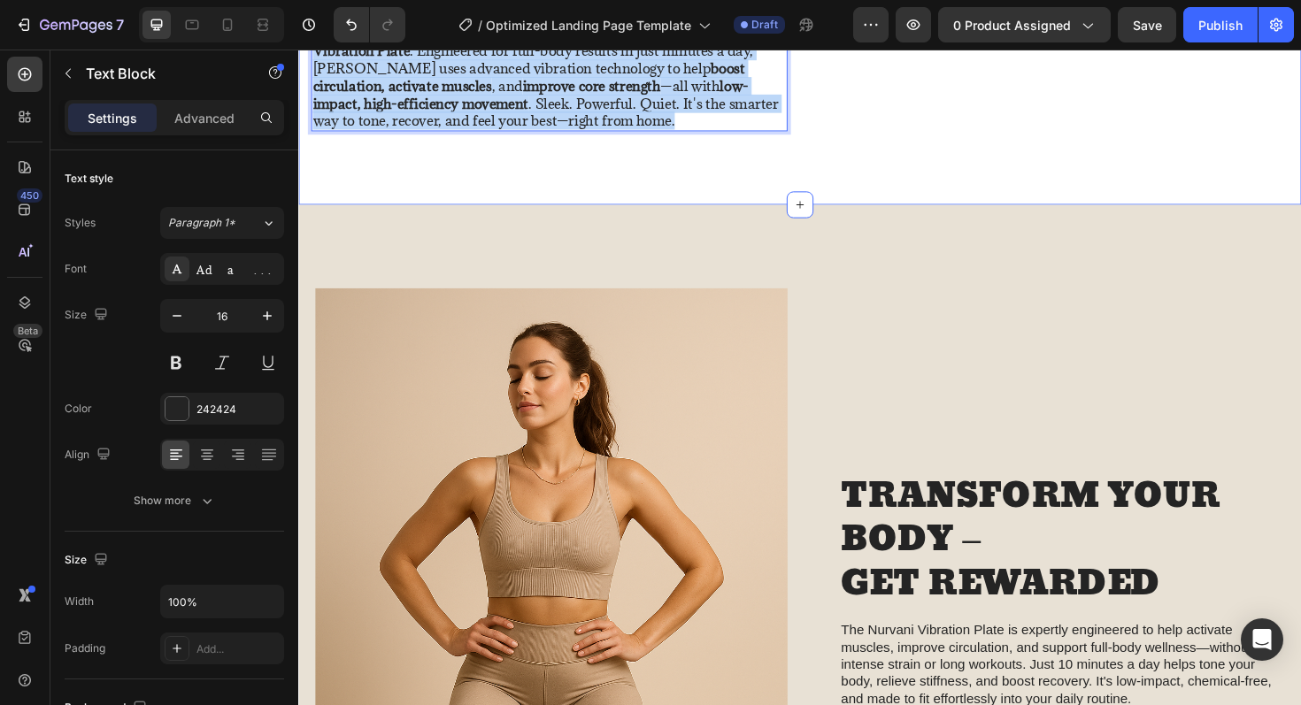
drag, startPoint x: 627, startPoint y: 182, endPoint x: 307, endPoint y: 71, distance: 338.4
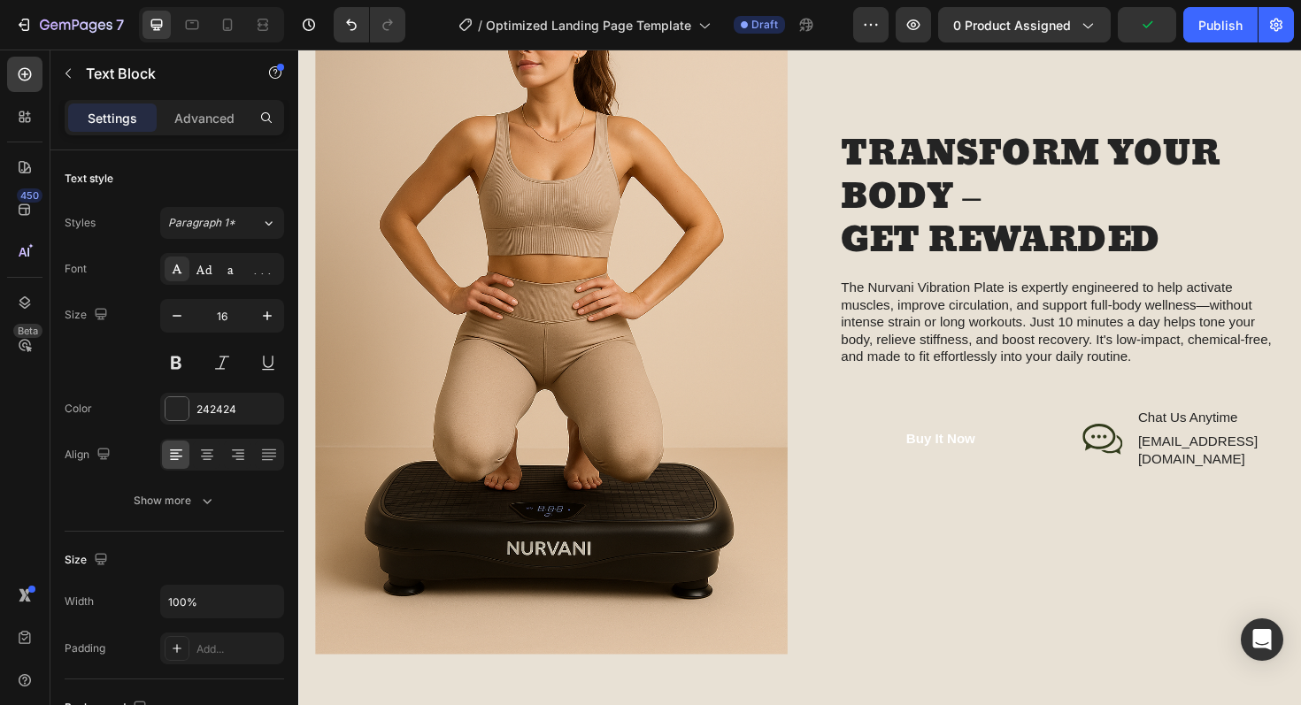
scroll to position [2370, 0]
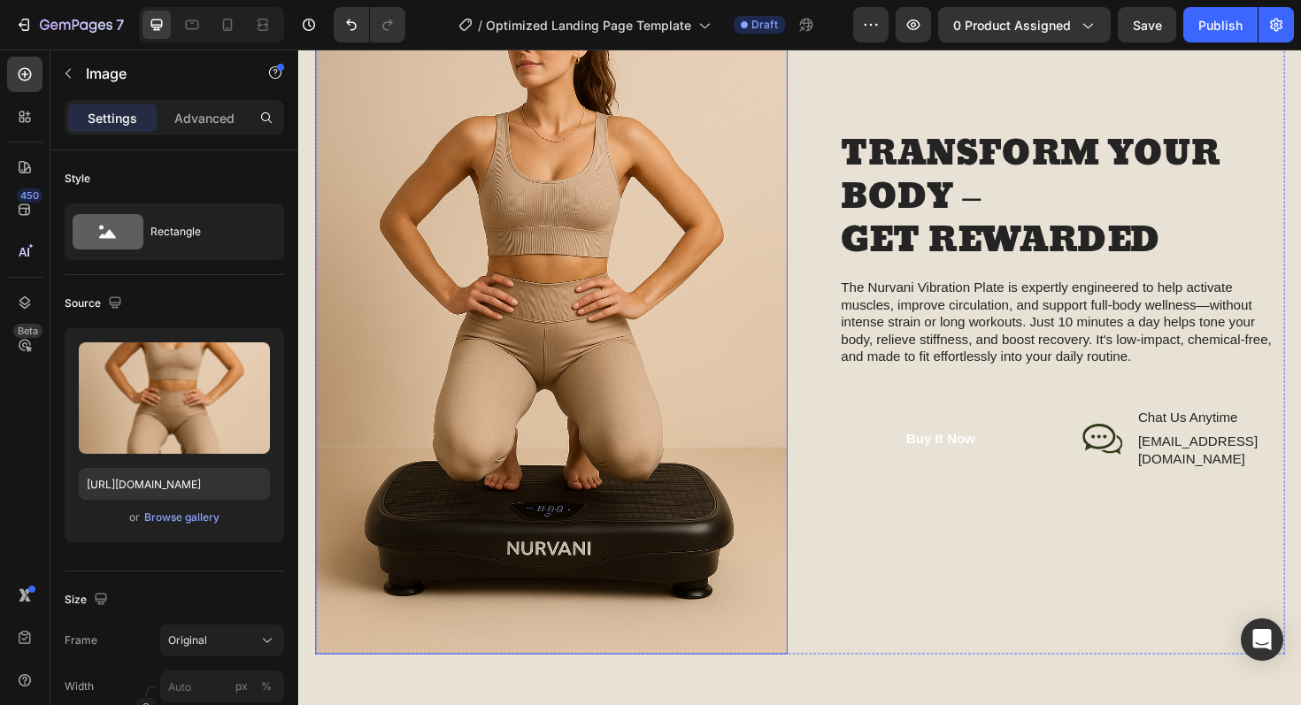
click at [557, 336] on img at bounding box center [566, 316] width 500 height 750
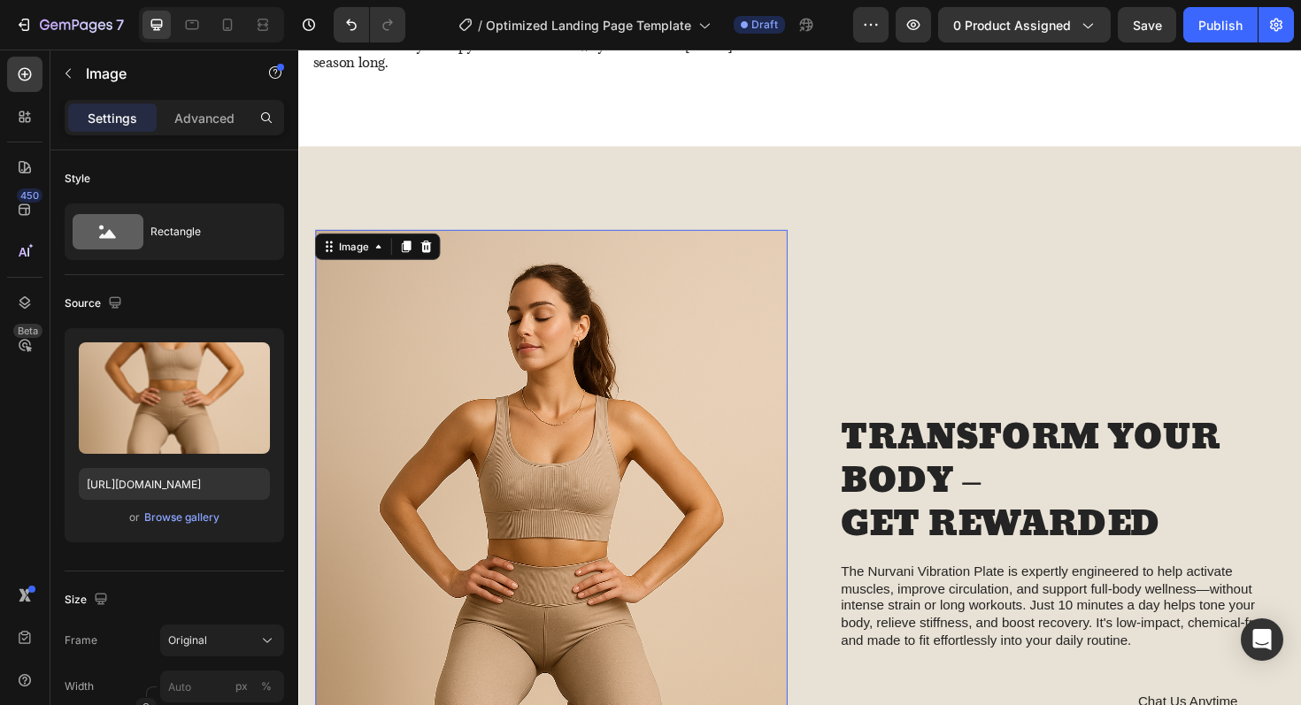
scroll to position [2088, 0]
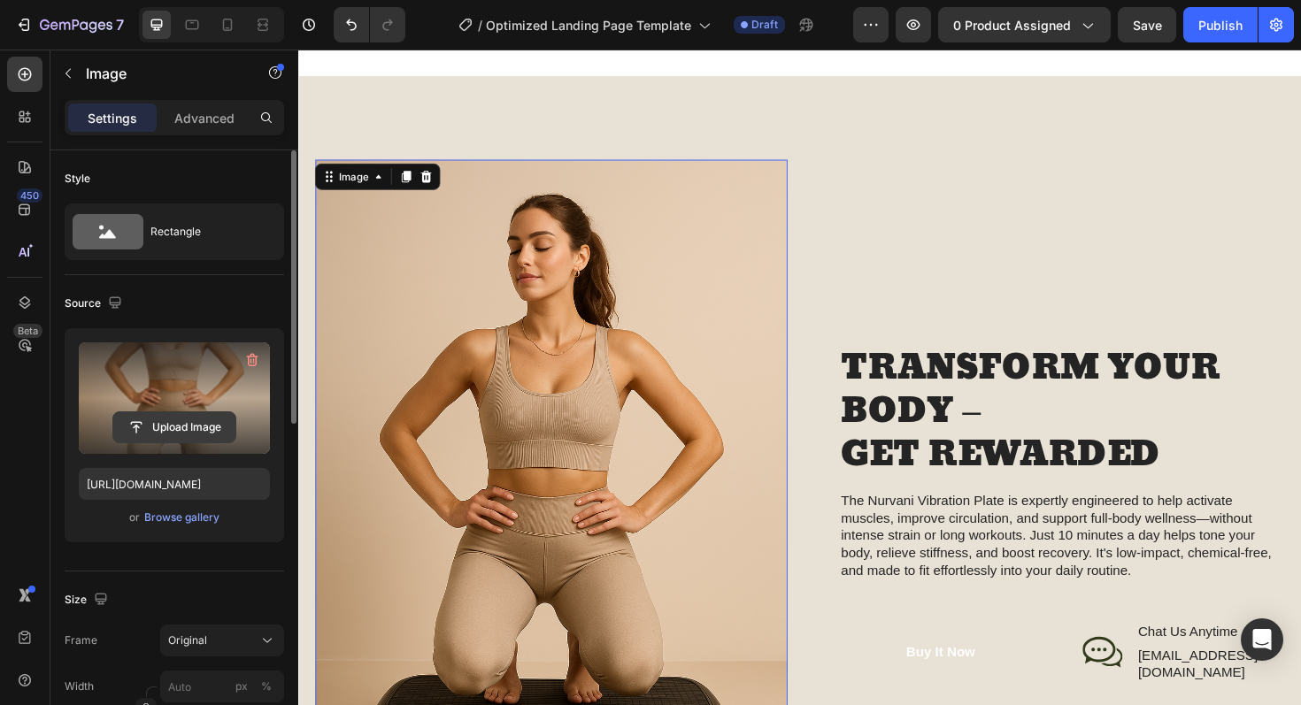
click at [194, 425] on input "file" at bounding box center [174, 427] width 122 height 30
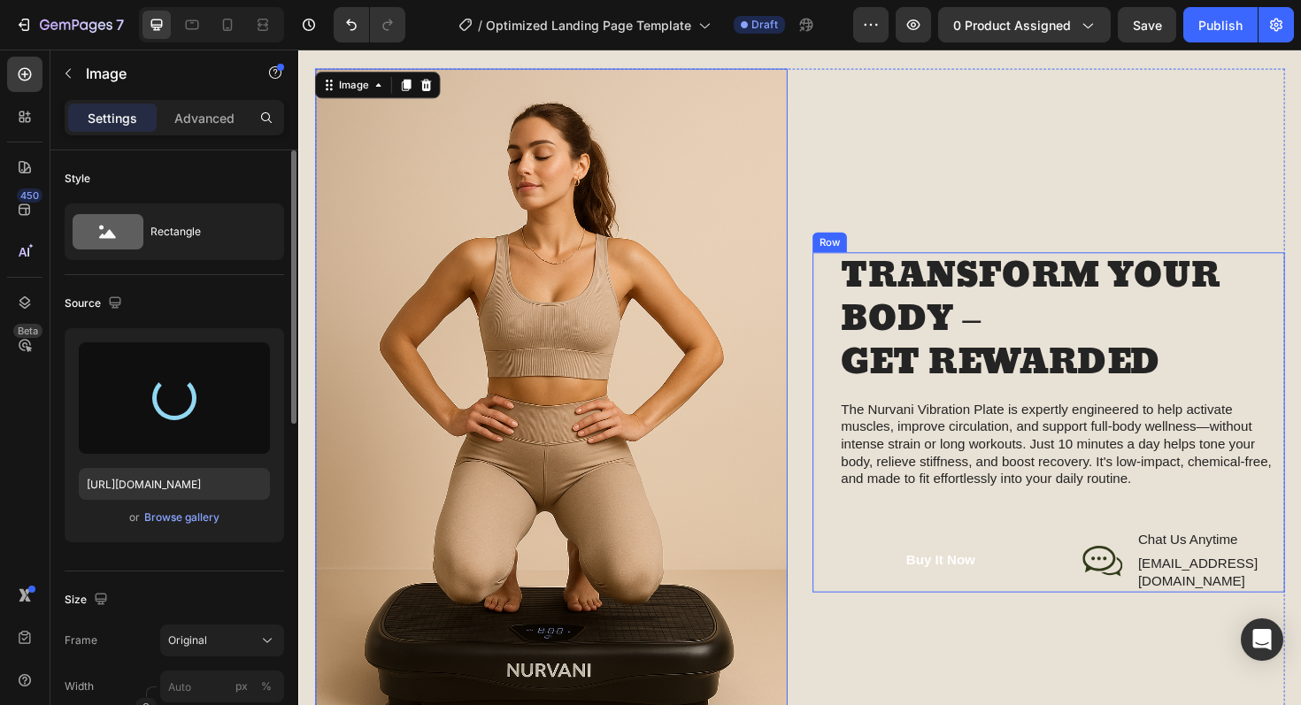
scroll to position [2239, 0]
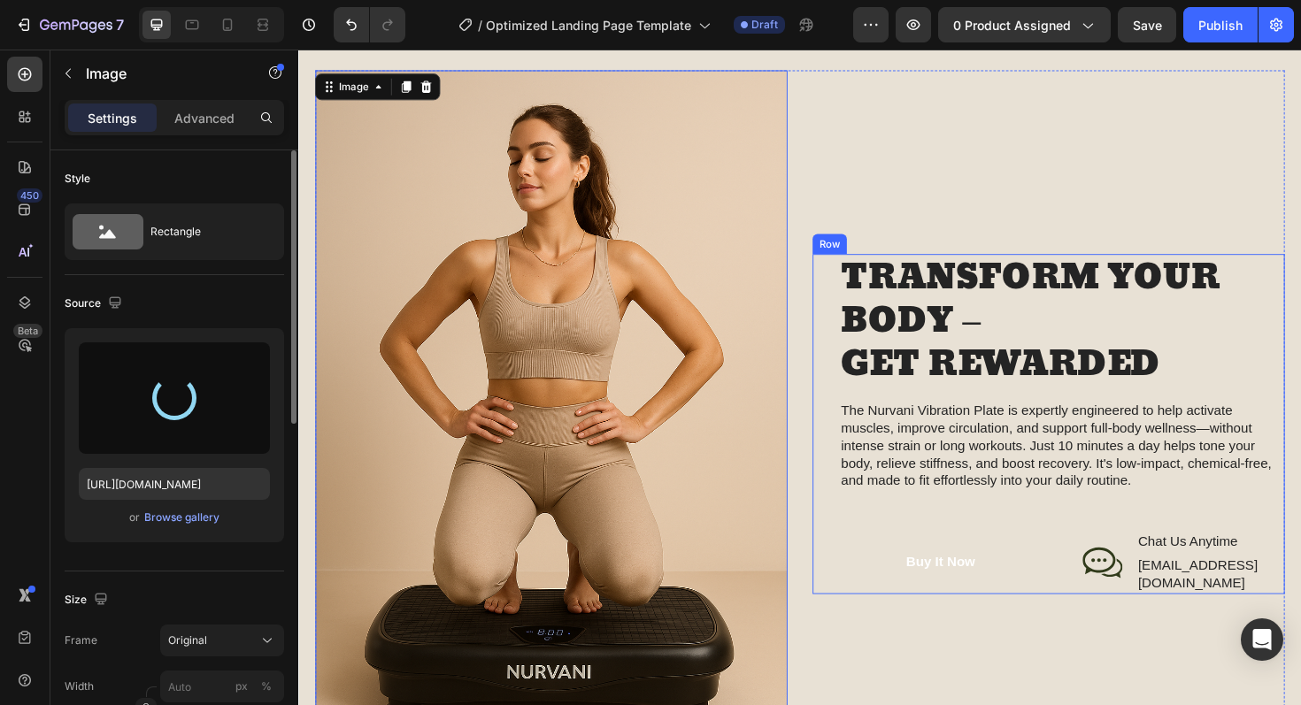
type input "https://cdn.shopify.com/s/files/1/0936/2181/3613/files/gempages_577651595706106…"
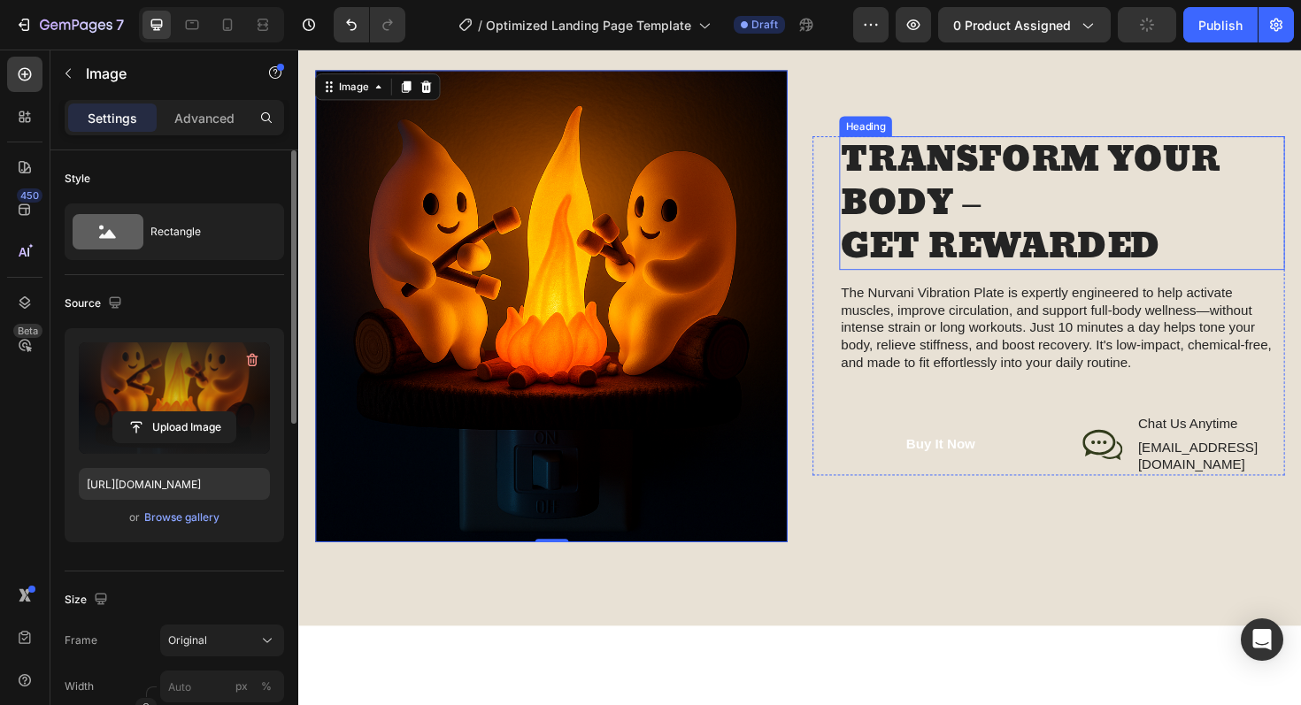
click at [1227, 256] on h2 "TRANSFORM YOUR BODY – GET REWARDED" at bounding box center [1107, 213] width 472 height 142
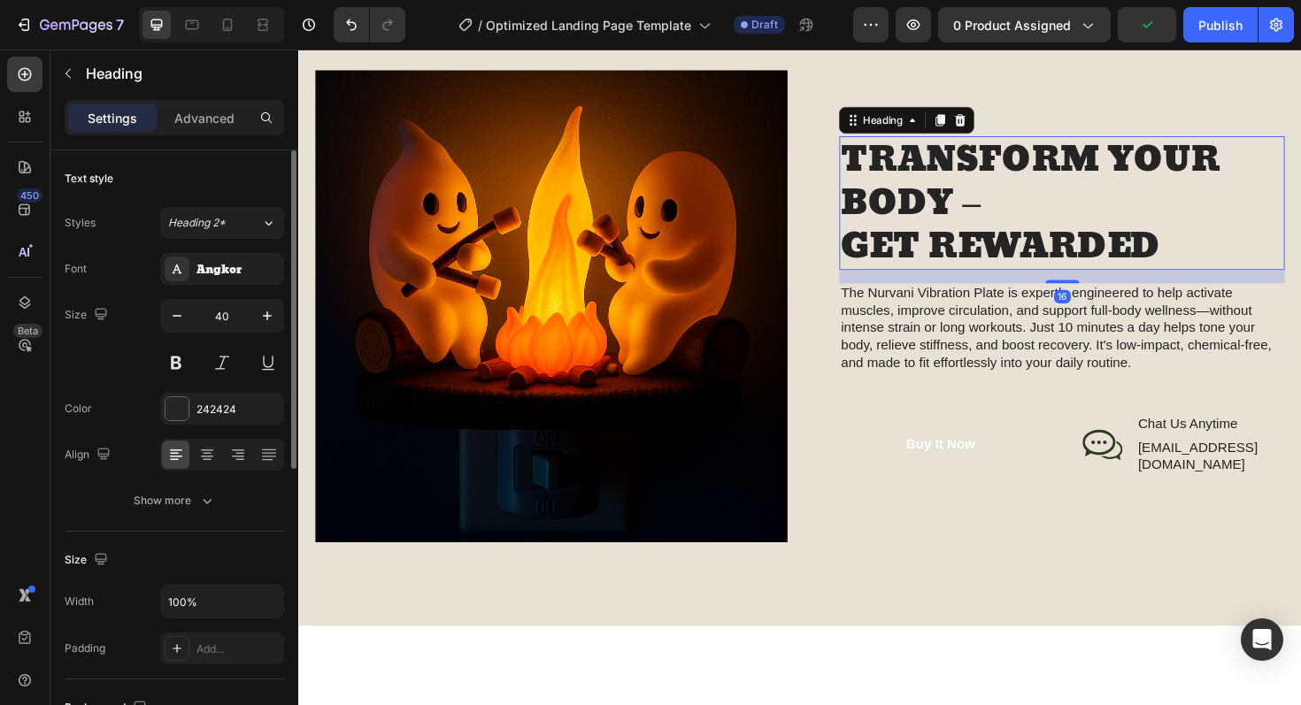
click at [1214, 267] on h2 "TRANSFORM YOUR BODY – GET REWARDED" at bounding box center [1107, 213] width 472 height 142
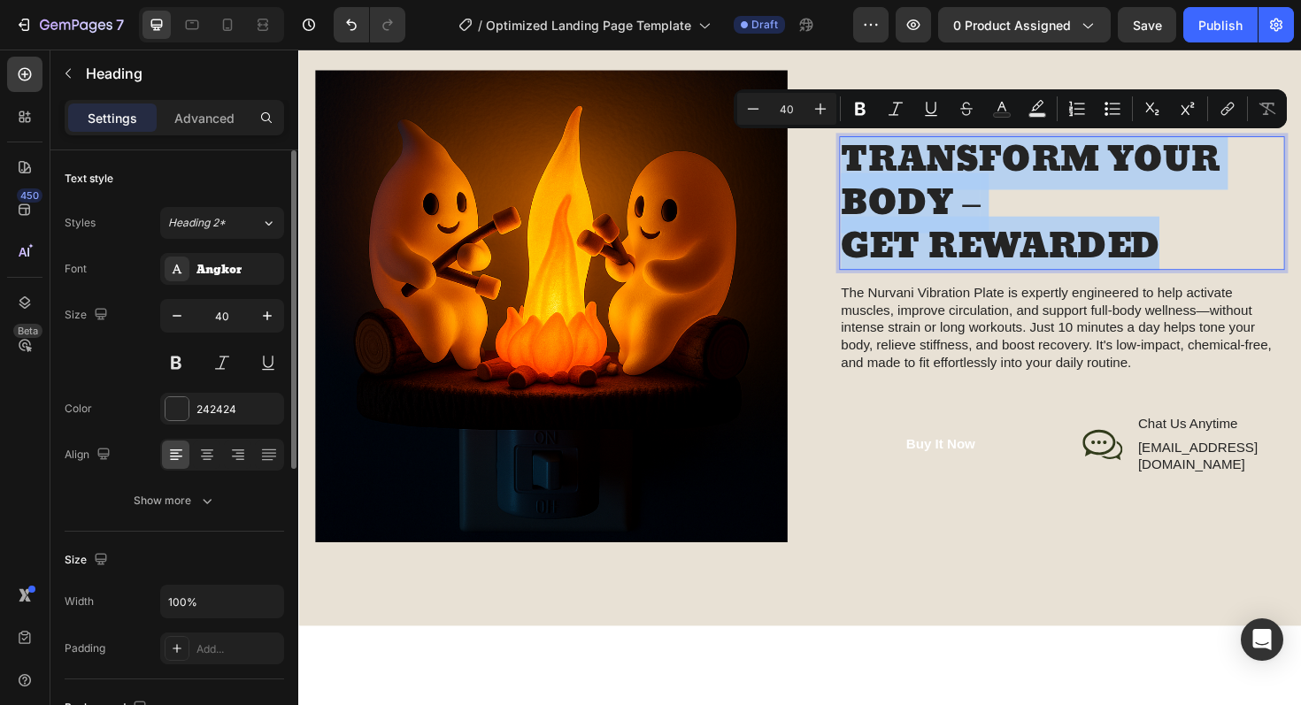
drag, startPoint x: 1214, startPoint y: 267, endPoint x: 864, endPoint y: 151, distance: 369.1
click at [871, 151] on h2 "TRANSFORM YOUR BODY – GET REWARDED" at bounding box center [1107, 213] width 472 height 142
copy p "TRANSFORM YOUR BODY – GET REWARDED"
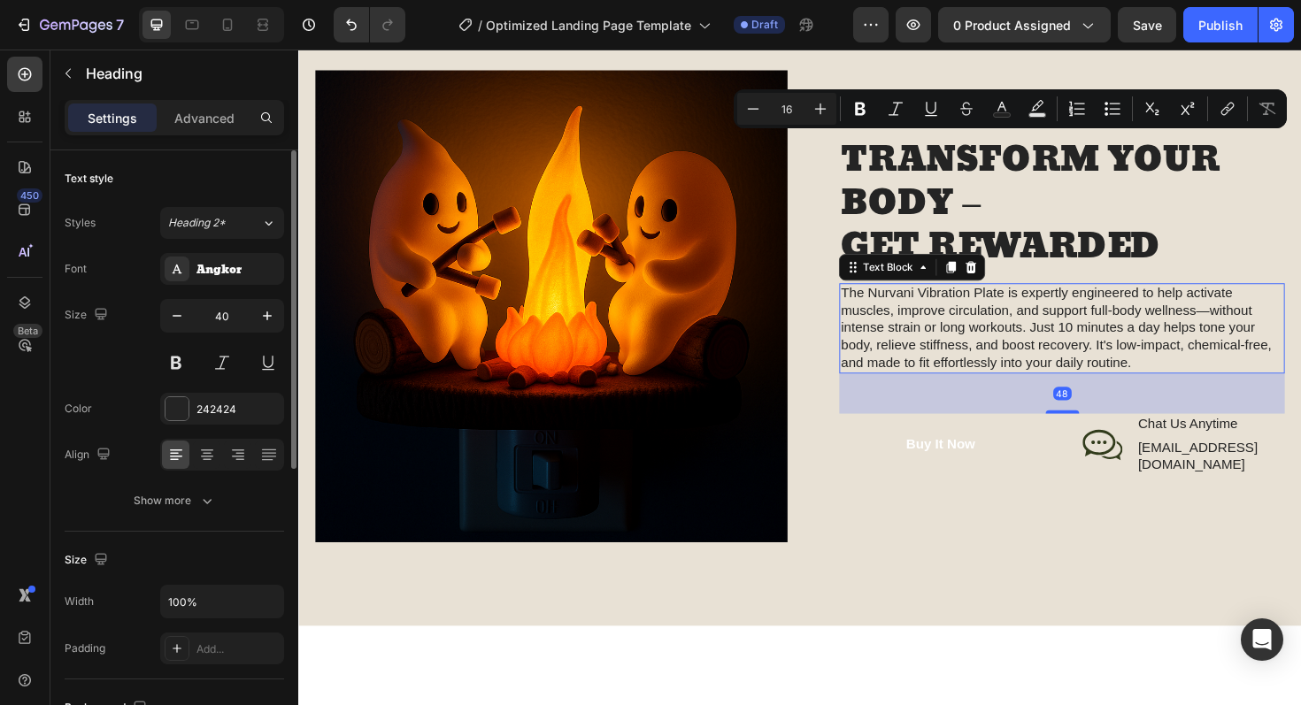
click at [1125, 389] on p "The Nurvani Vibration Plate is expertly engineered to help activate muscles, im…" at bounding box center [1107, 345] width 468 height 92
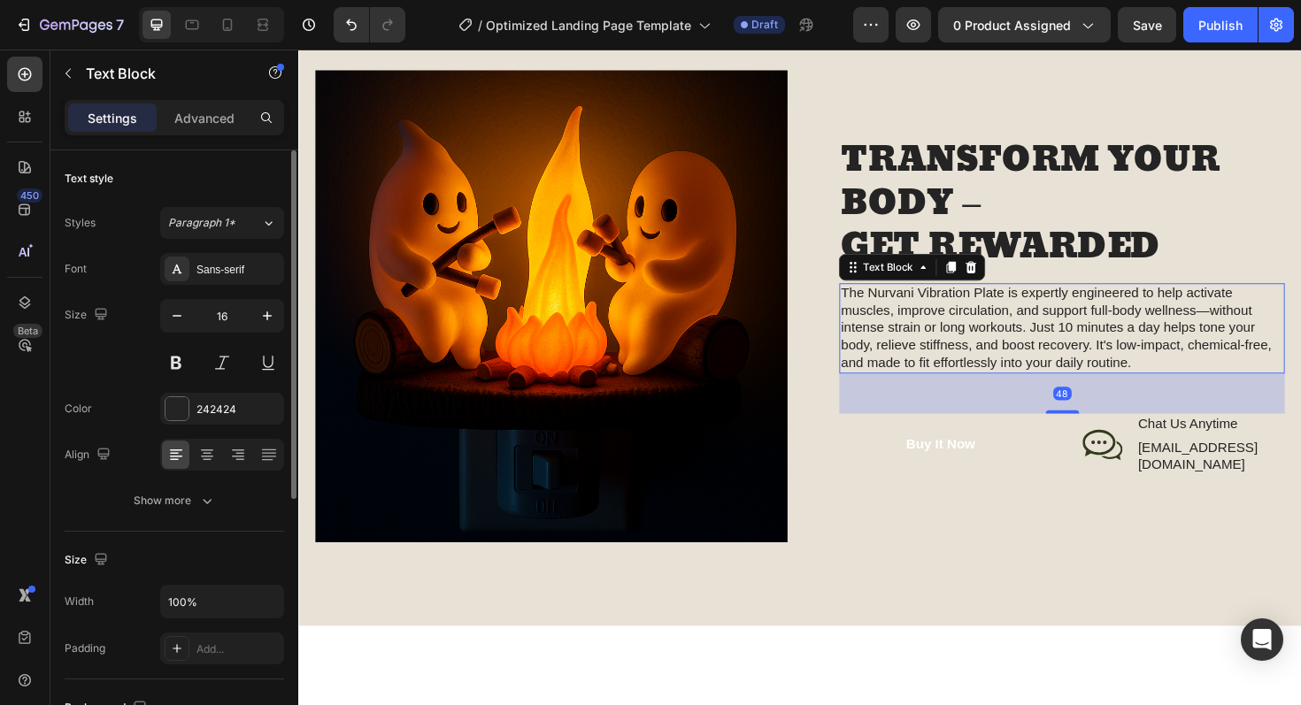
click at [1188, 386] on p "The Nurvani Vibration Plate is expertly engineered to help activate muscles, im…" at bounding box center [1107, 345] width 468 height 92
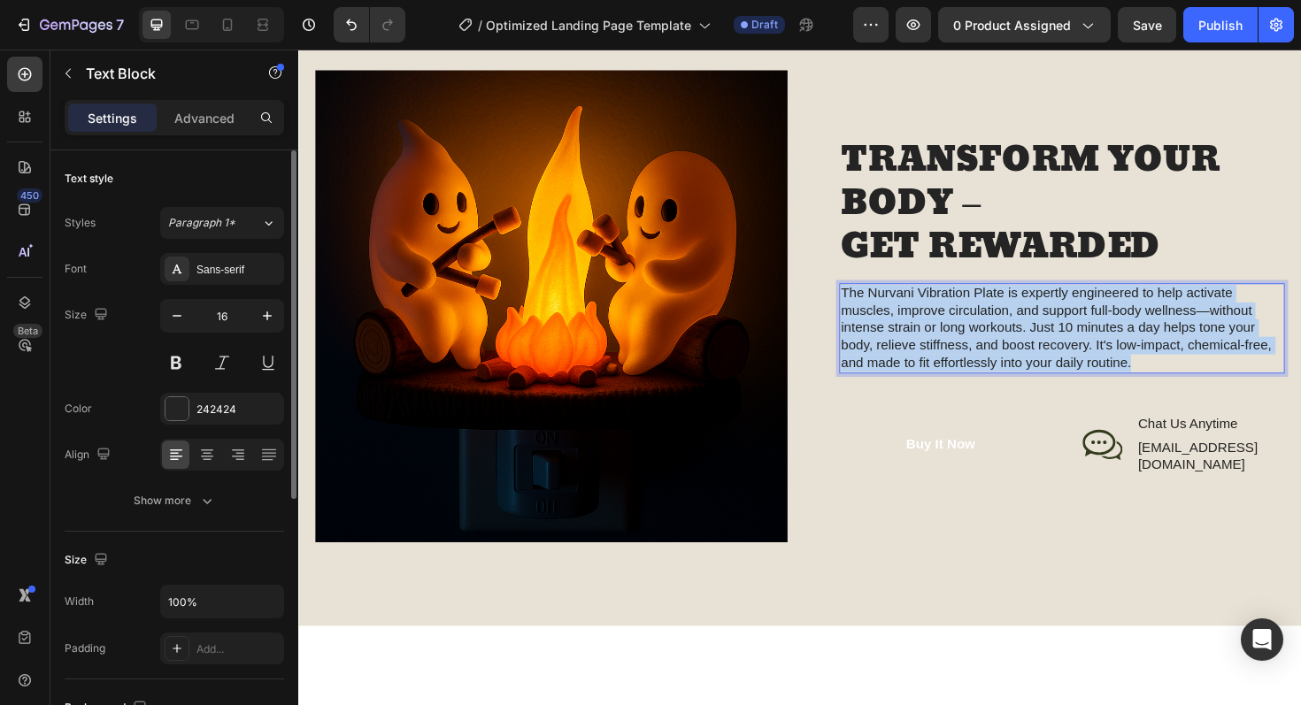
drag, startPoint x: 1181, startPoint y: 387, endPoint x: 862, endPoint y: 315, distance: 327.4
click at [862, 315] on div "TRANSFORM YOUR BODY – GET REWARDED Heading The Nurvani Vibration Plate is exper…" at bounding box center [1092, 321] width 500 height 359
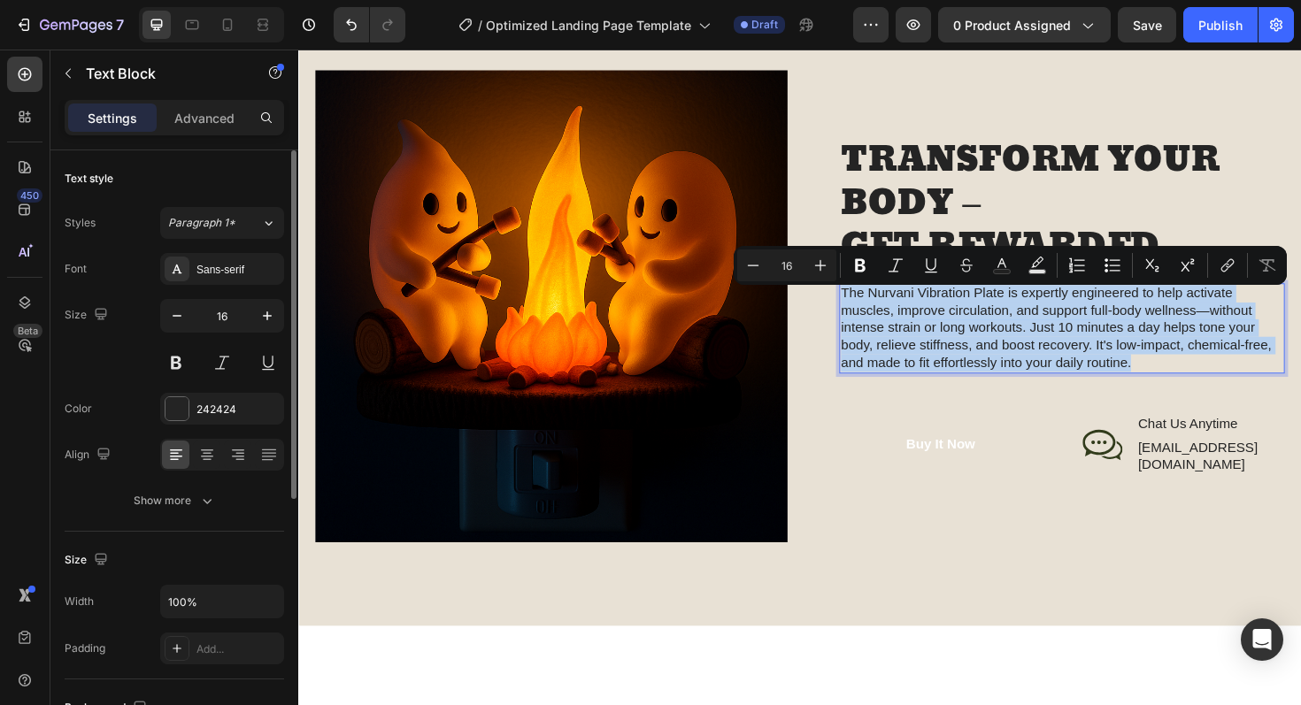
copy p "The Nurvani Vibration Plate is expertly engineered to help activate muscles, im…"
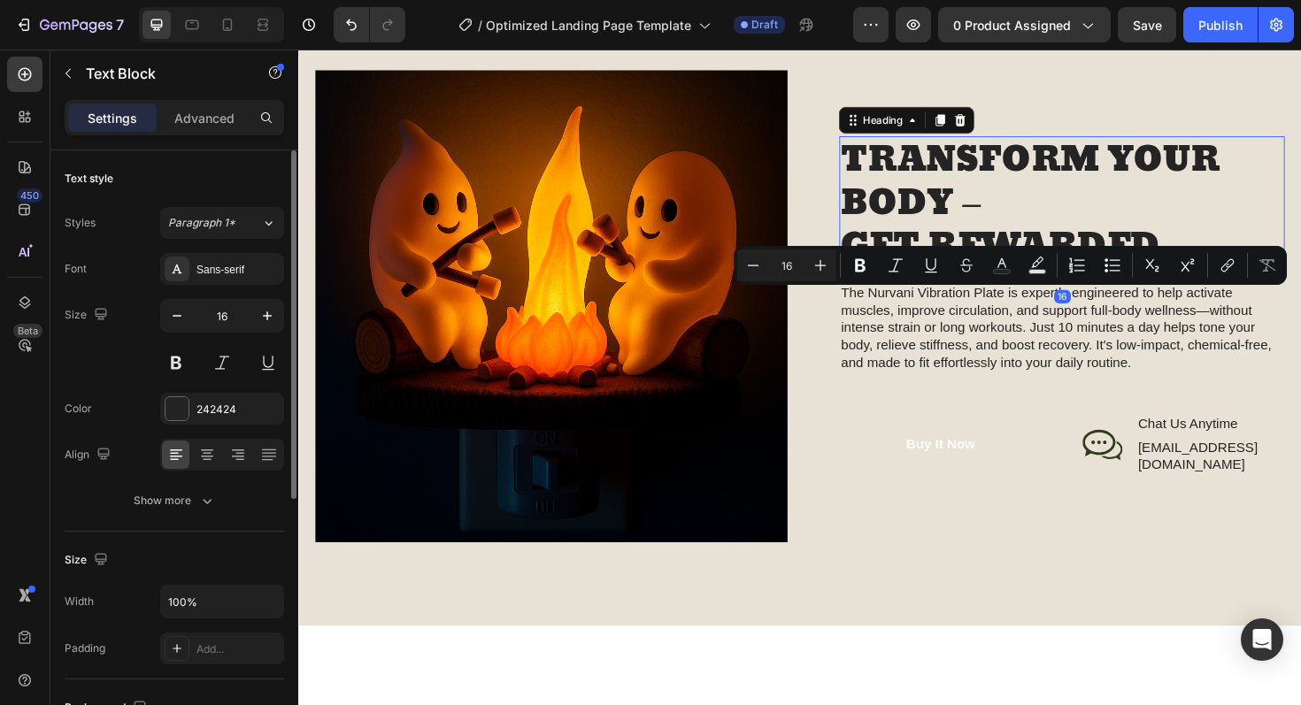
click at [1050, 202] on p "TRANSFORM YOUR BODY – GET REWARDED" at bounding box center [1107, 212] width 468 height 138
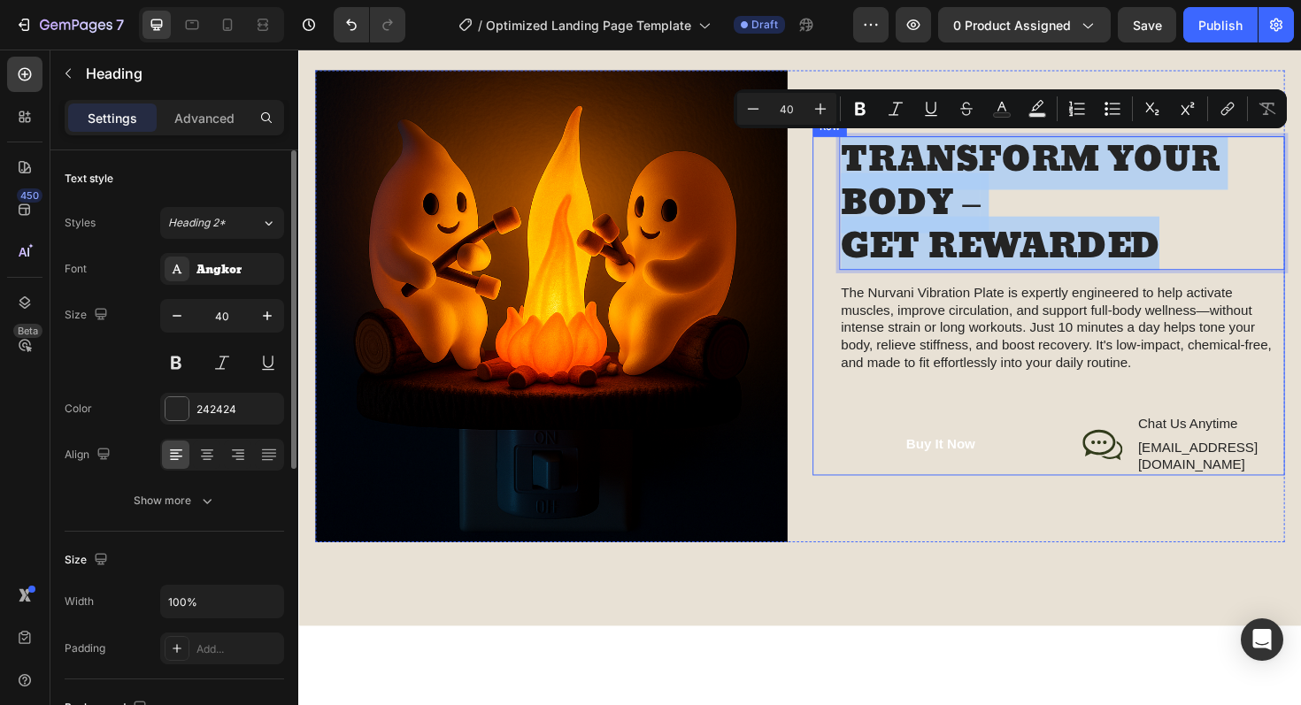
drag, startPoint x: 1236, startPoint y: 262, endPoint x: 841, endPoint y: 148, distance: 411.7
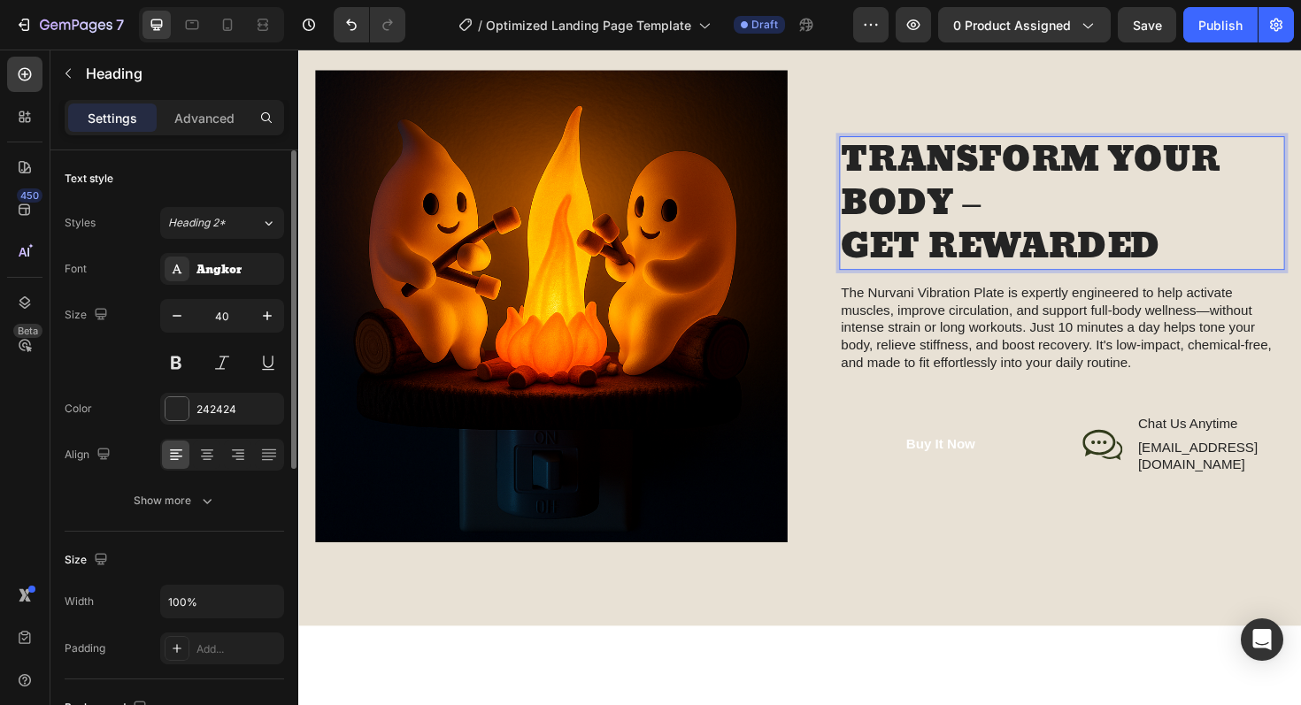
scroll to position [7, 0]
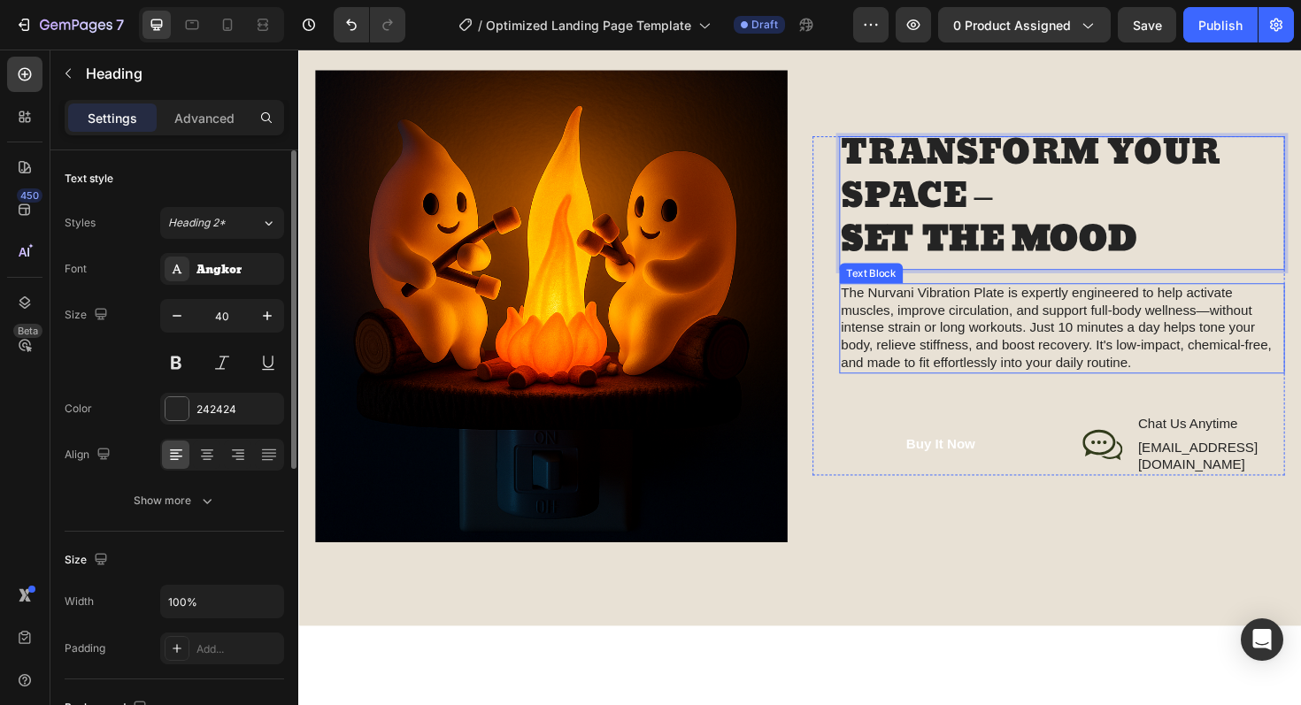
click at [1177, 391] on p "The Nurvani Vibration Plate is expertly engineered to help activate muscles, im…" at bounding box center [1107, 345] width 468 height 92
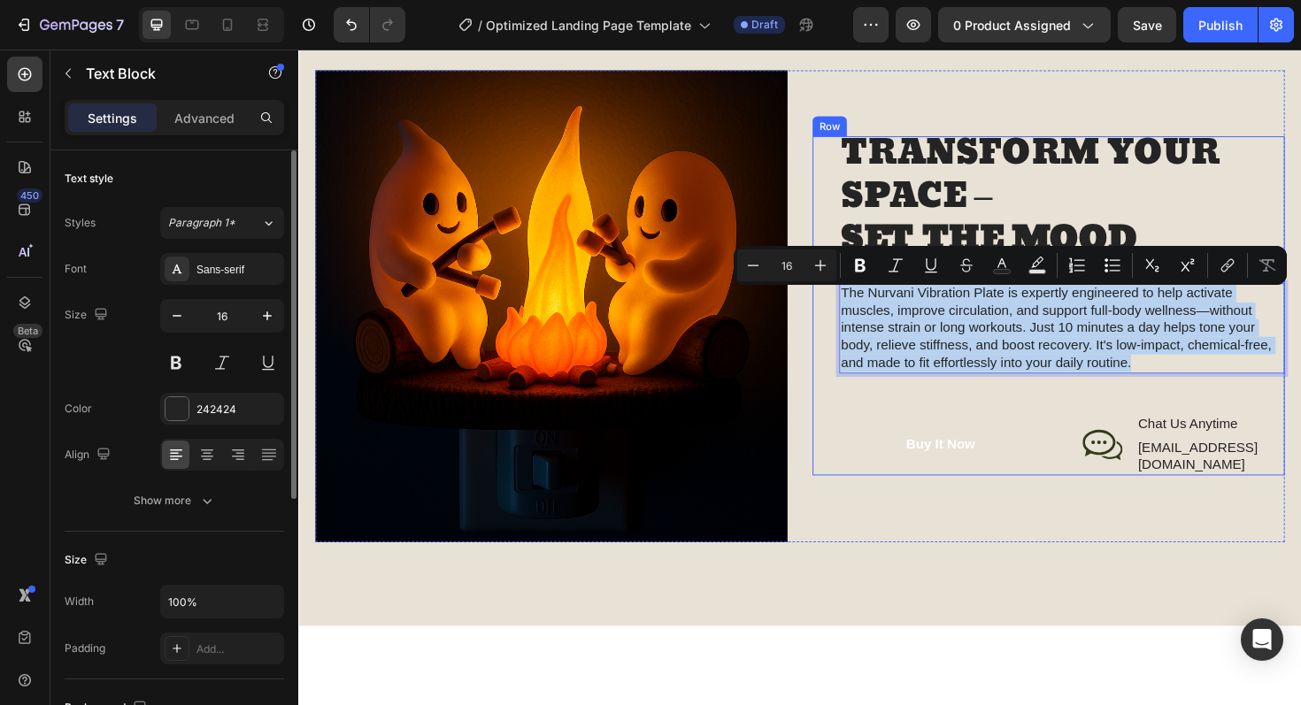
drag, startPoint x: 1178, startPoint y: 385, endPoint x: 848, endPoint y: 316, distance: 337.2
click at [848, 316] on div "TRANSFORM YOUR SPACE – SET THE MOOD Heading The Nurvani Vibration Plate is expe…" at bounding box center [1092, 321] width 500 height 359
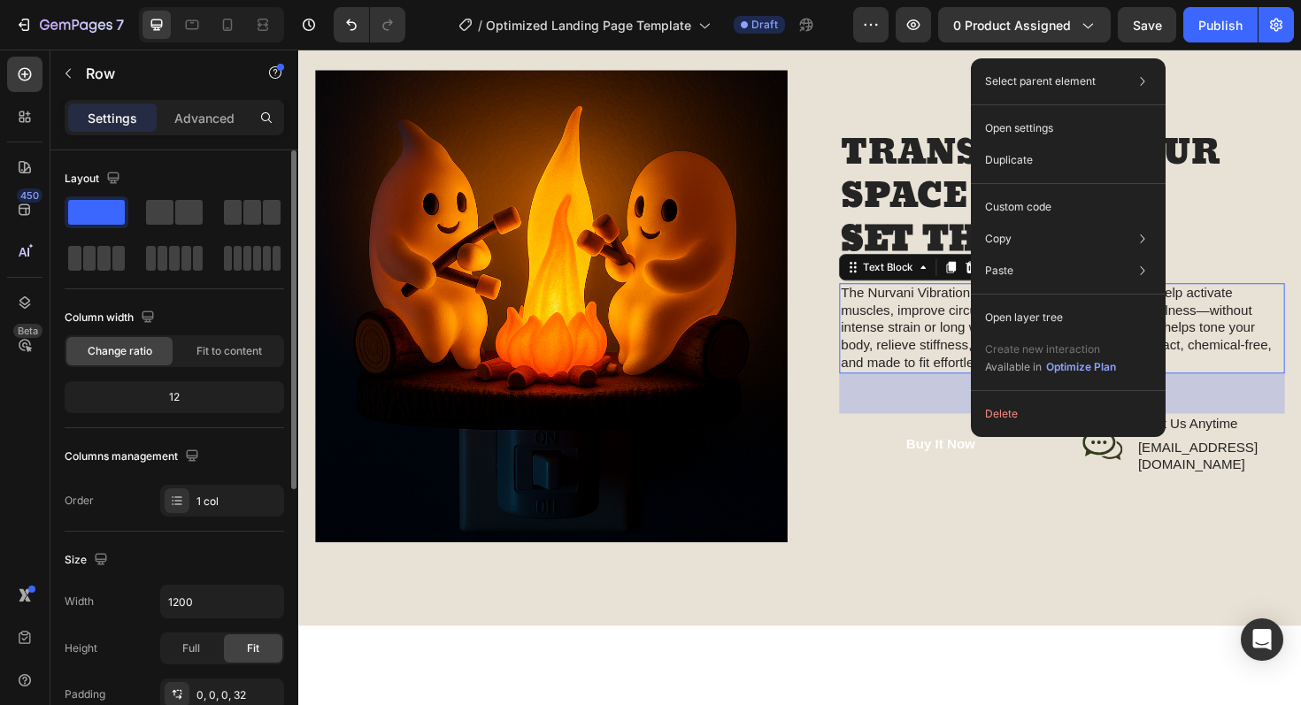
click at [919, 343] on p "The Nurvani Vibration Plate is expertly engineered to help activate muscles, im…" at bounding box center [1107, 345] width 468 height 92
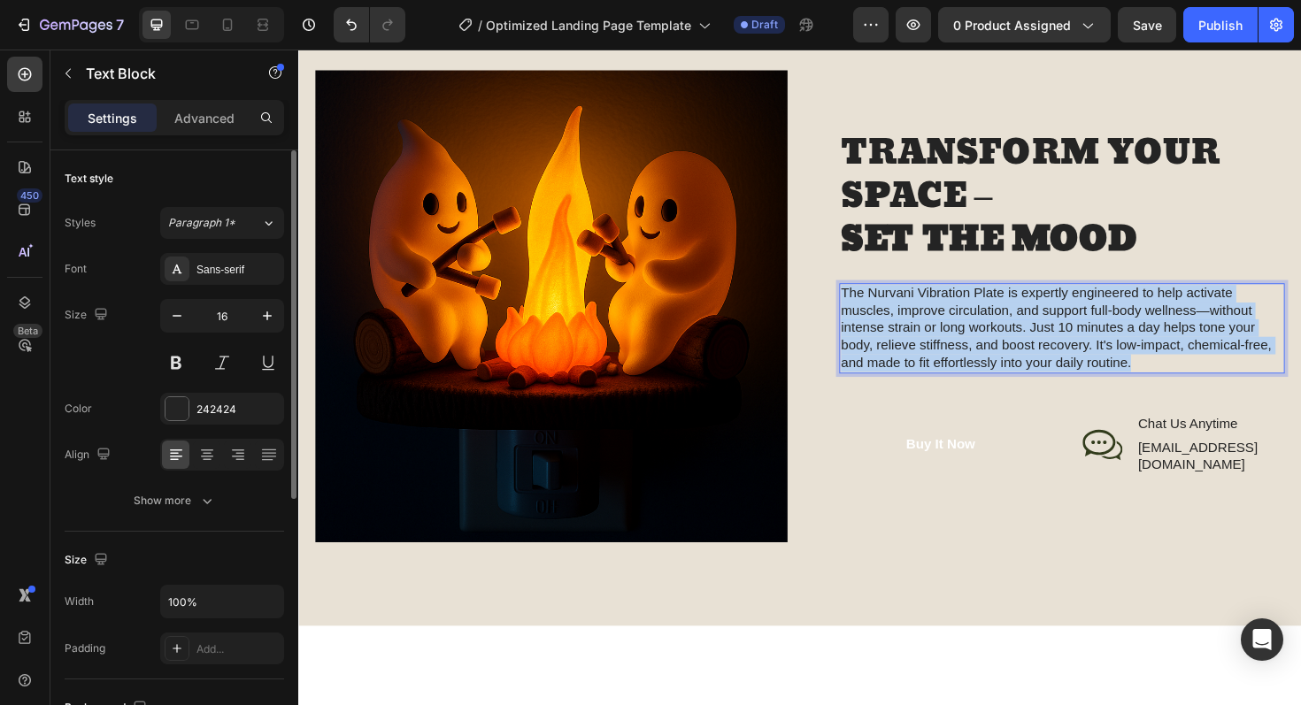
drag, startPoint x: 1182, startPoint y: 385, endPoint x: 869, endPoint y: 315, distance: 321.0
click at [873, 315] on p "The Nurvani Vibration Plate is expertly engineered to help activate muscles, im…" at bounding box center [1107, 345] width 468 height 92
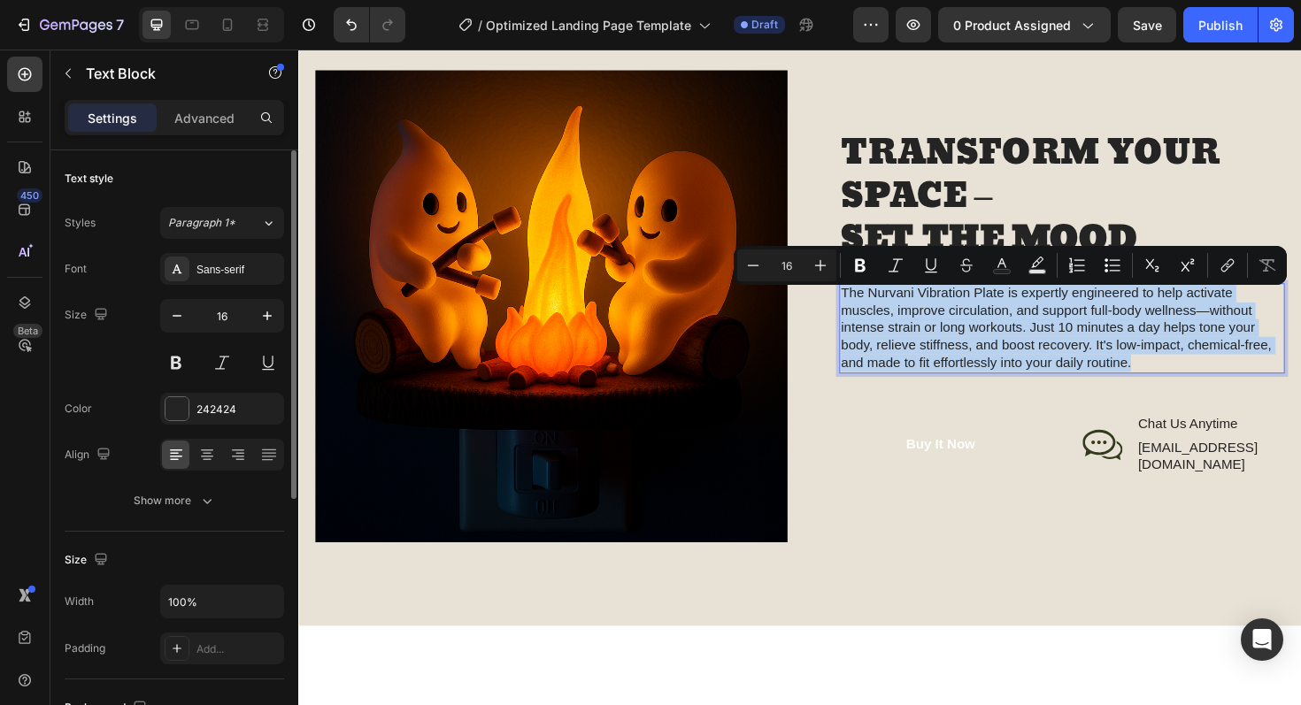
click at [873, 315] on p "The Nurvani Vibration Plate is expertly engineered to help activate muscles, im…" at bounding box center [1107, 345] width 468 height 92
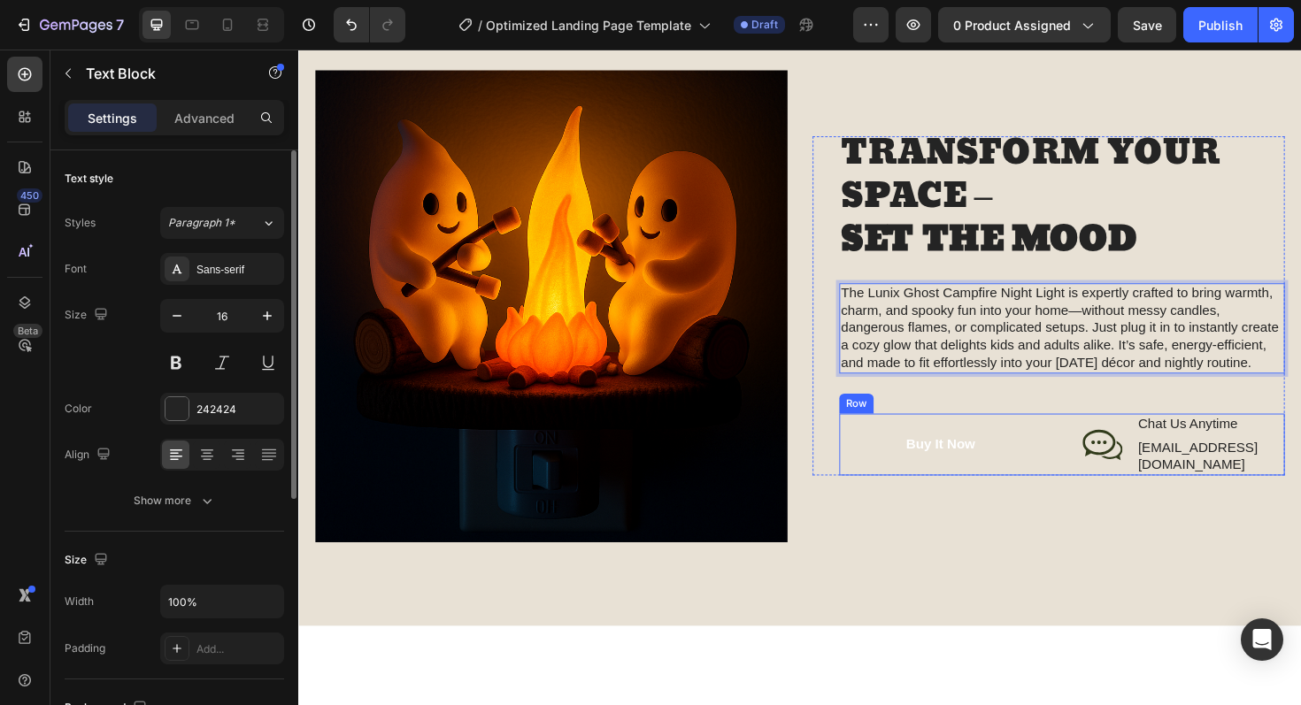
scroll to position [2229, 0]
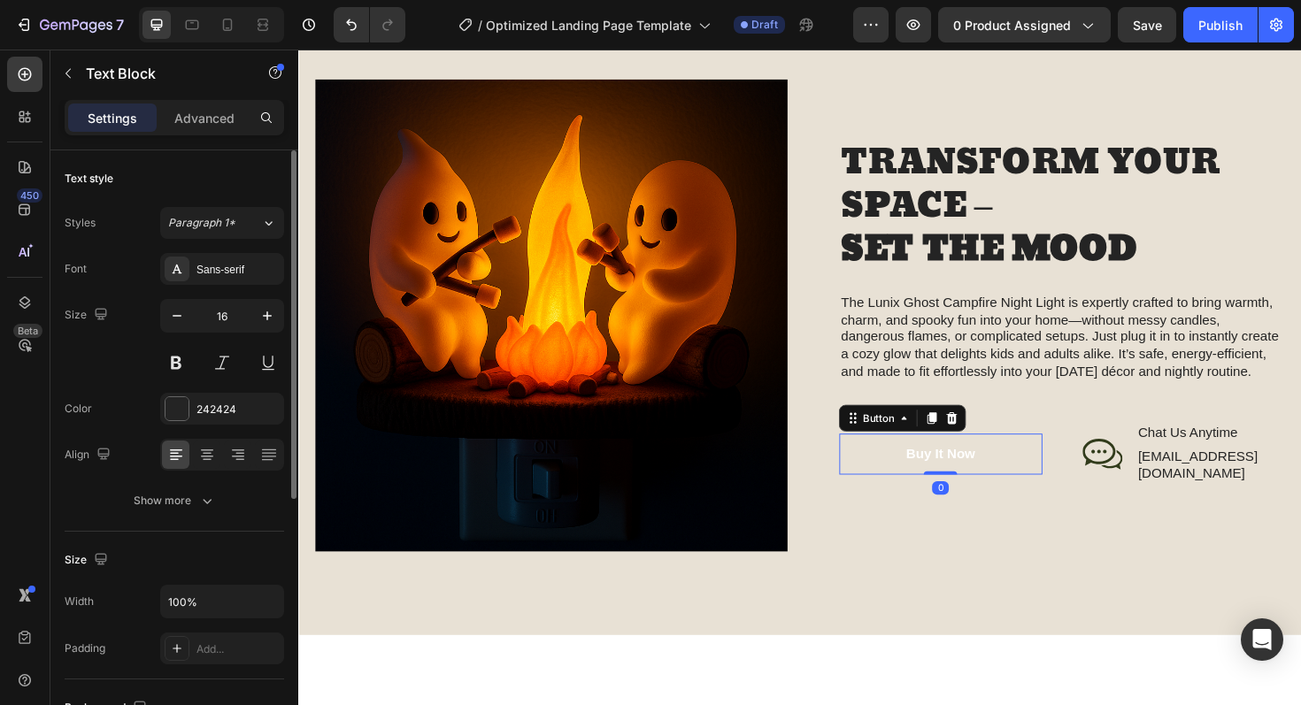
click at [1032, 493] on button "Buy It Now" at bounding box center [978, 478] width 215 height 43
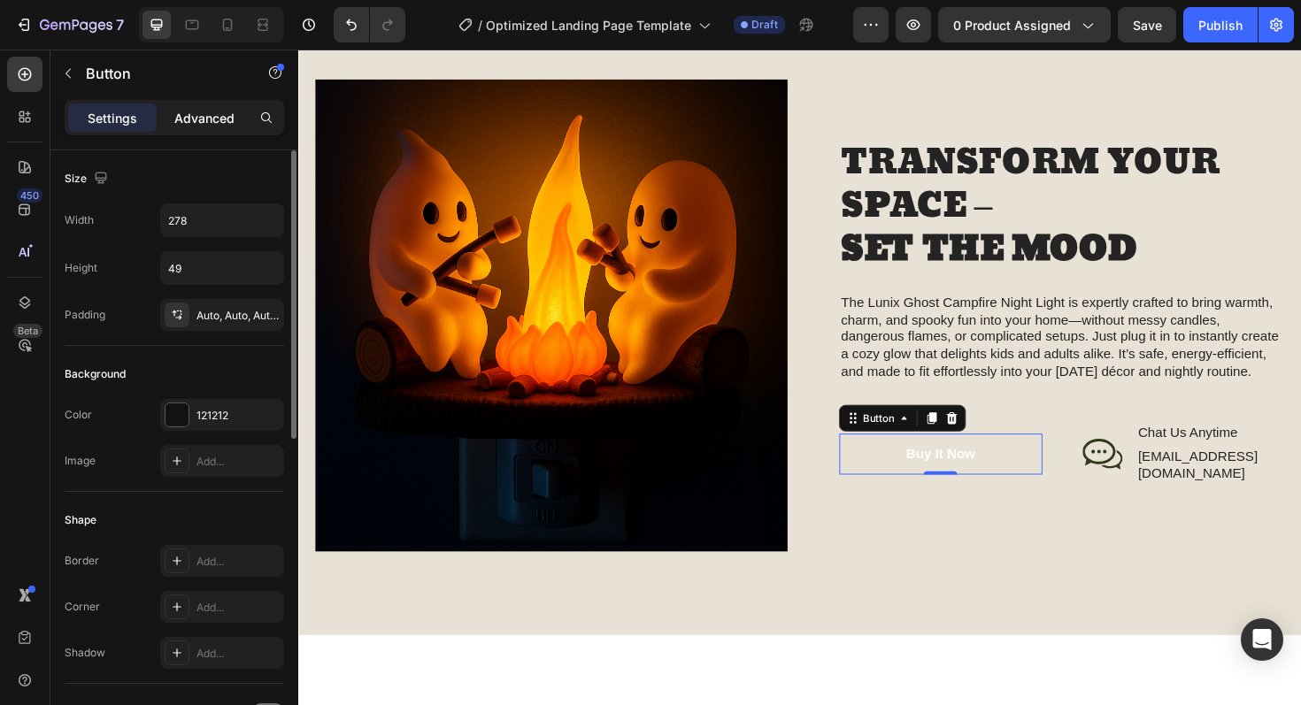
click at [202, 126] on p "Advanced" at bounding box center [204, 118] width 60 height 19
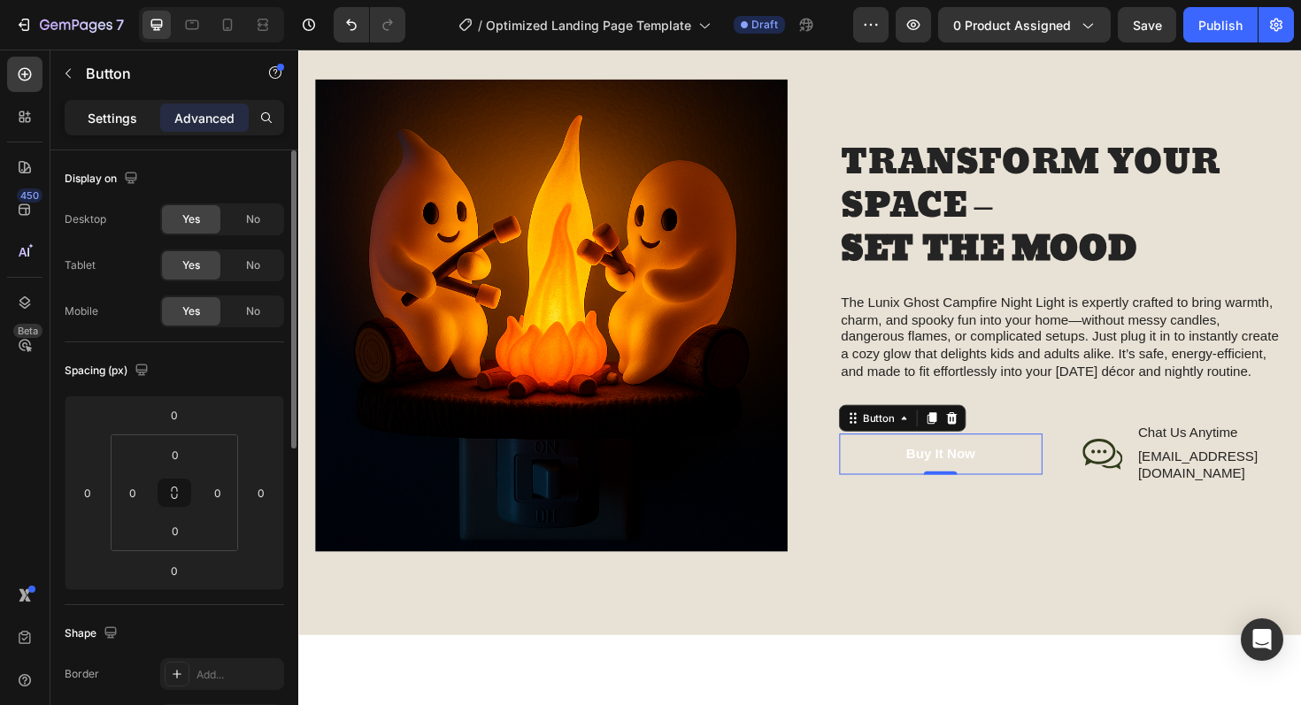
click at [123, 123] on p "Settings" at bounding box center [113, 118] width 50 height 19
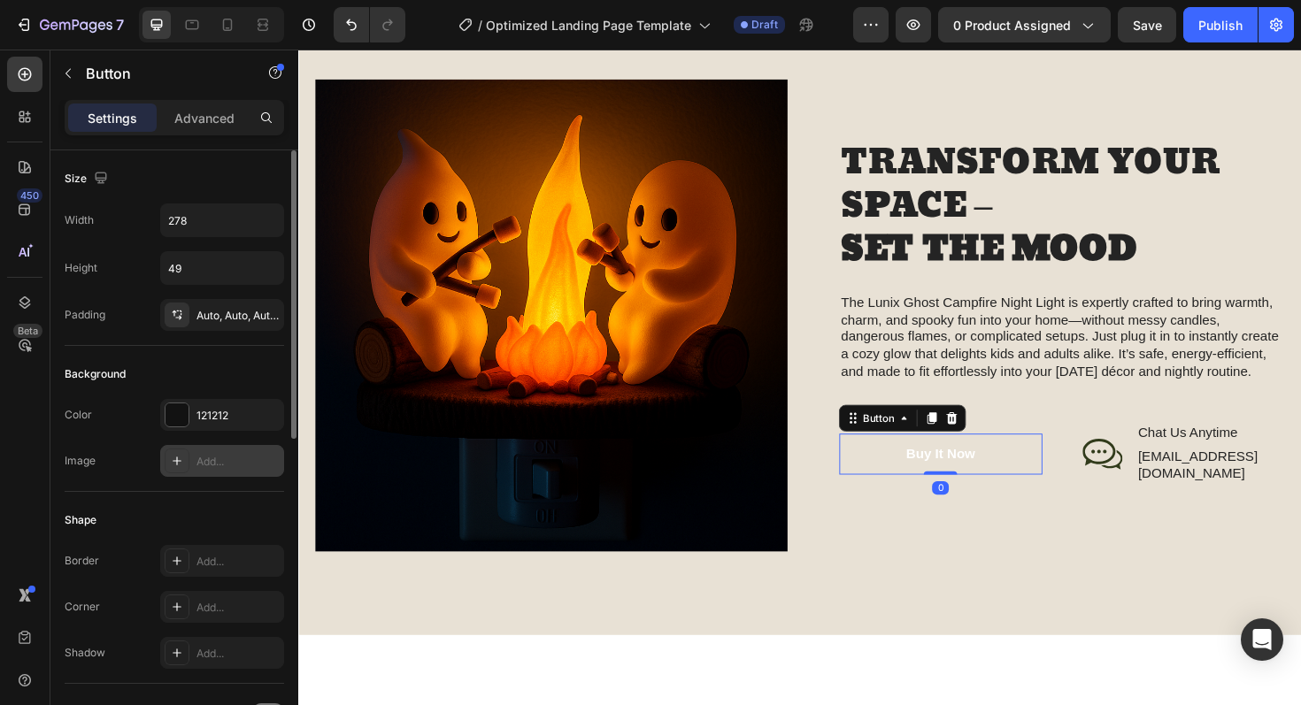
scroll to position [106, 0]
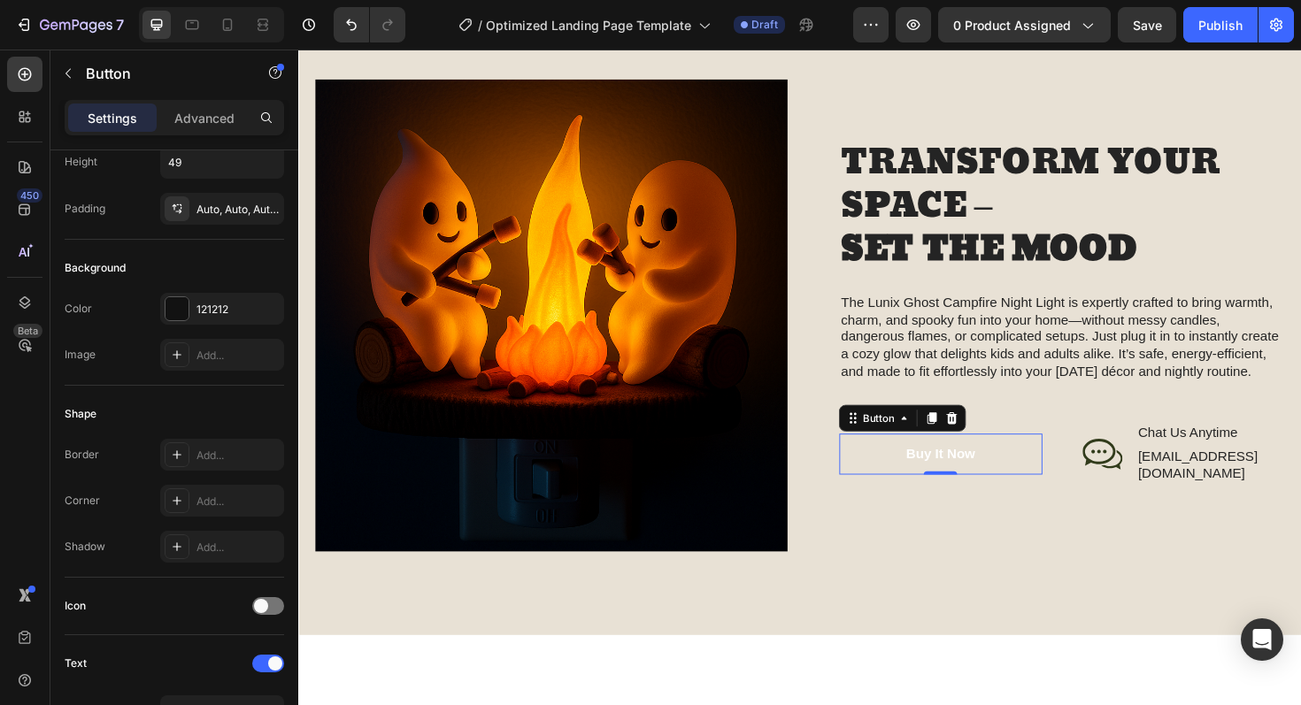
click at [1052, 491] on button "Buy It Now" at bounding box center [978, 478] width 215 height 43
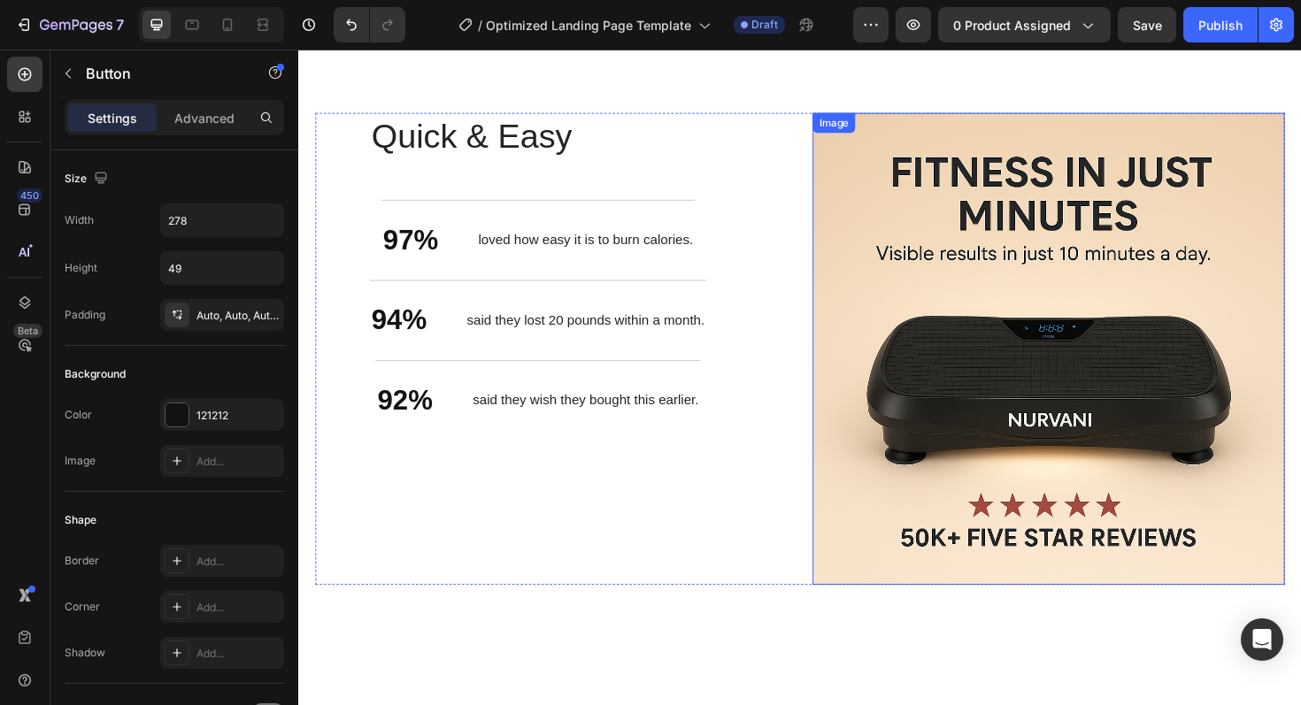
scroll to position [2802, 0]
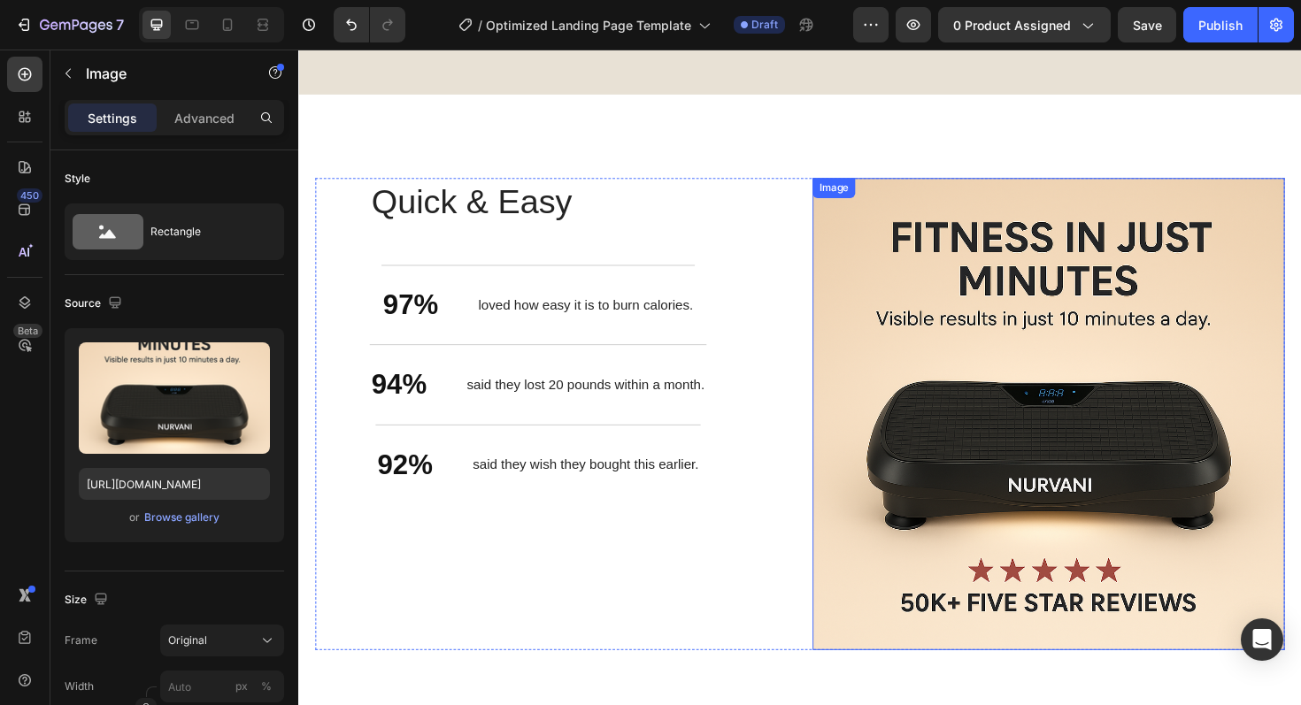
click at [1071, 379] on img at bounding box center [1092, 436] width 500 height 500
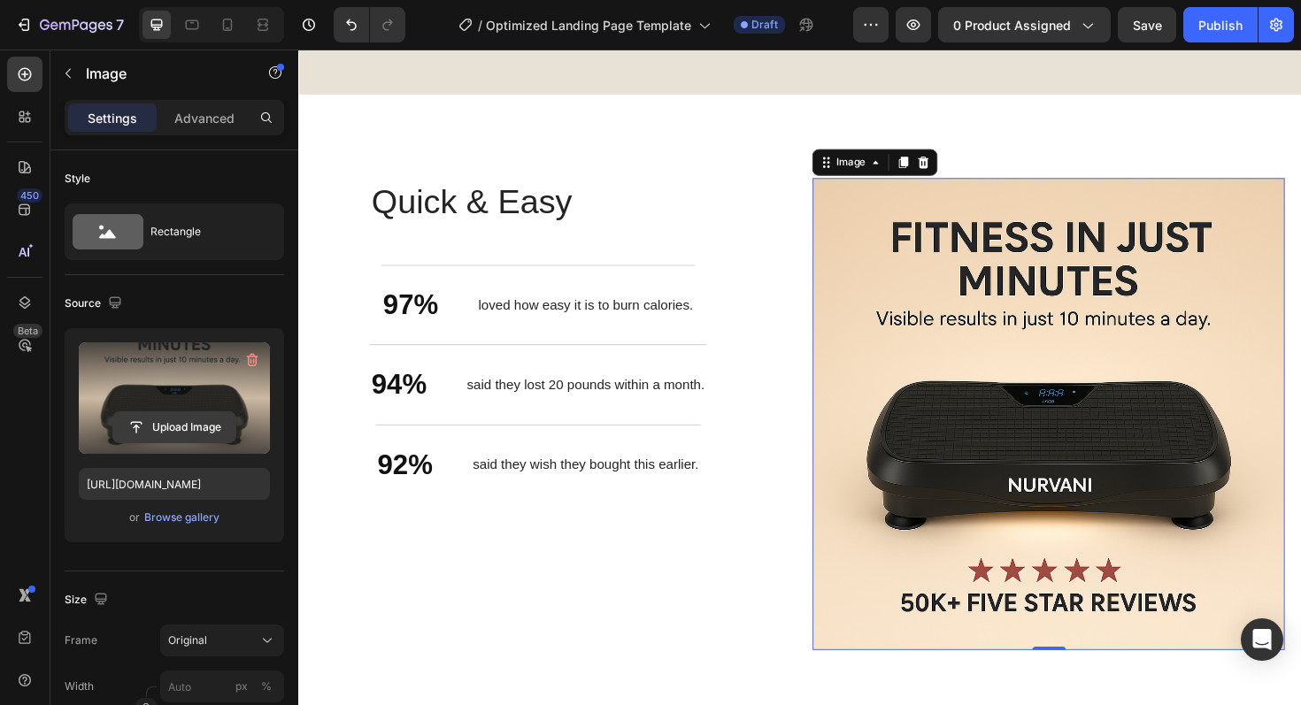
click at [183, 423] on input "file" at bounding box center [174, 427] width 122 height 30
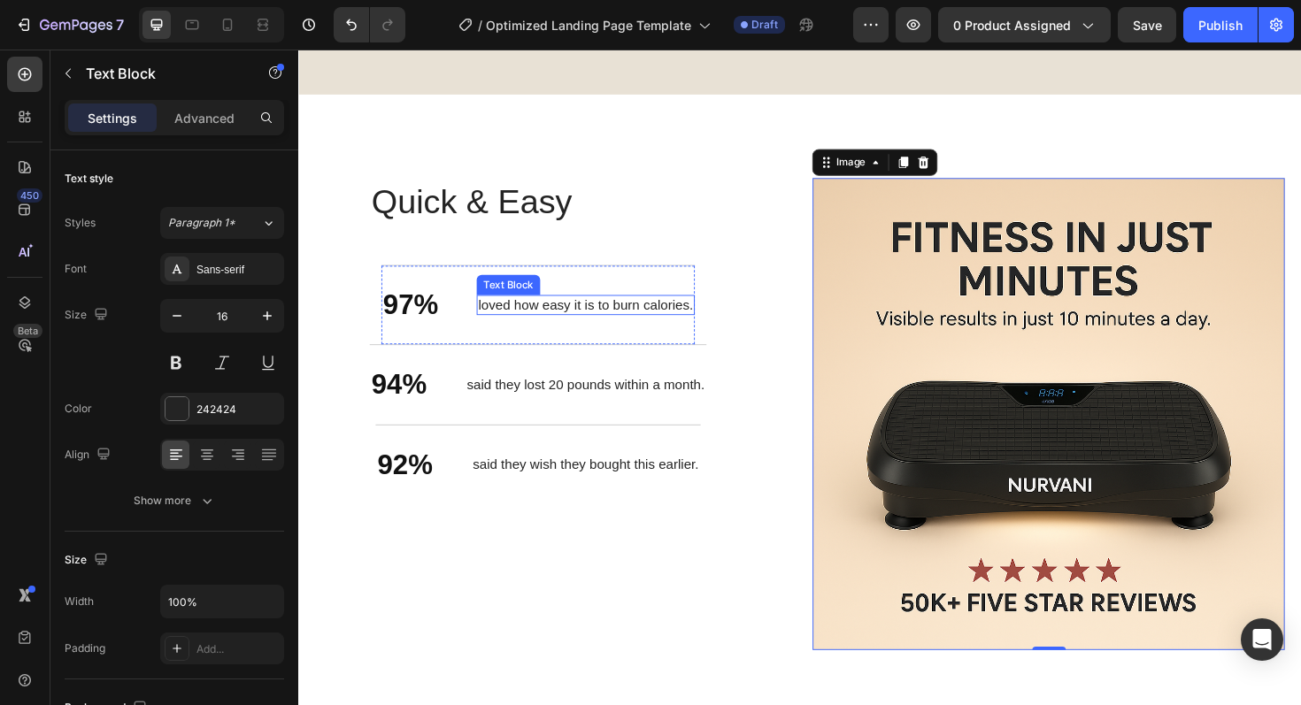
click at [644, 324] on div "loved how easy it is to burn calories." at bounding box center [602, 321] width 231 height 22
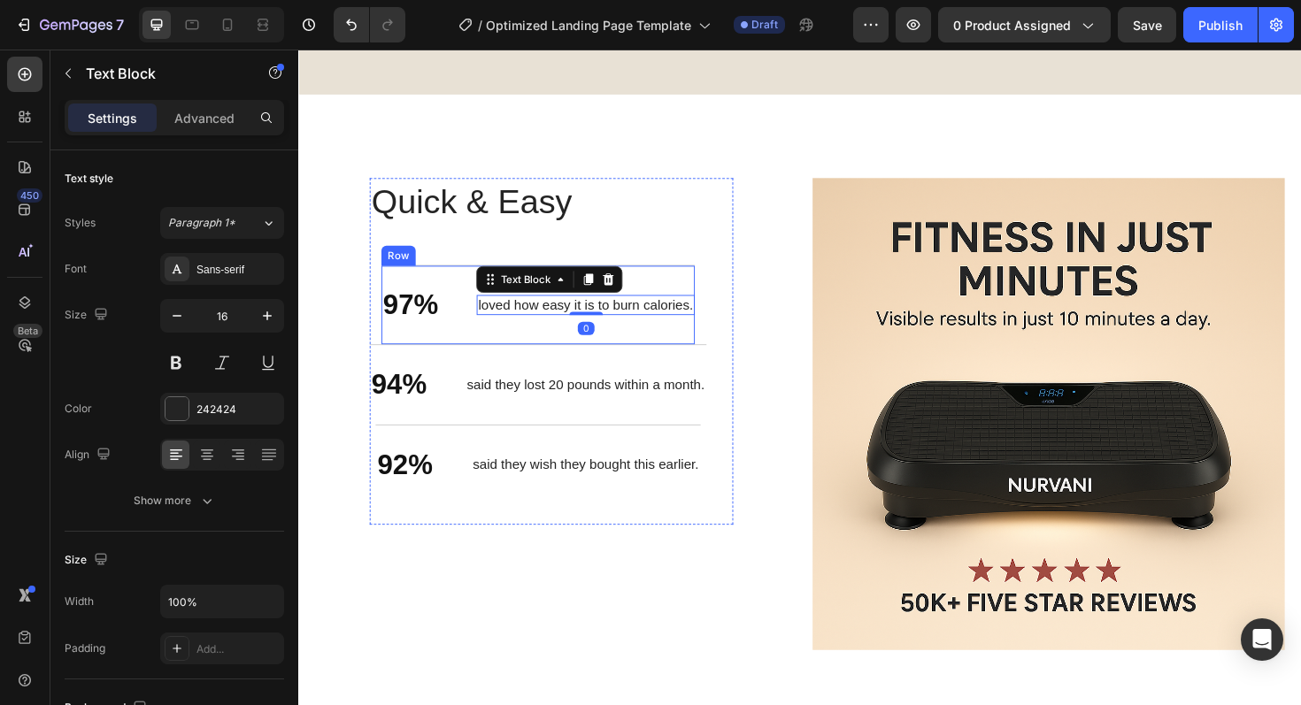
click at [700, 329] on div "loved how easy it is to burn calories. Text Block 0" at bounding box center [602, 321] width 231 height 42
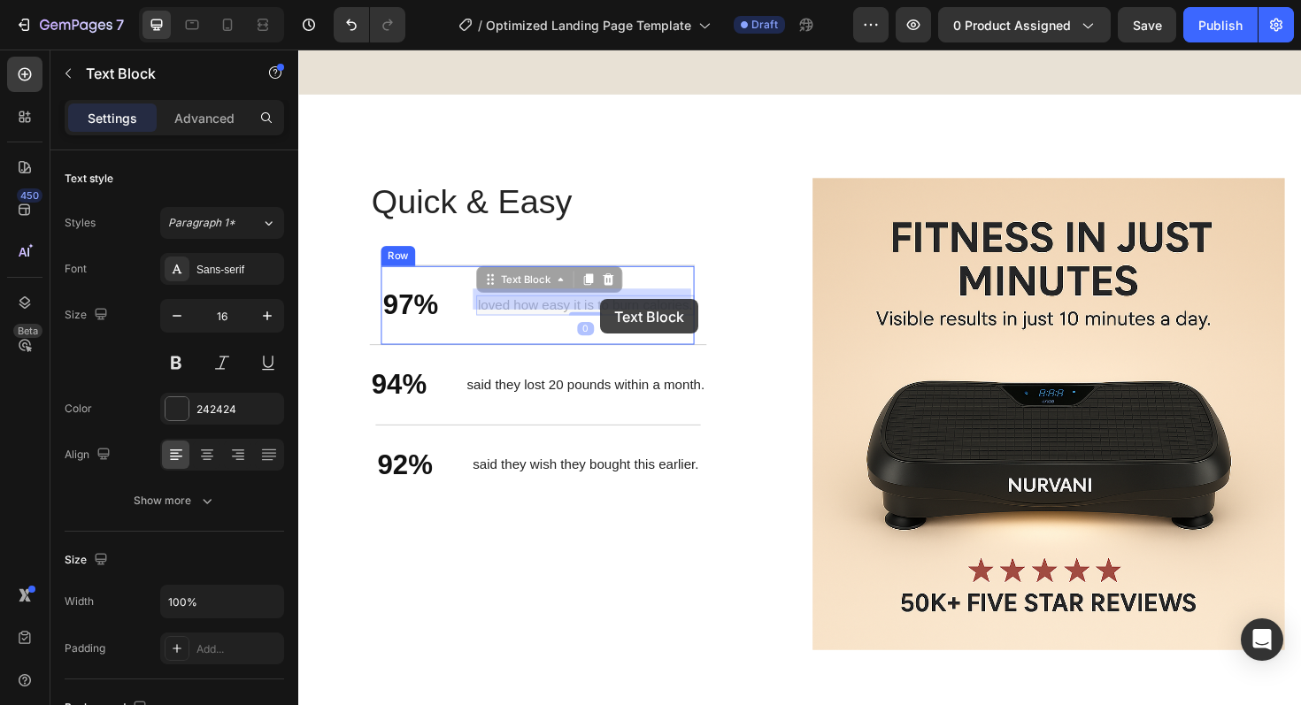
drag, startPoint x: 712, startPoint y: 315, endPoint x: 691, endPoint y: 316, distance: 21.3
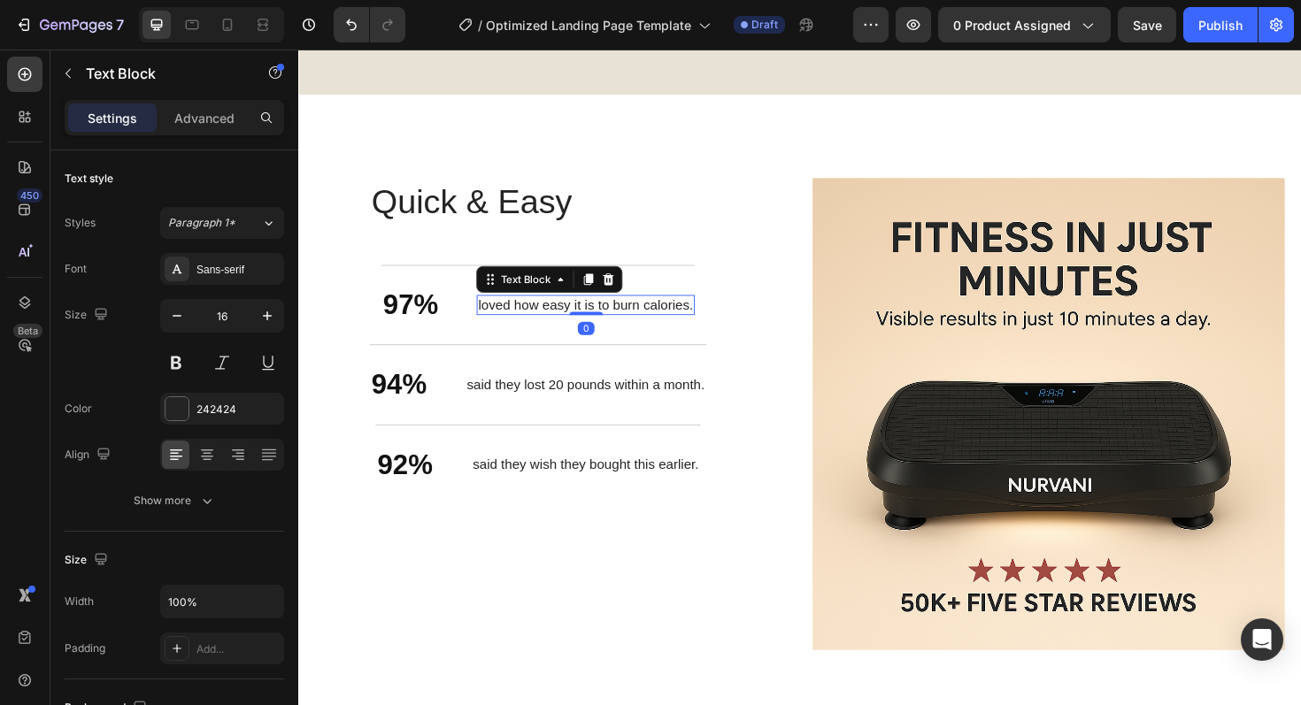
click at [671, 318] on p "loved how easy it is to burn calories." at bounding box center [601, 321] width 227 height 19
click at [709, 319] on p "loved how easy it is to burn calories." at bounding box center [601, 321] width 227 height 19
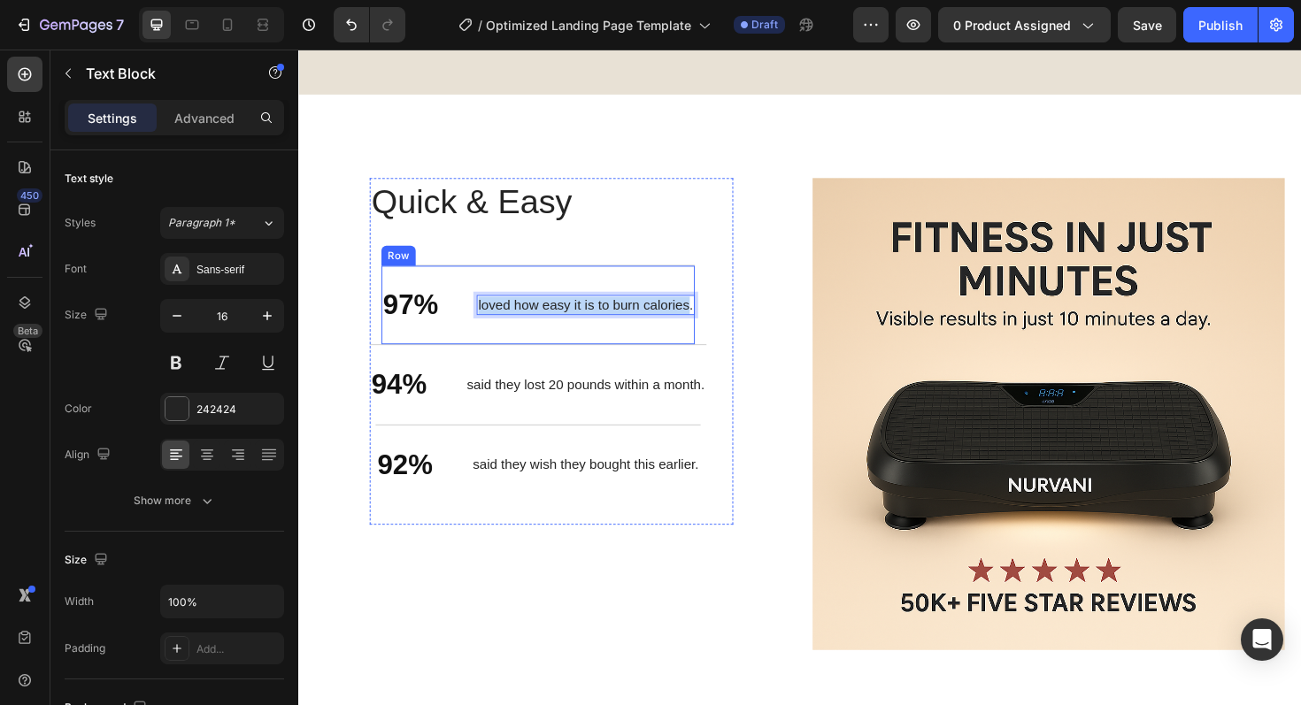
drag, startPoint x: 710, startPoint y: 319, endPoint x: 475, endPoint y: 316, distance: 234.5
click at [475, 316] on div "97% Text Block loved how easy it is to burn calories. Text Block 0 Row" at bounding box center [552, 320] width 332 height 85
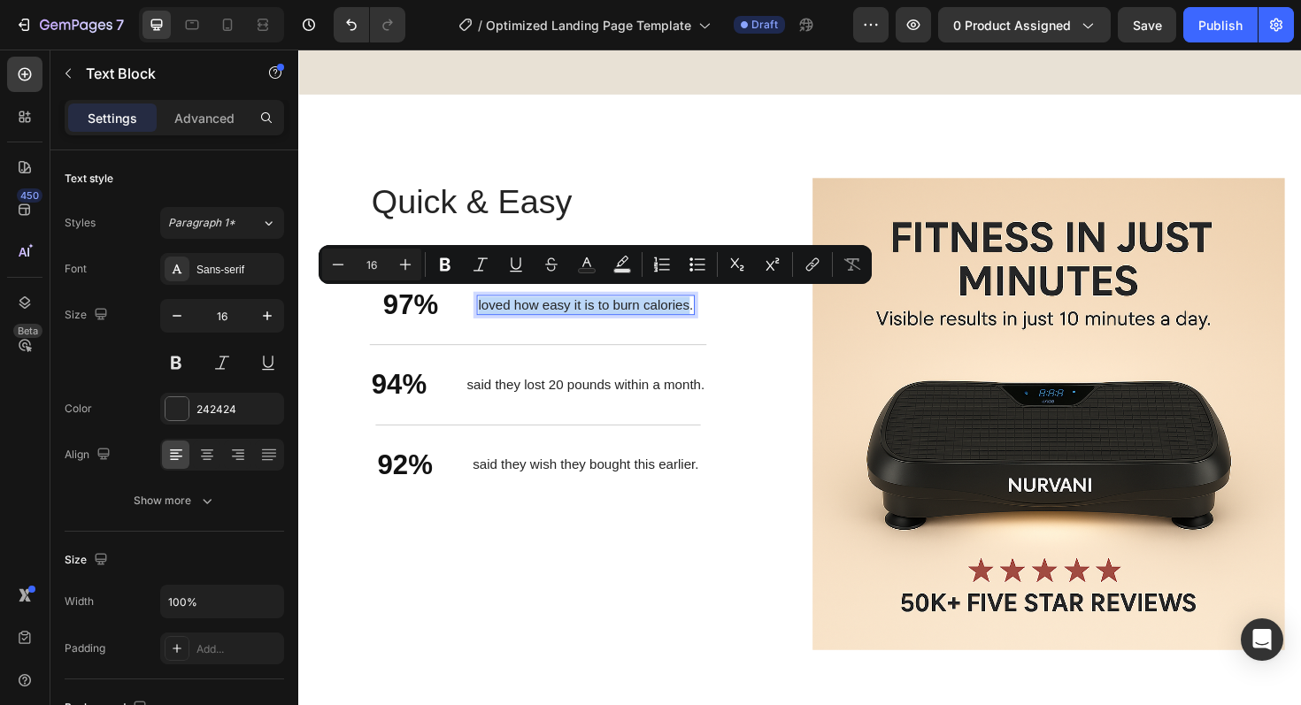
copy p "loved how easy it is to burn calories"
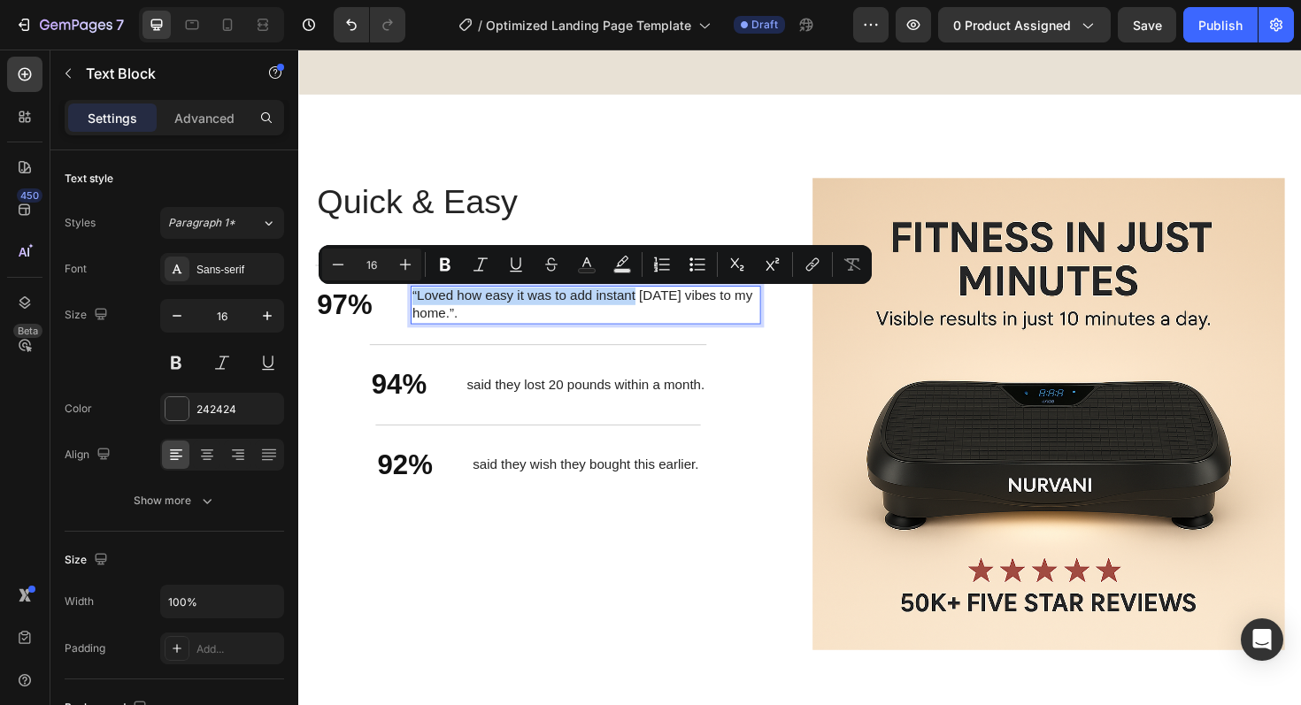
scroll to position [2793, 0]
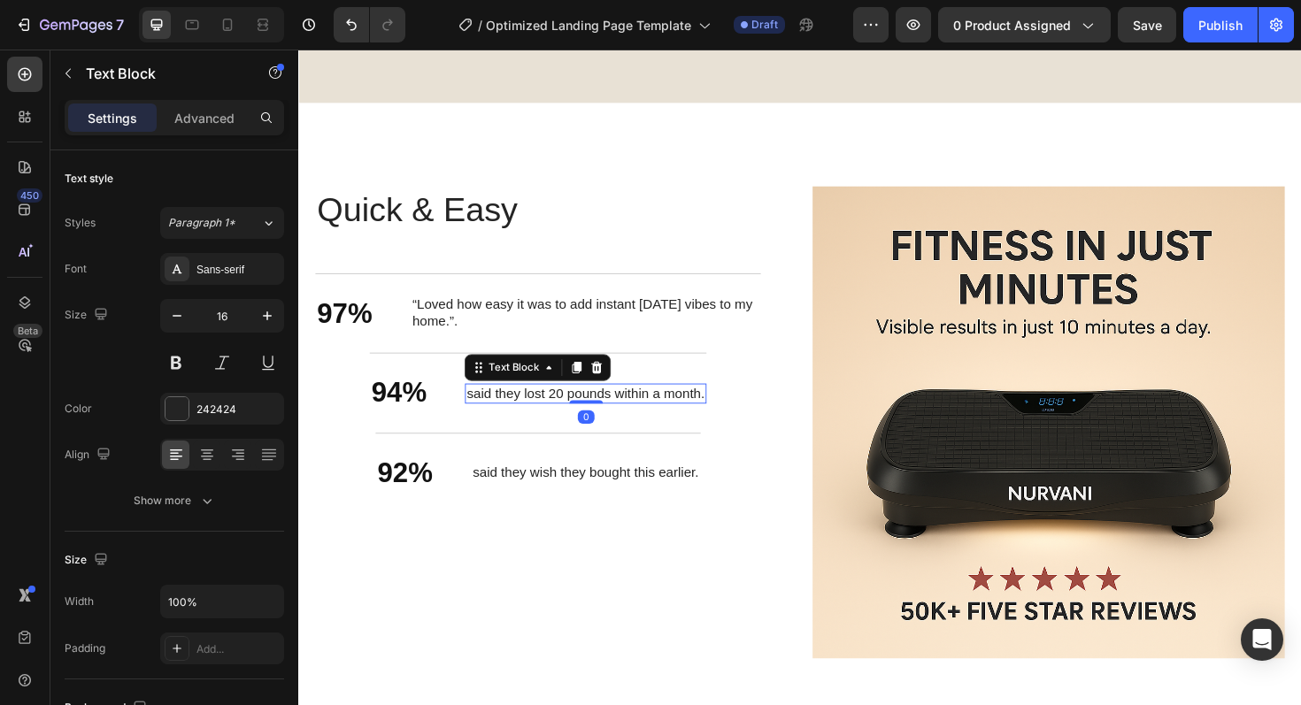
click at [691, 412] on p "said they lost 20 pounds within a month." at bounding box center [602, 414] width 252 height 19
click at [612, 405] on p "said they lost 20 pounds within a month." at bounding box center [602, 414] width 252 height 19
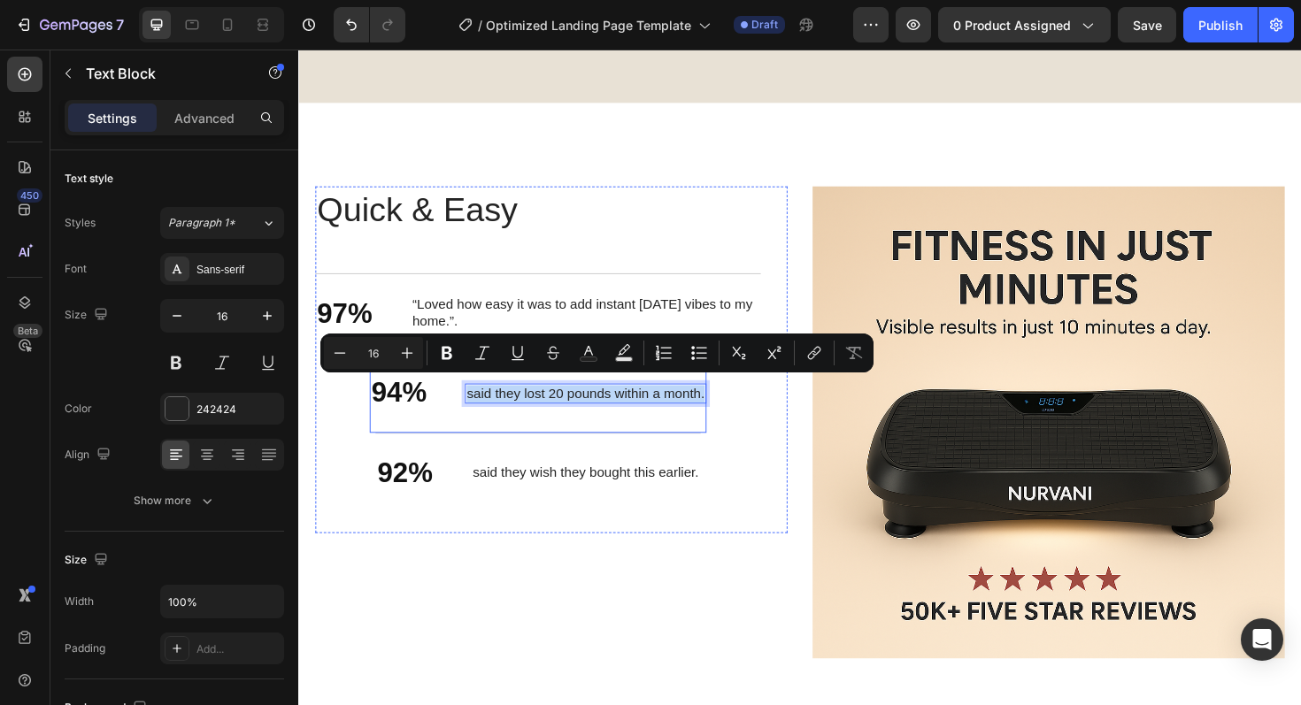
drag, startPoint x: 723, startPoint y: 412, endPoint x: 454, endPoint y: 412, distance: 269.0
click at [454, 412] on div "94% Text Block said they lost 20 pounds within a month. Text Block 0 Row" at bounding box center [551, 413] width 357 height 85
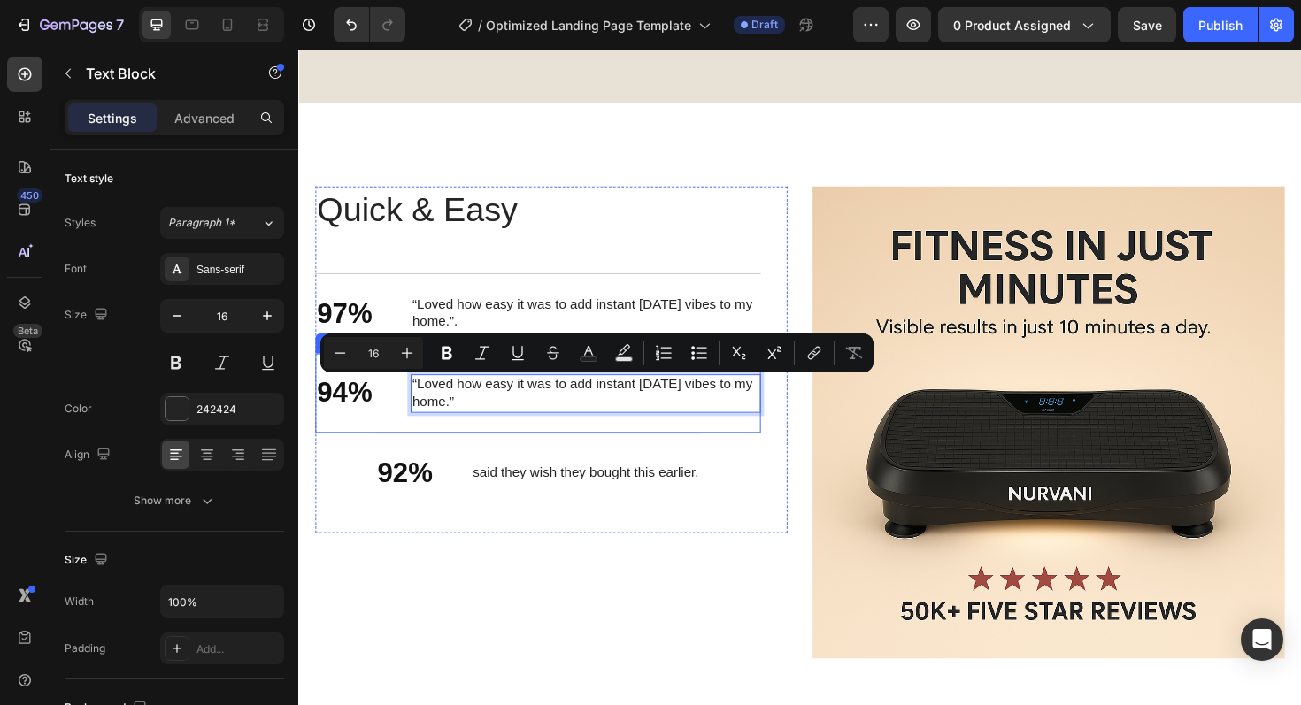
scroll to position [2783, 0]
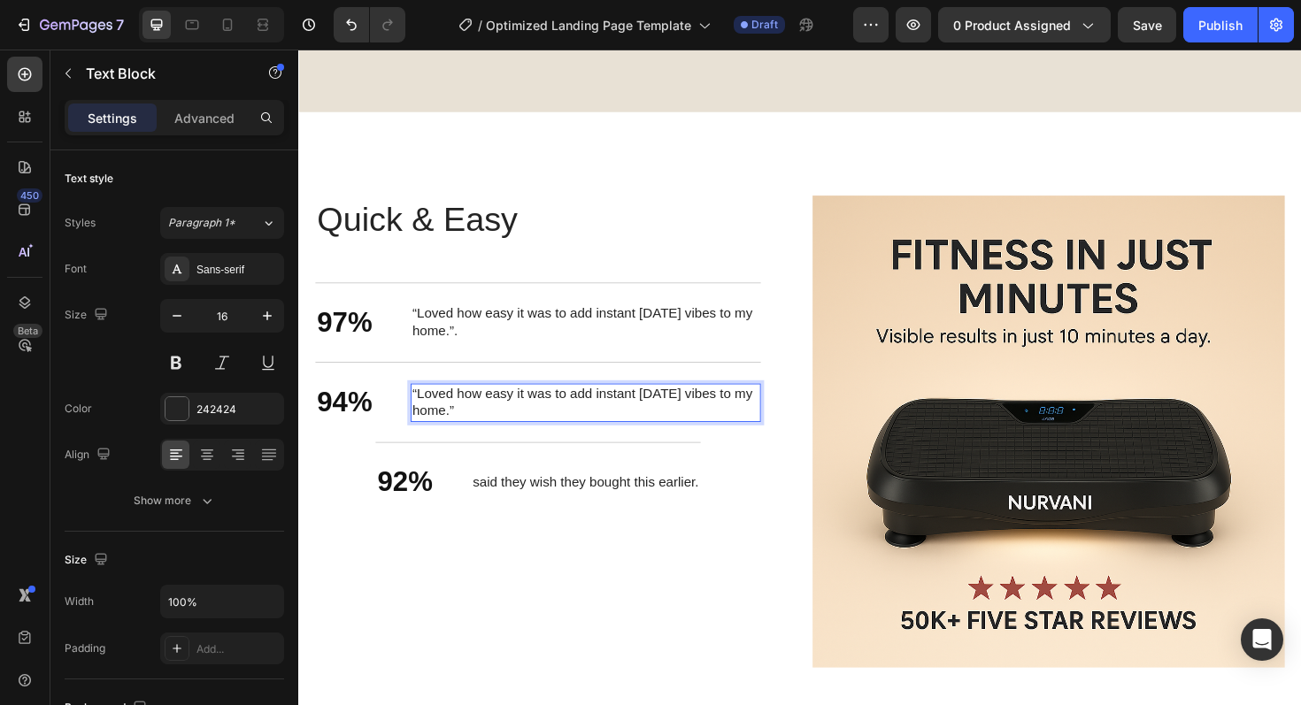
click at [580, 419] on p "“Loved how easy it was to add instant Halloween vibes to my home.”" at bounding box center [602, 423] width 367 height 37
click at [423, 408] on p "“Loved how easy it was to add instant Halloween vibes to my home." at bounding box center [602, 423] width 367 height 37
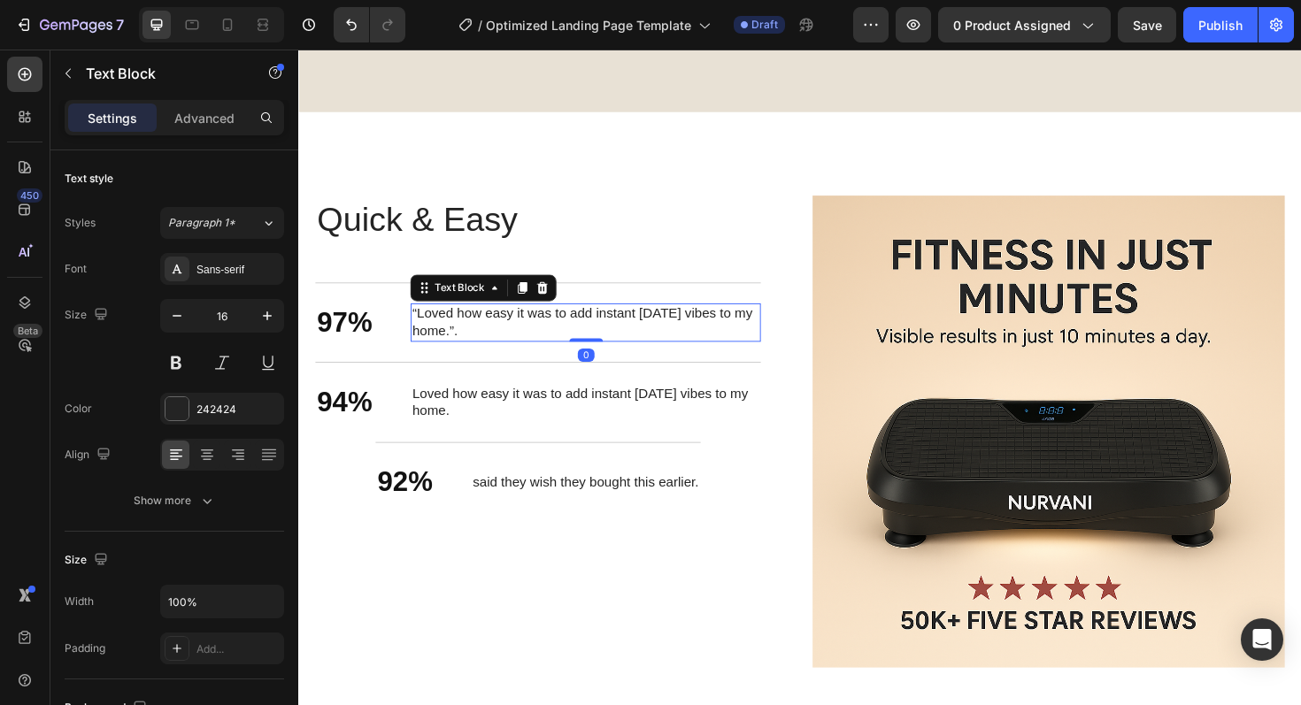
click at [424, 323] on p "“Loved how easy it was to add instant Halloween vibes to my home.”." at bounding box center [602, 338] width 367 height 37
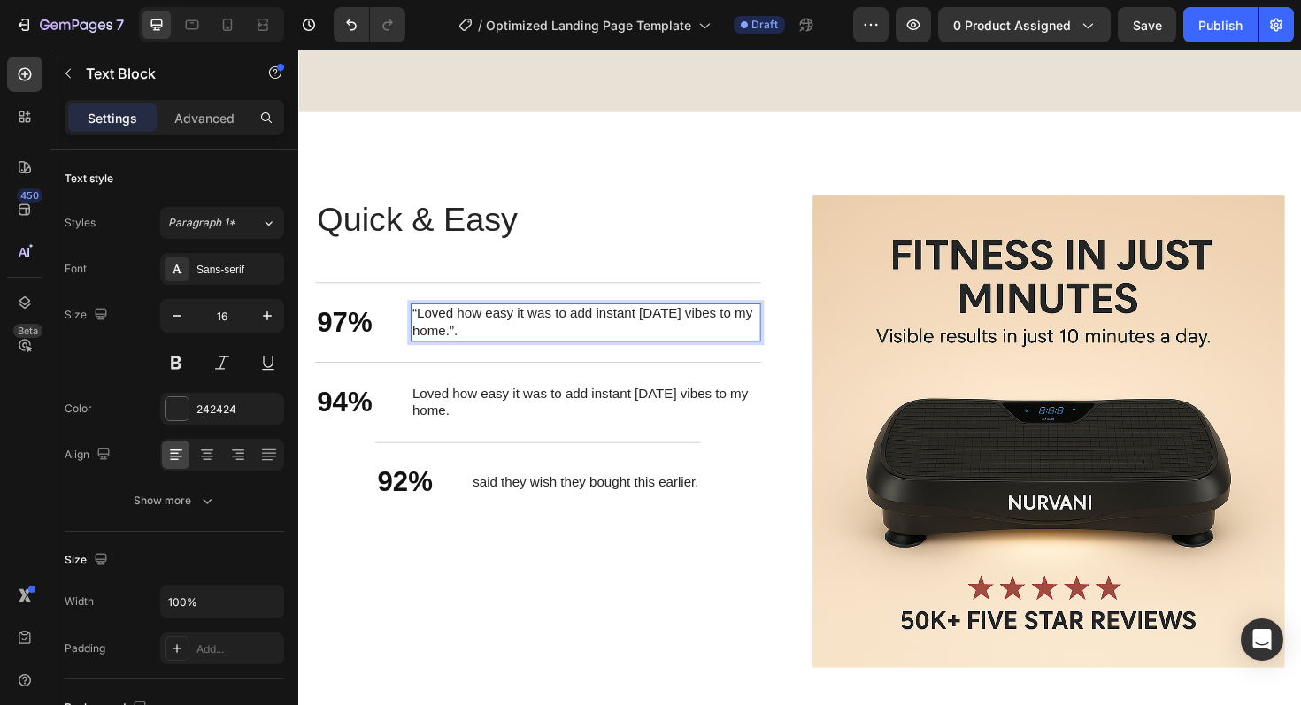
click at [427, 322] on p "“Loved how easy it was to add instant Halloween vibes to my home.”." at bounding box center [602, 338] width 367 height 37
click at [487, 338] on p "Loved how easy it was to add instant Halloween vibes to my home.”." at bounding box center [602, 338] width 367 height 37
click at [494, 341] on p "Loved how easy it was to add instant Halloween vibes to my home.”." at bounding box center [602, 338] width 367 height 37
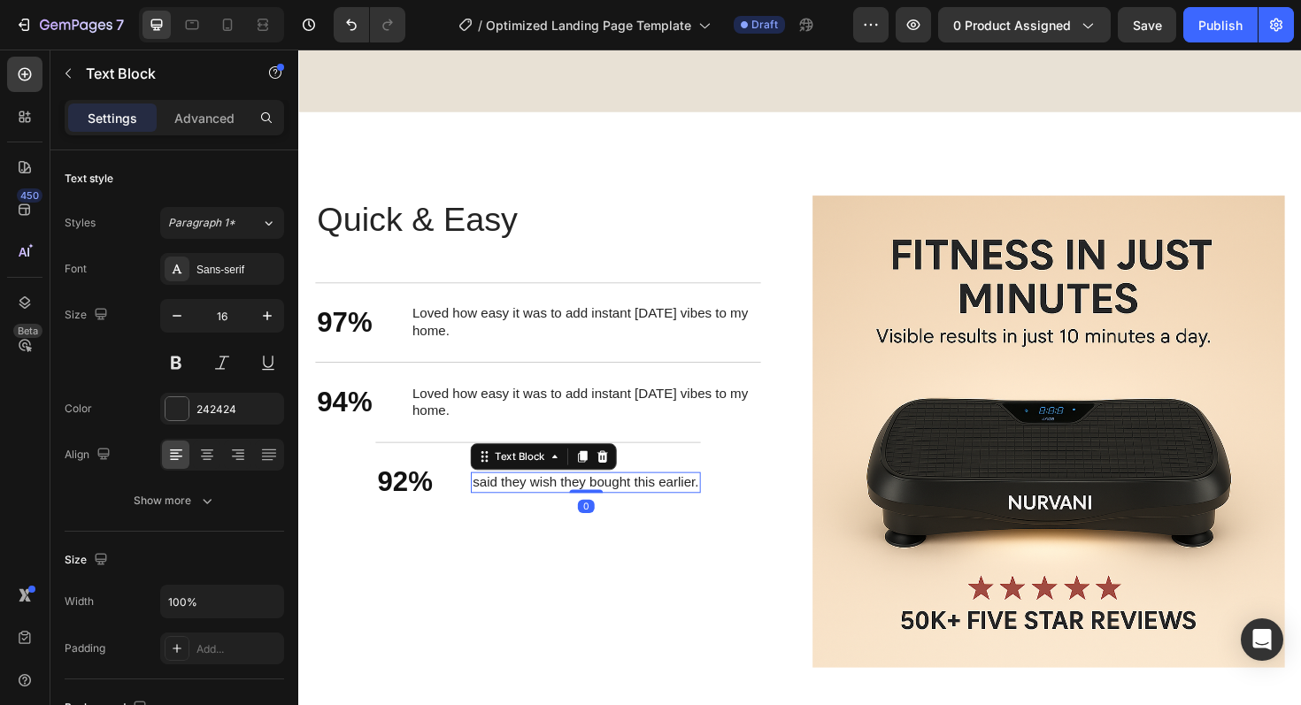
click at [598, 501] on p "said they wish they bought this earlier." at bounding box center [601, 508] width 239 height 19
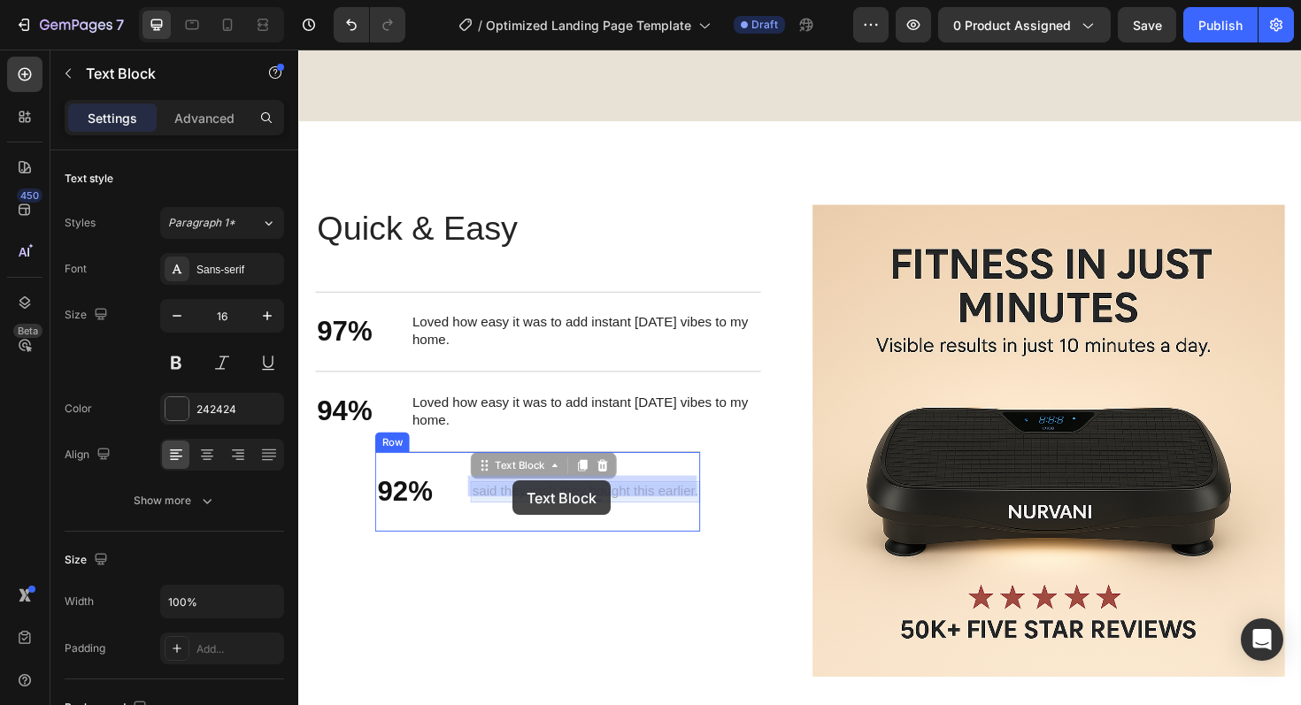
drag, startPoint x: 719, startPoint y: 505, endPoint x: 525, endPoint y: 506, distance: 193.8
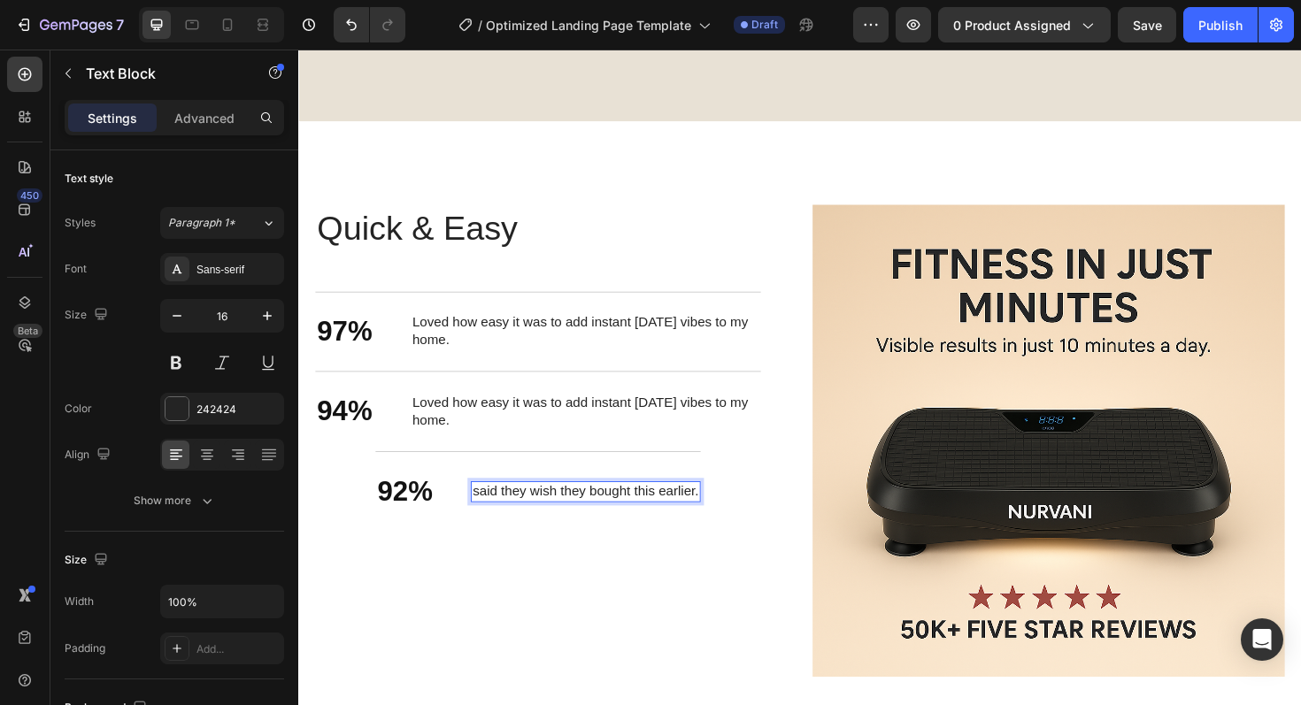
click at [716, 514] on p "said they wish they bought this earlier." at bounding box center [601, 518] width 239 height 19
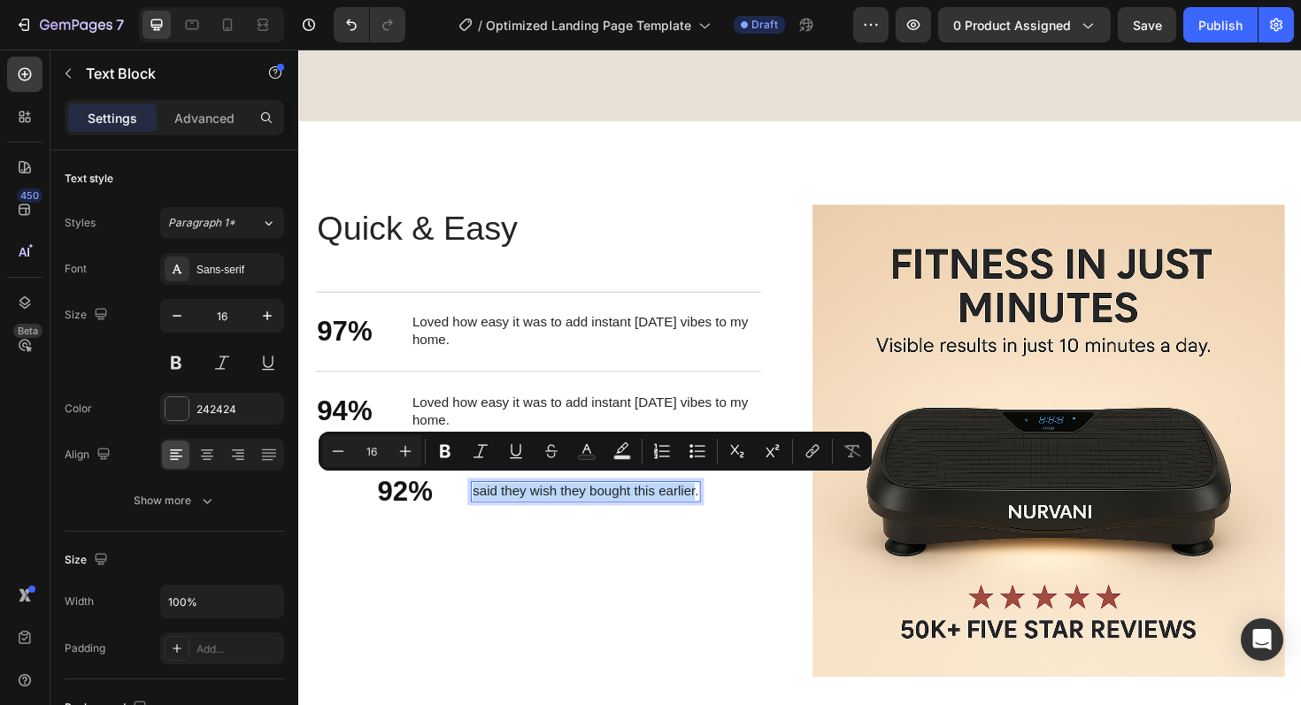
drag, startPoint x: 716, startPoint y: 514, endPoint x: 481, endPoint y: 515, distance: 235.4
click at [482, 515] on p "said they wish they bought this earlier." at bounding box center [601, 518] width 239 height 19
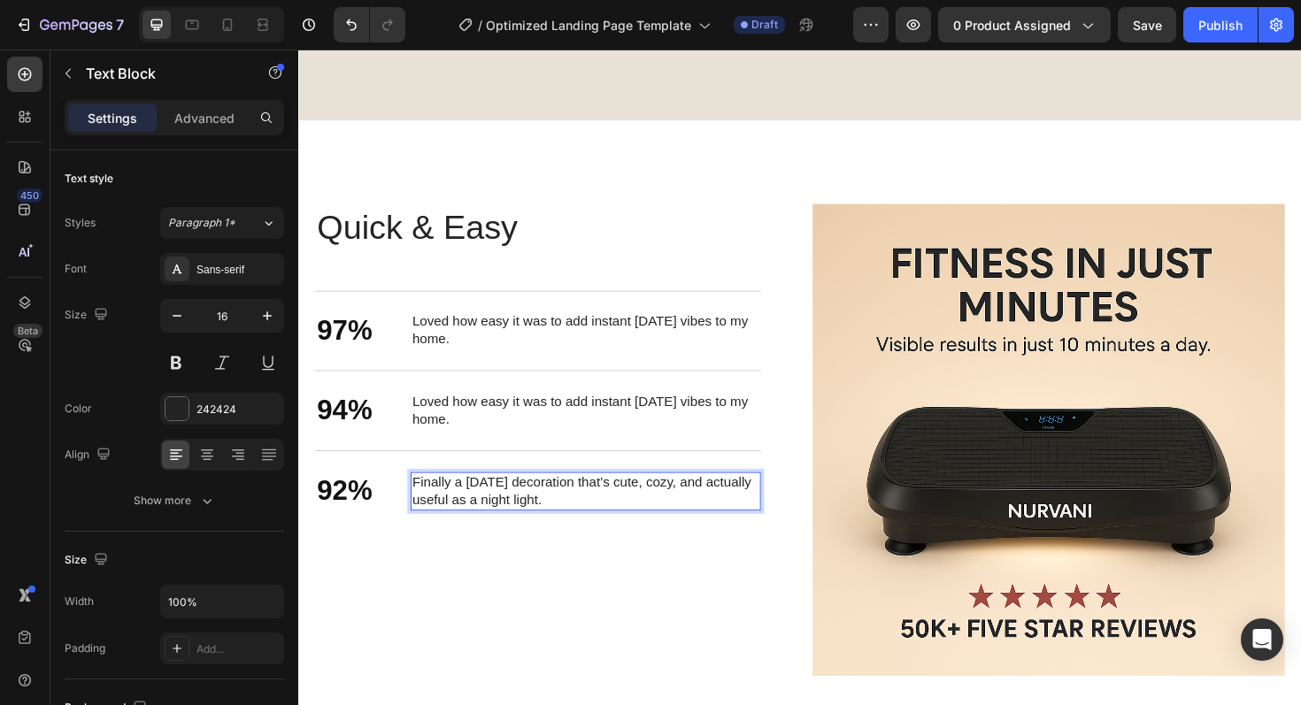
scroll to position [2791, 0]
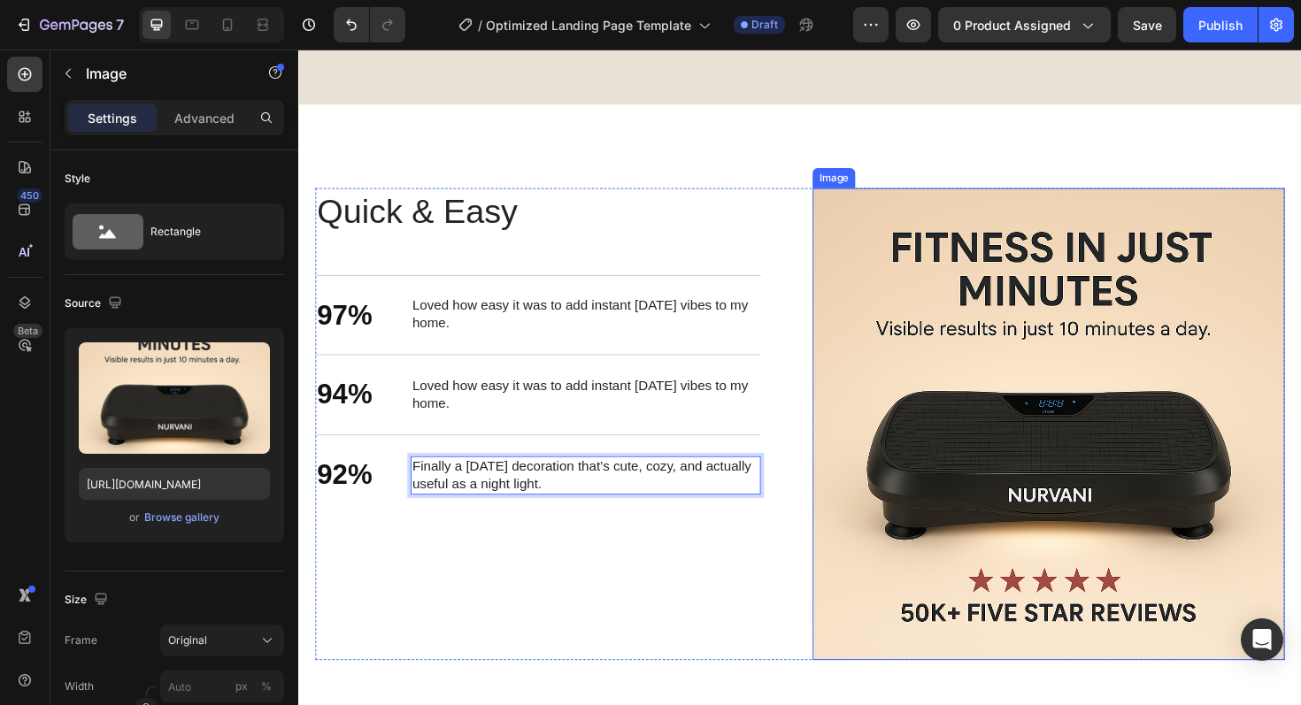
click at [984, 512] on img at bounding box center [1092, 446] width 500 height 500
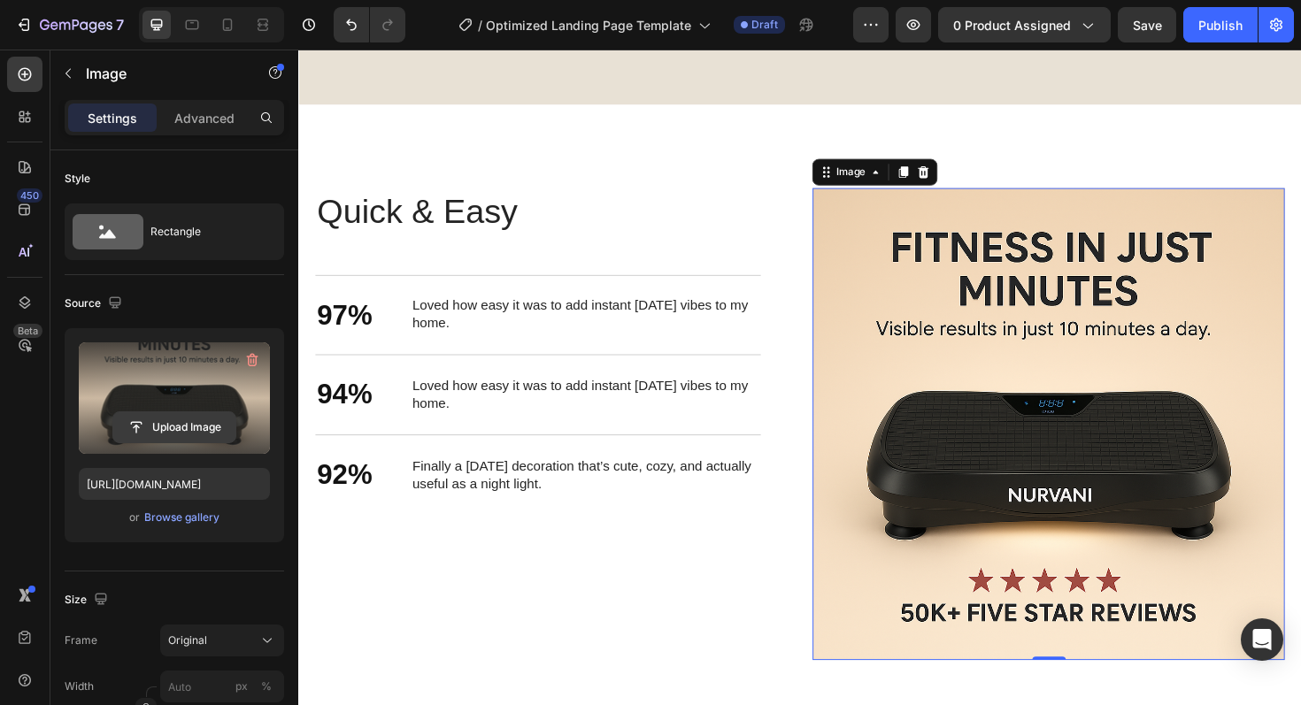
click at [196, 435] on input "file" at bounding box center [174, 427] width 122 height 30
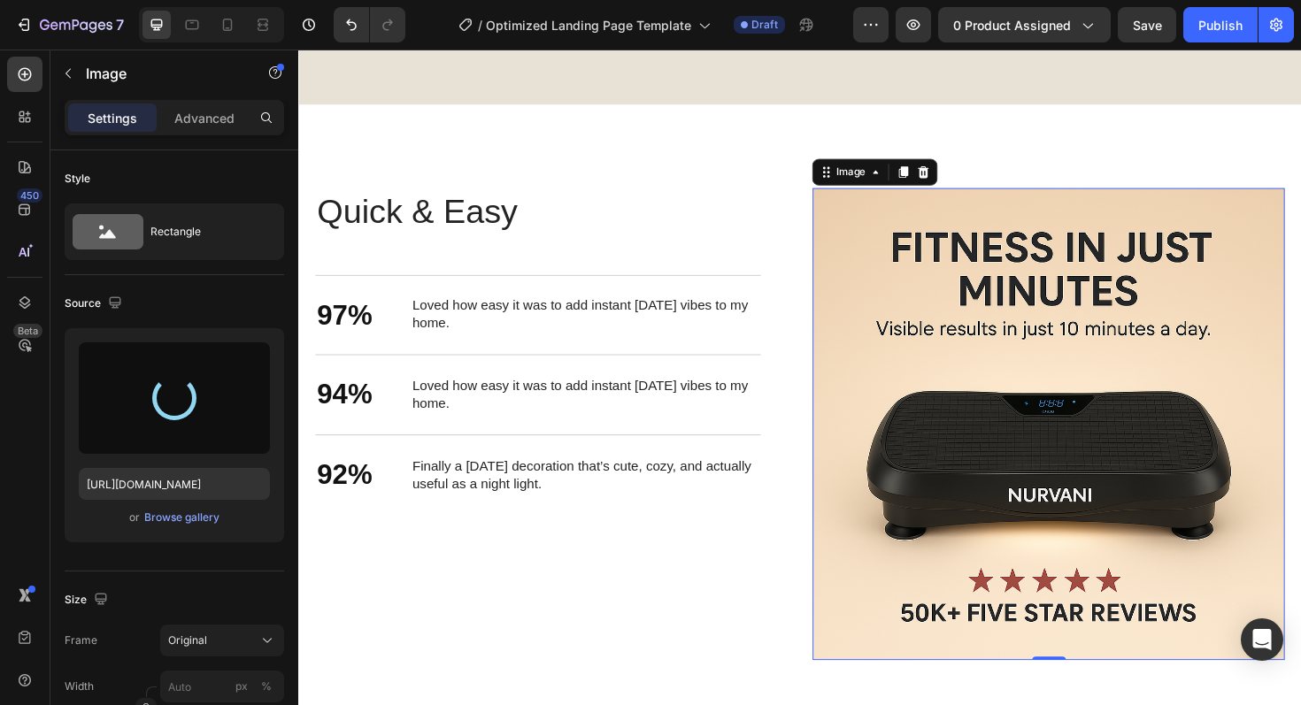
type input "https://cdn.shopify.com/s/files/1/0936/2181/3613/files/gempages_577651595706106…"
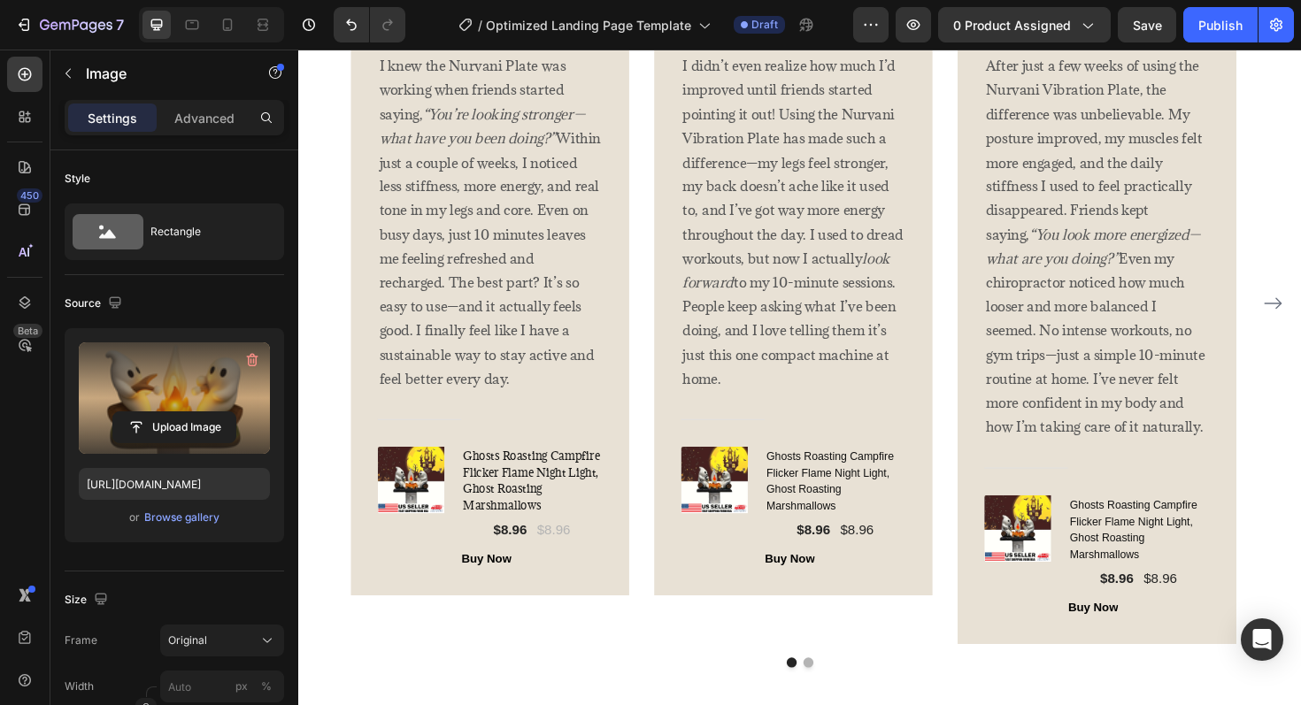
scroll to position [4019, 0]
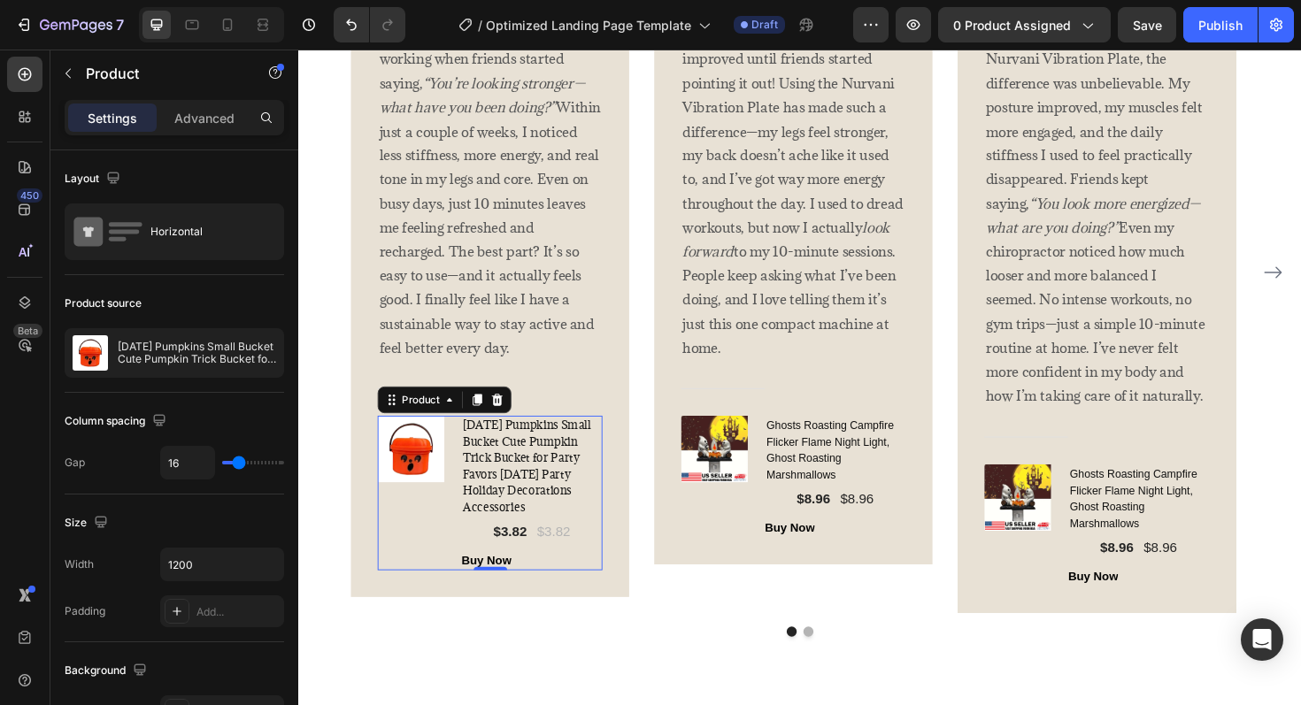
click at [448, 539] on div "(P) Images & Gallery" at bounding box center [419, 520] width 74 height 164
click at [440, 558] on div "(P) Images & Gallery" at bounding box center [419, 520] width 74 height 164
click at [458, 574] on div "(P) Images & Gallery Halloween Pumpkins Small Bucket Cute Pumpkin Trick Bucket …" at bounding box center [501, 520] width 238 height 164
click at [435, 544] on div "(P) Images & Gallery" at bounding box center [419, 520] width 74 height 164
click at [265, 360] on button "button" at bounding box center [265, 352] width 21 height 21
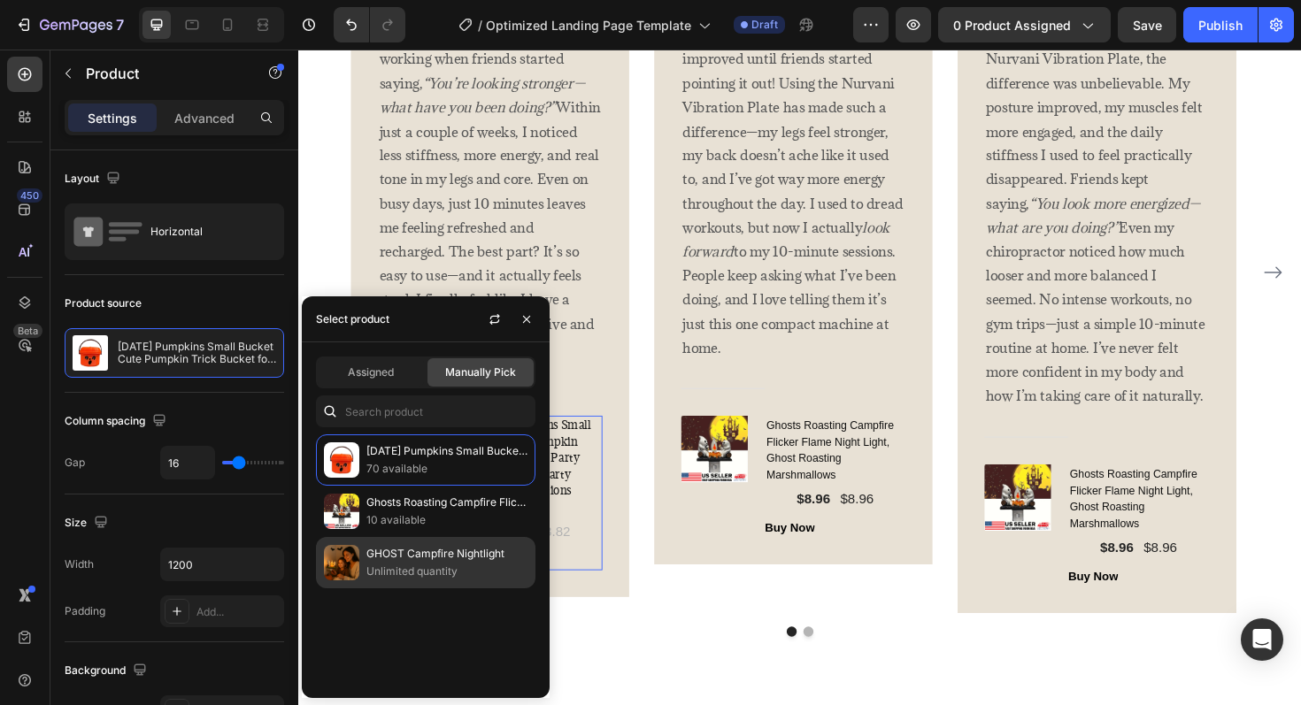
click at [419, 546] on p "GHOST Campfire Nightlight" at bounding box center [446, 554] width 161 height 18
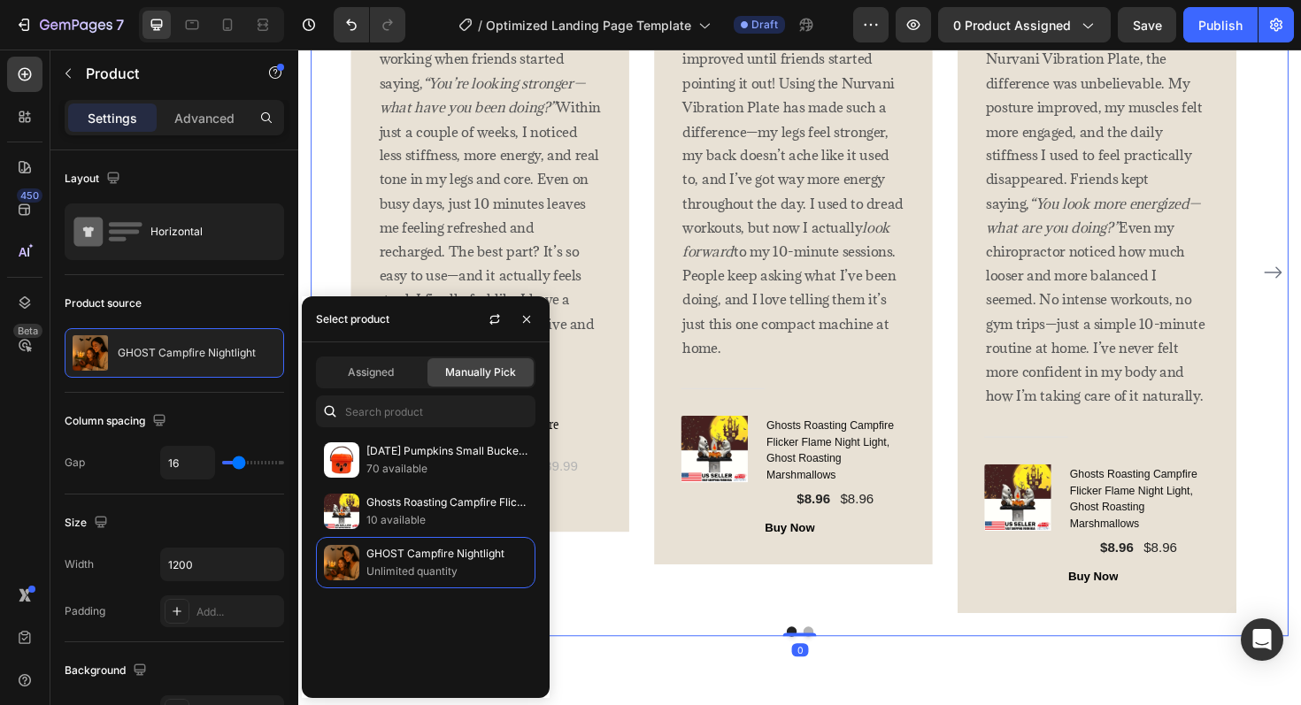
click at [638, 604] on div "Image Icon Icon Icon Icon Icon Row Rita Carroll Text block Row I knew the Nurva…" at bounding box center [501, 286] width 295 height 722
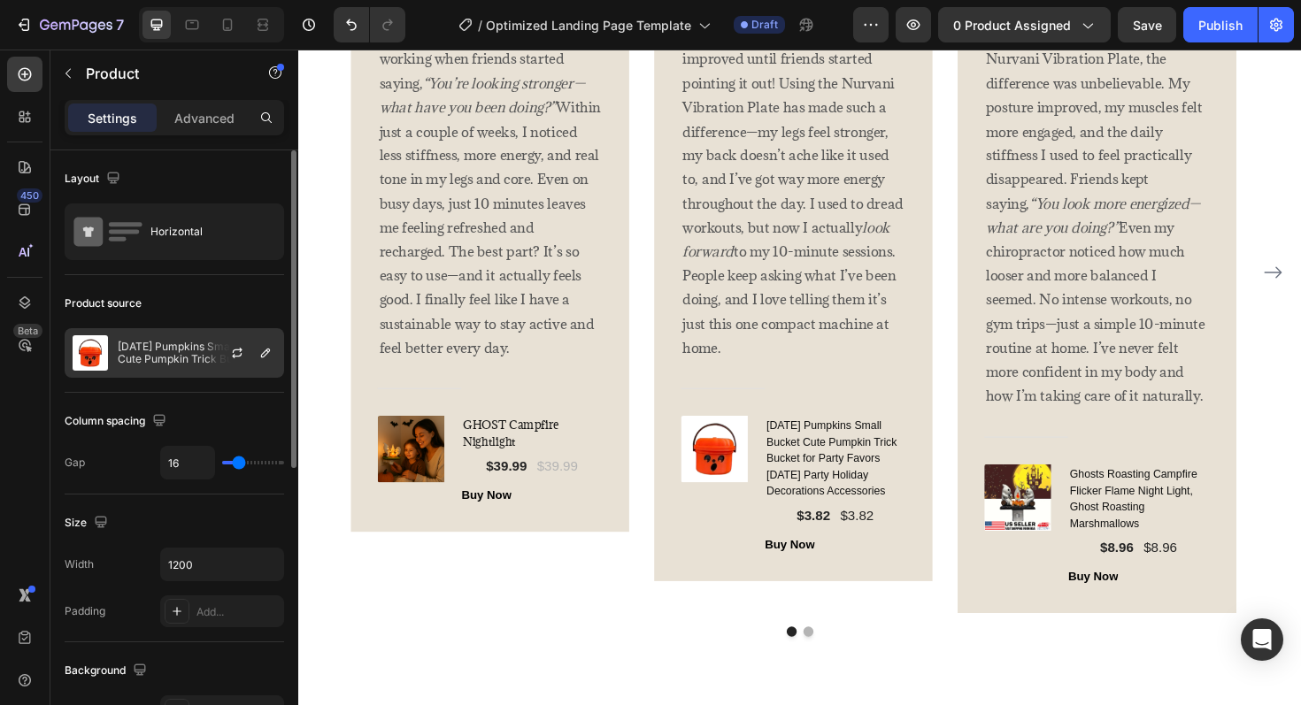
click at [262, 364] on div at bounding box center [244, 353] width 78 height 48
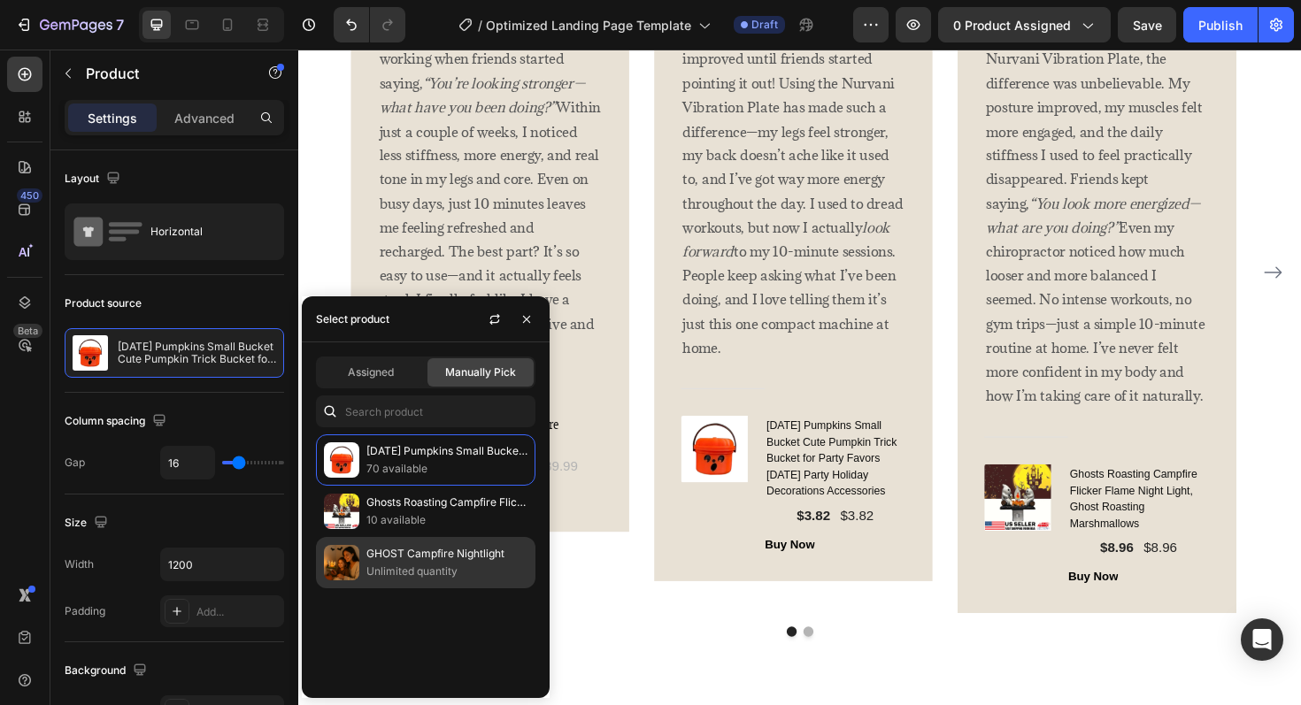
click at [396, 555] on p "GHOST Campfire Nightlight" at bounding box center [446, 554] width 161 height 18
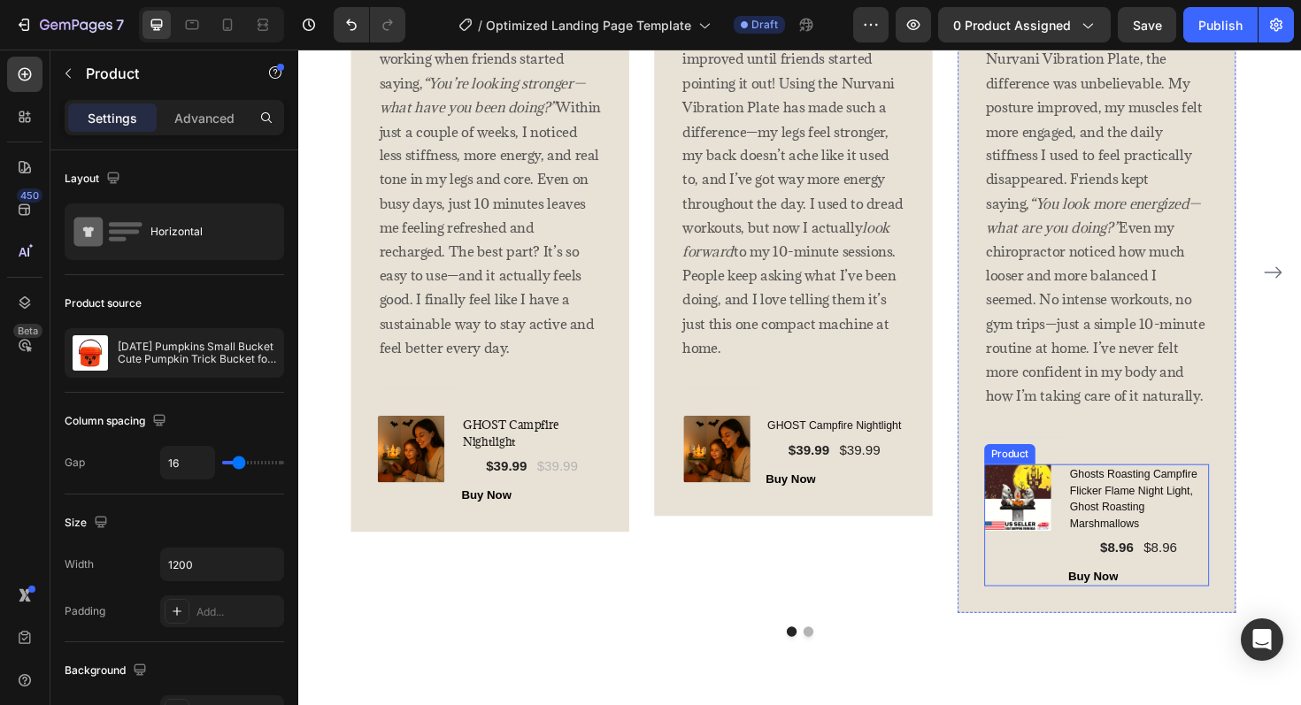
scroll to position [4027, 0]
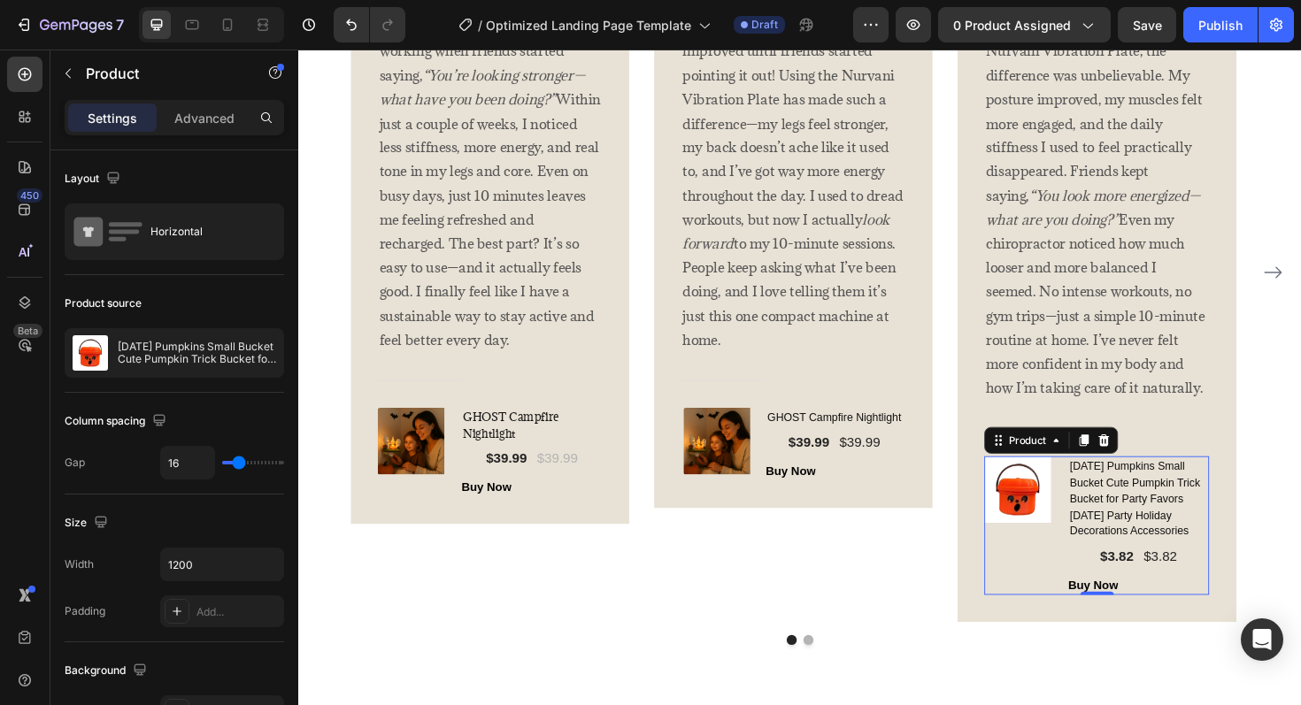
click at [1089, 595] on div "(P) Images & Gallery" at bounding box center [1062, 554] width 74 height 147
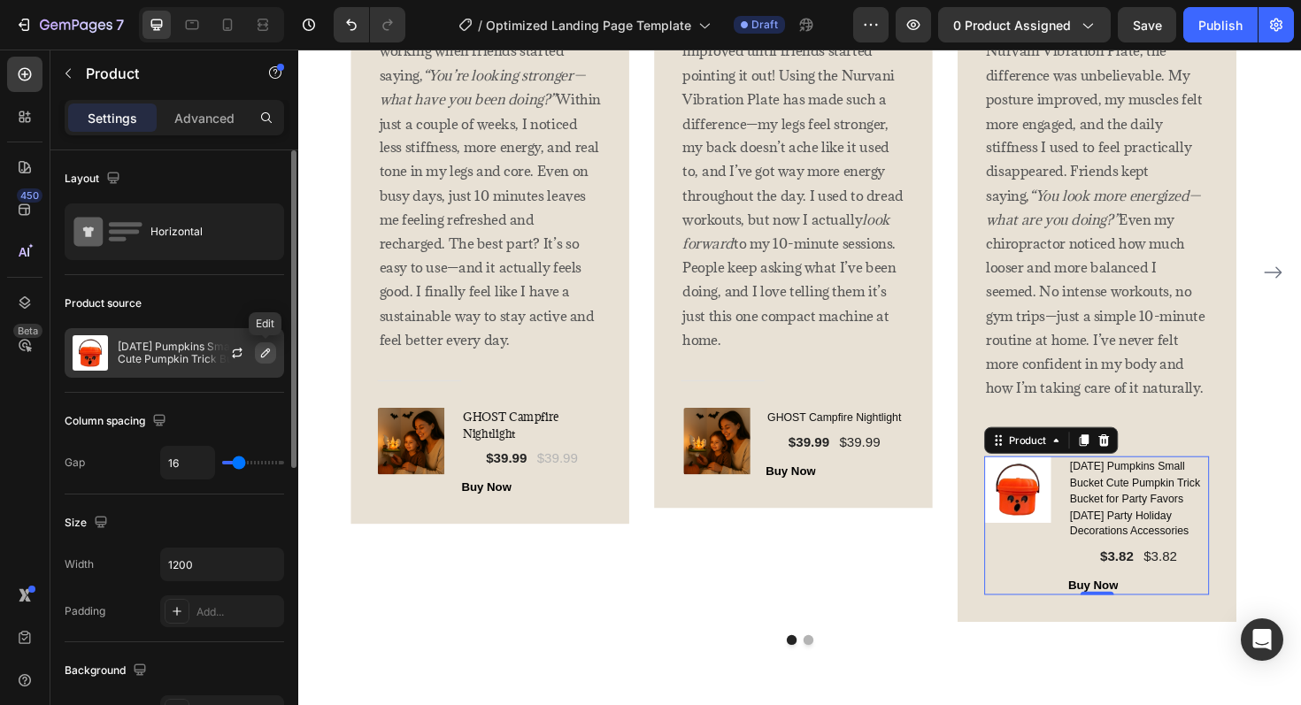
click at [256, 358] on button "button" at bounding box center [265, 352] width 21 height 21
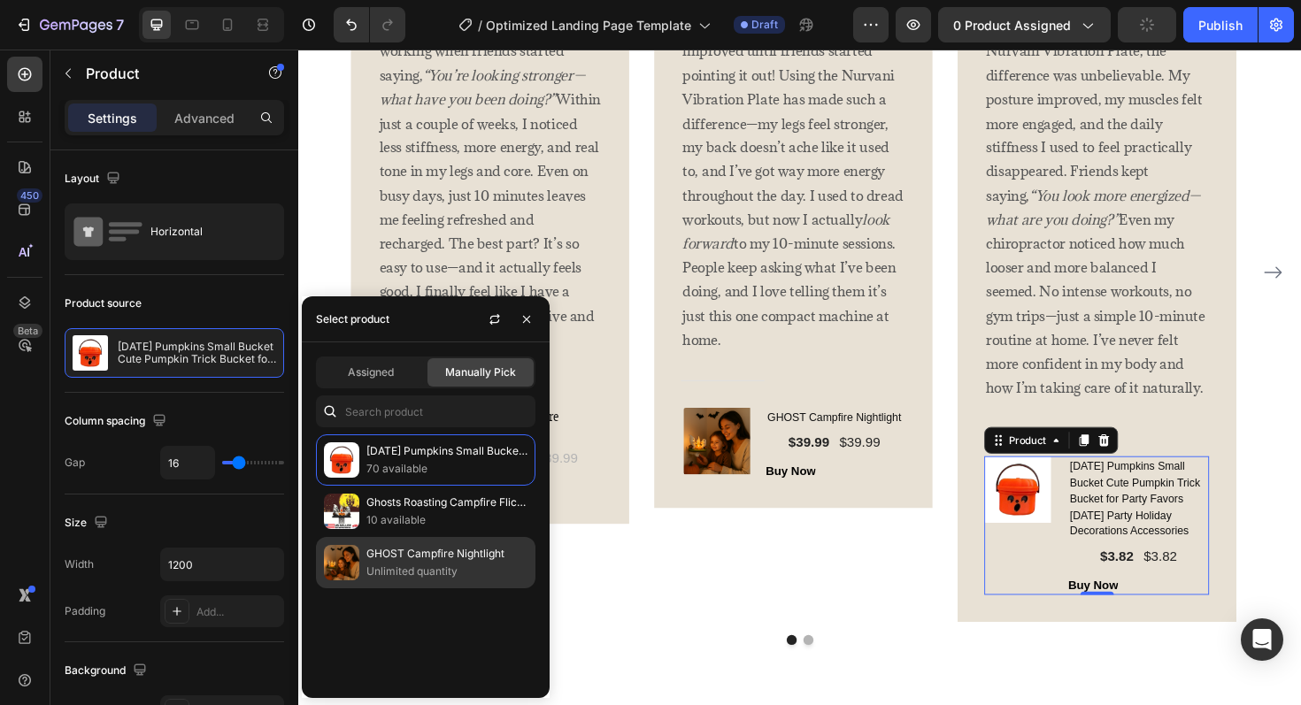
click at [427, 554] on p "GHOST Campfire Nightlight" at bounding box center [446, 554] width 161 height 18
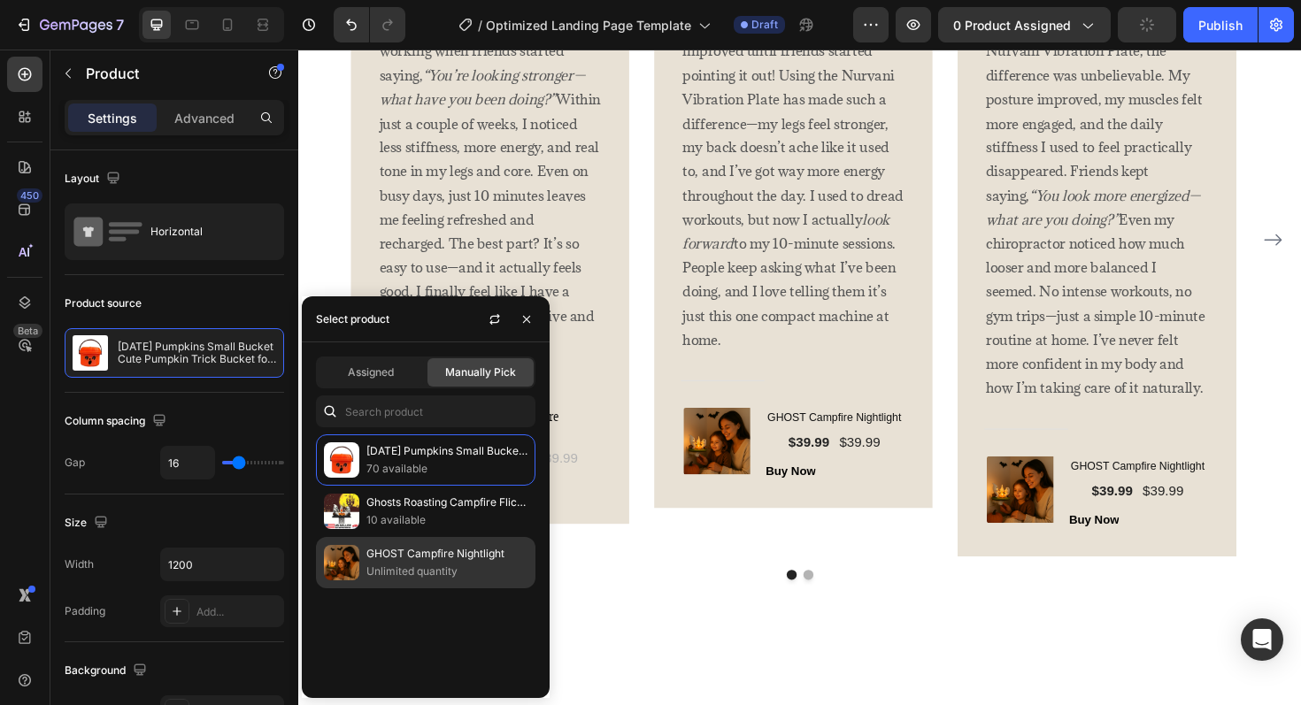
scroll to position [3993, 0]
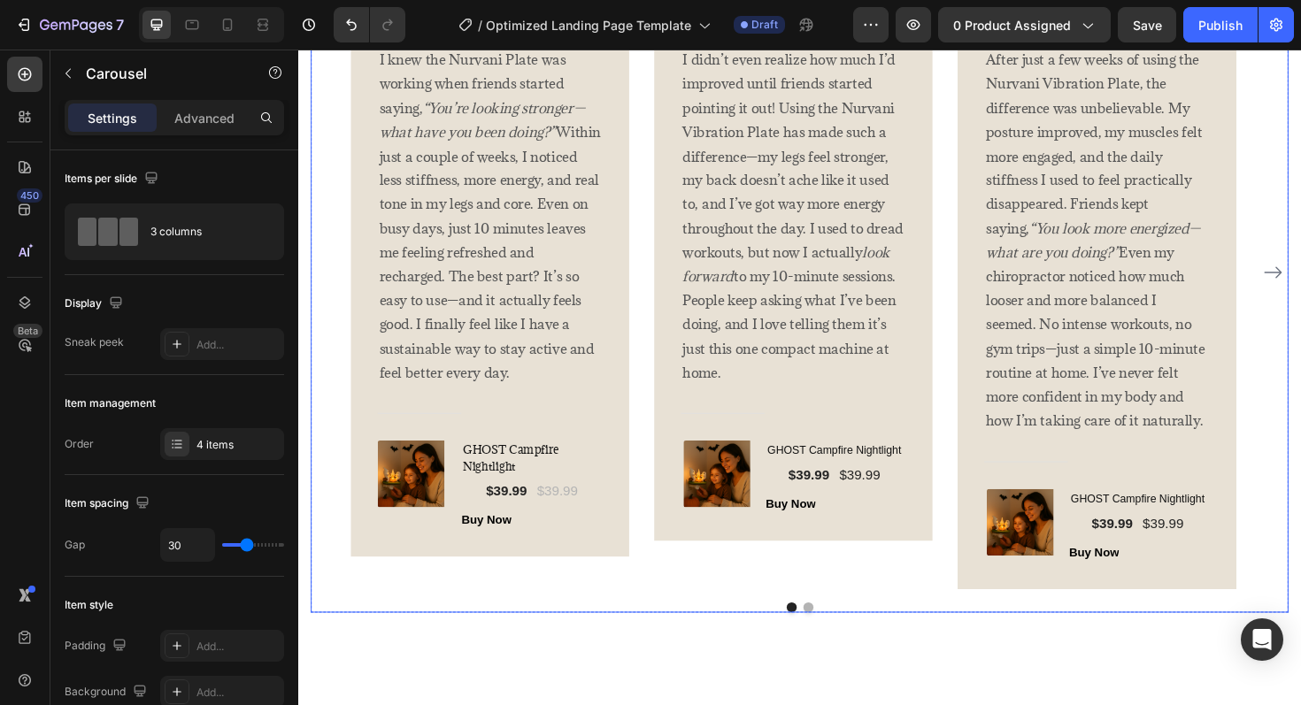
click at [687, 632] on div "Image Icon Icon Icon Icon Icon Row Rita Carroll Text block Row I knew the Nurva…" at bounding box center [829, 298] width 1035 height 696
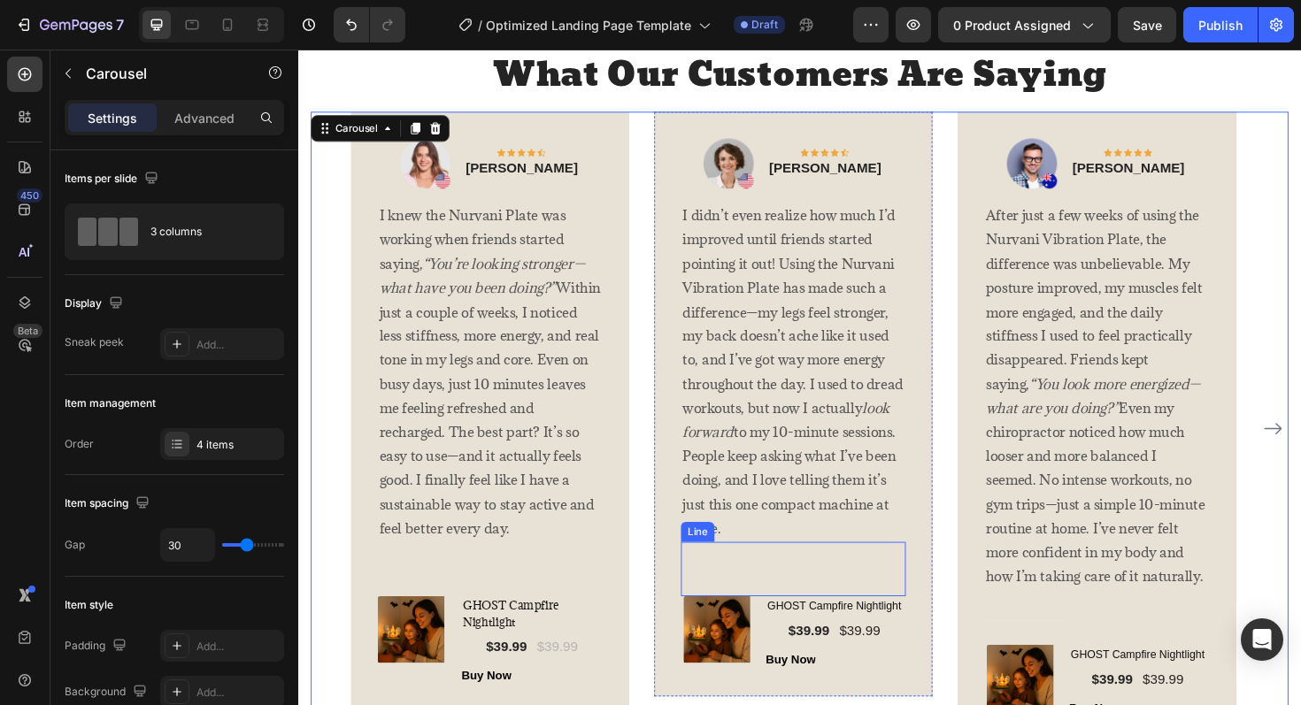
scroll to position [3798, 0]
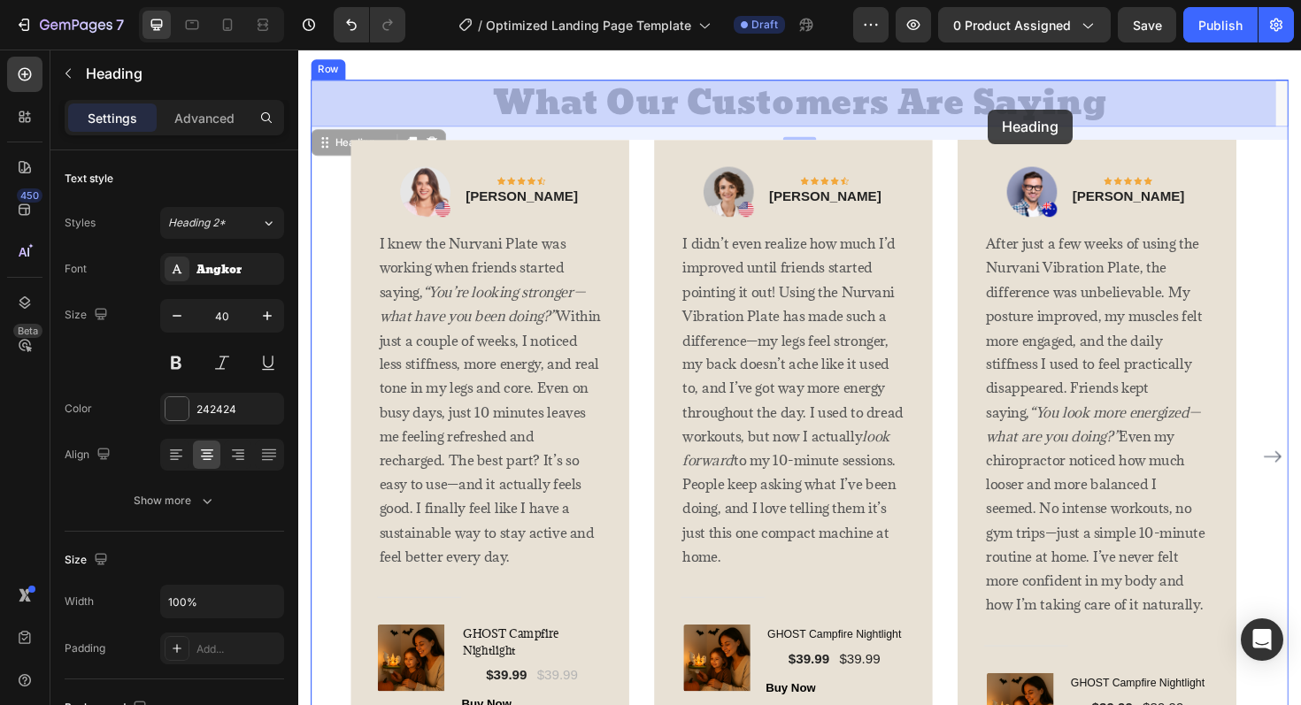
drag, startPoint x: 1152, startPoint y: 105, endPoint x: 1014, endPoint y: 114, distance: 138.3
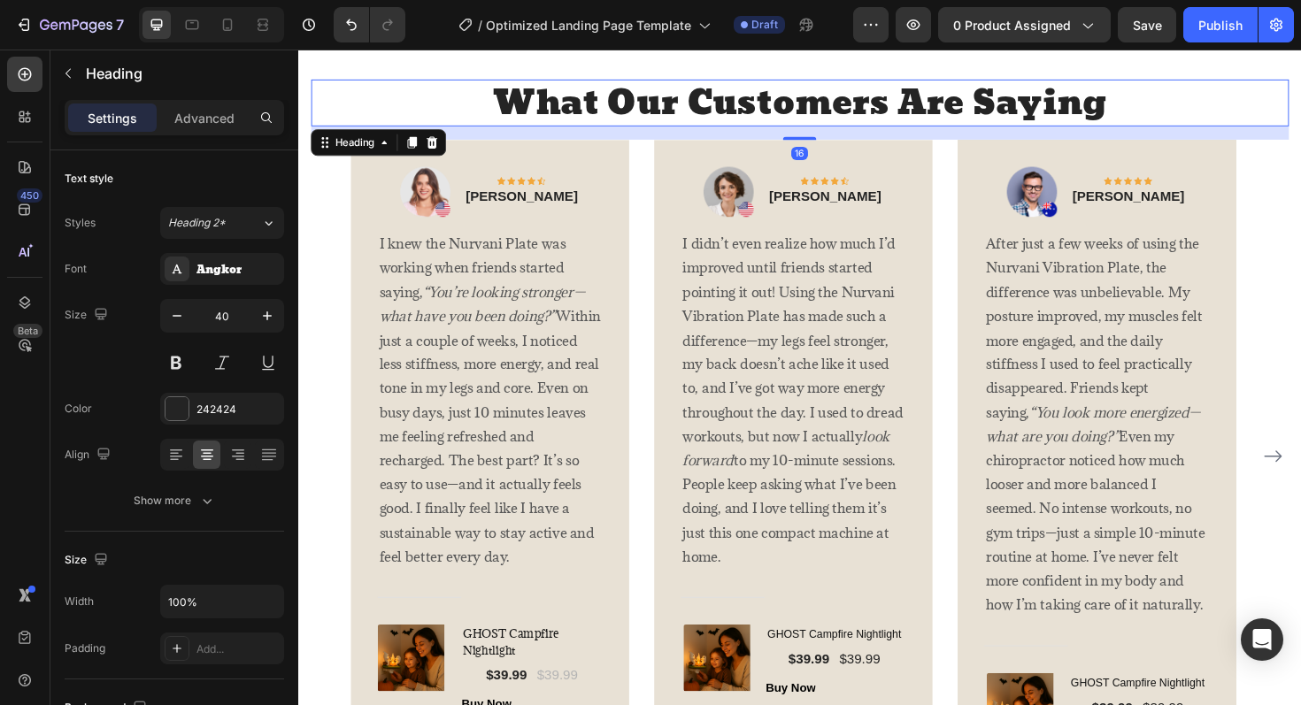
click at [1033, 107] on h2 "What Our Customers Are Saying" at bounding box center [829, 106] width 1035 height 50
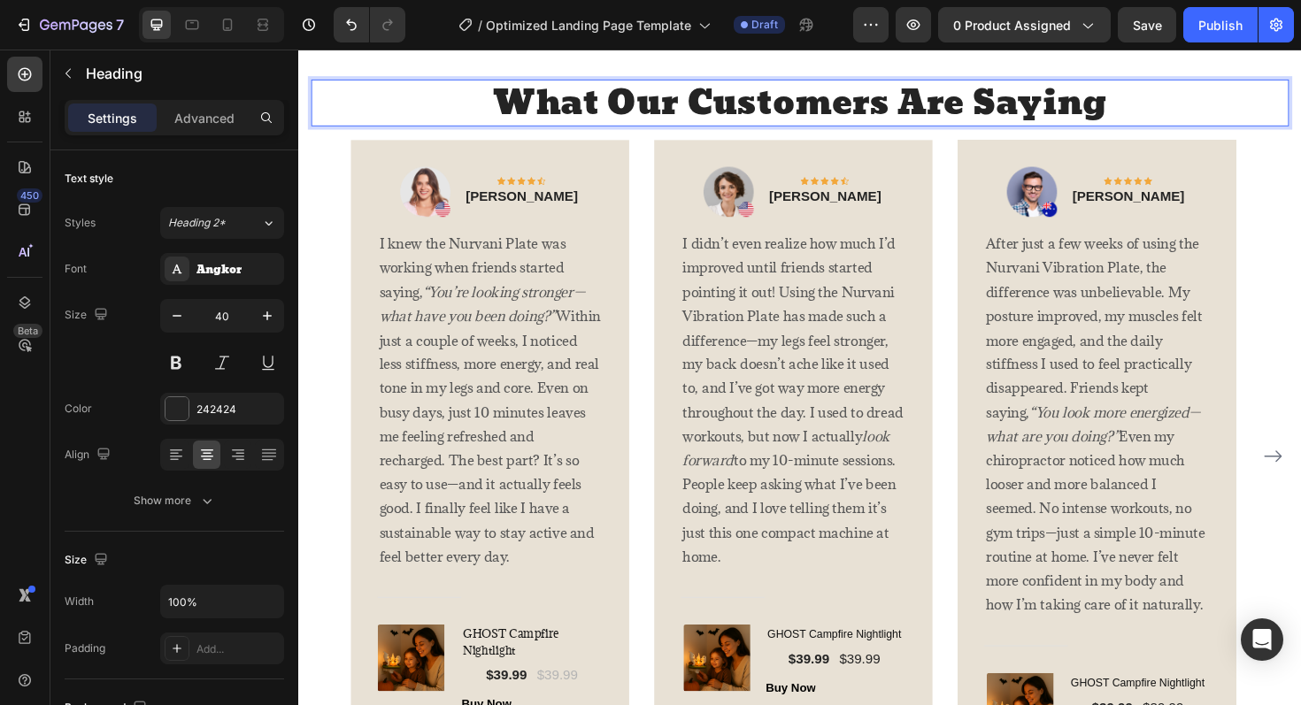
click at [1033, 107] on p "What Our Customers Are Saying" at bounding box center [829, 106] width 1032 height 46
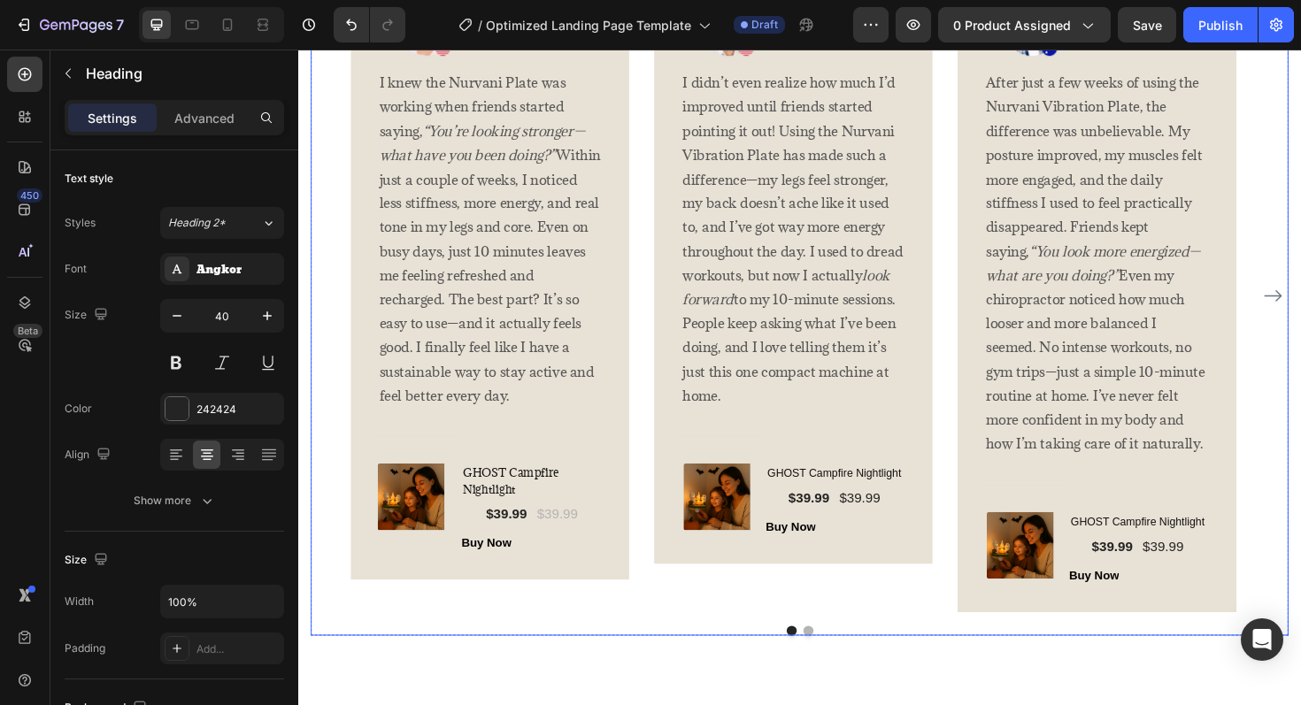
scroll to position [4123, 0]
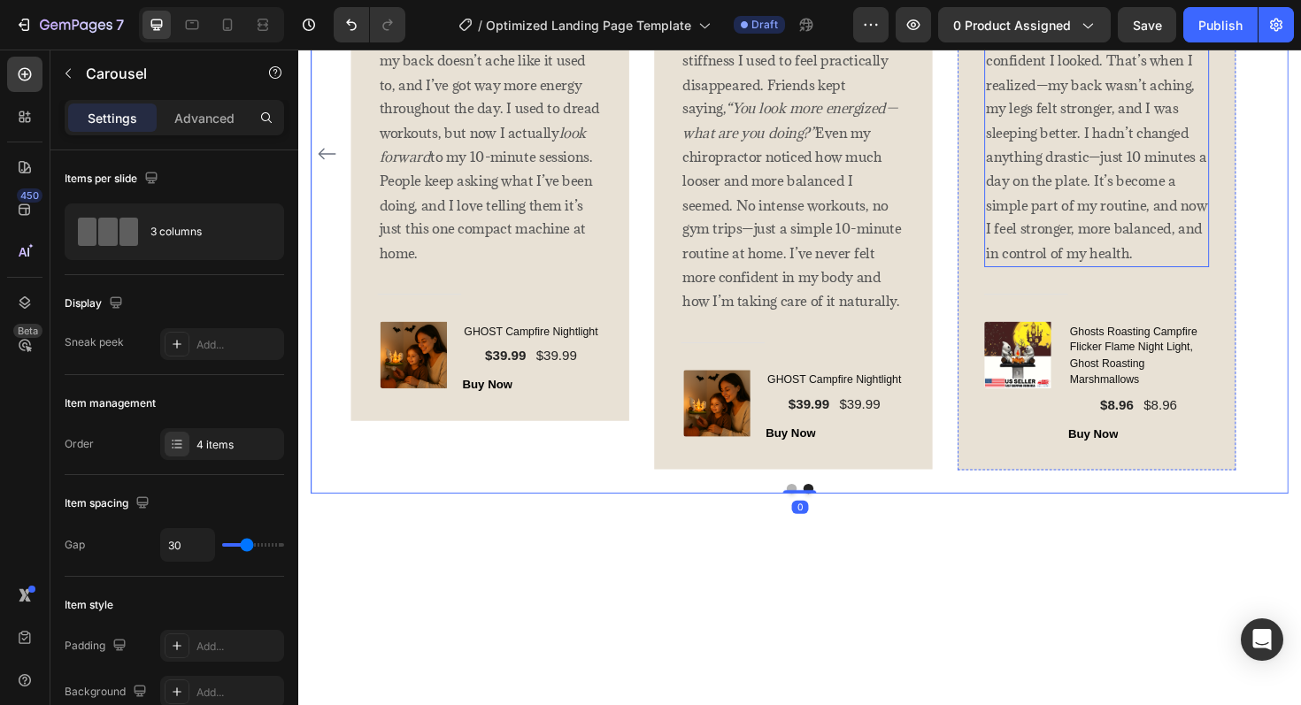
scroll to position [3746, 0]
